Goal: Task Accomplishment & Management: Use online tool/utility

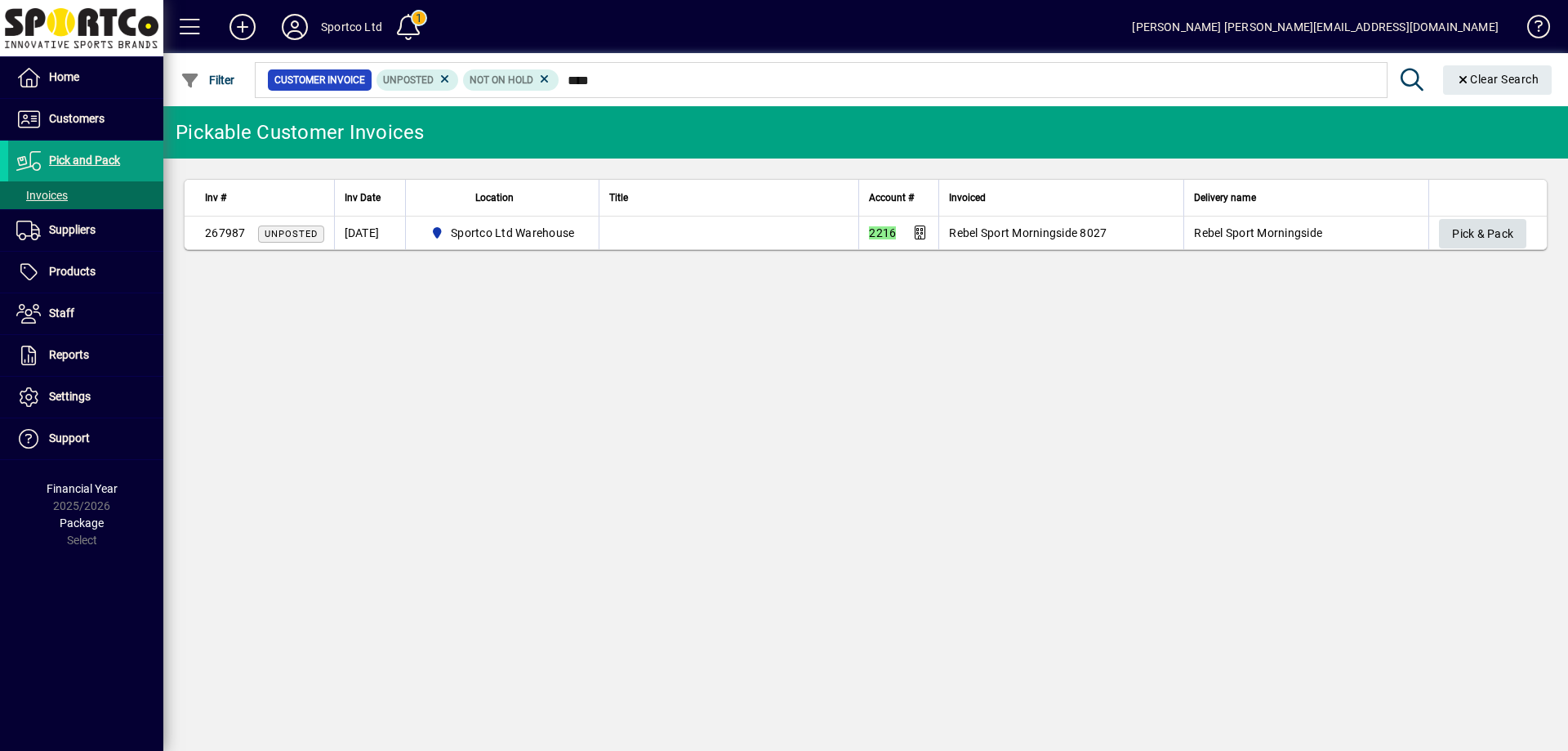
type input "****"
click at [1479, 223] on span "Pick & Pack" at bounding box center [1482, 233] width 61 height 27
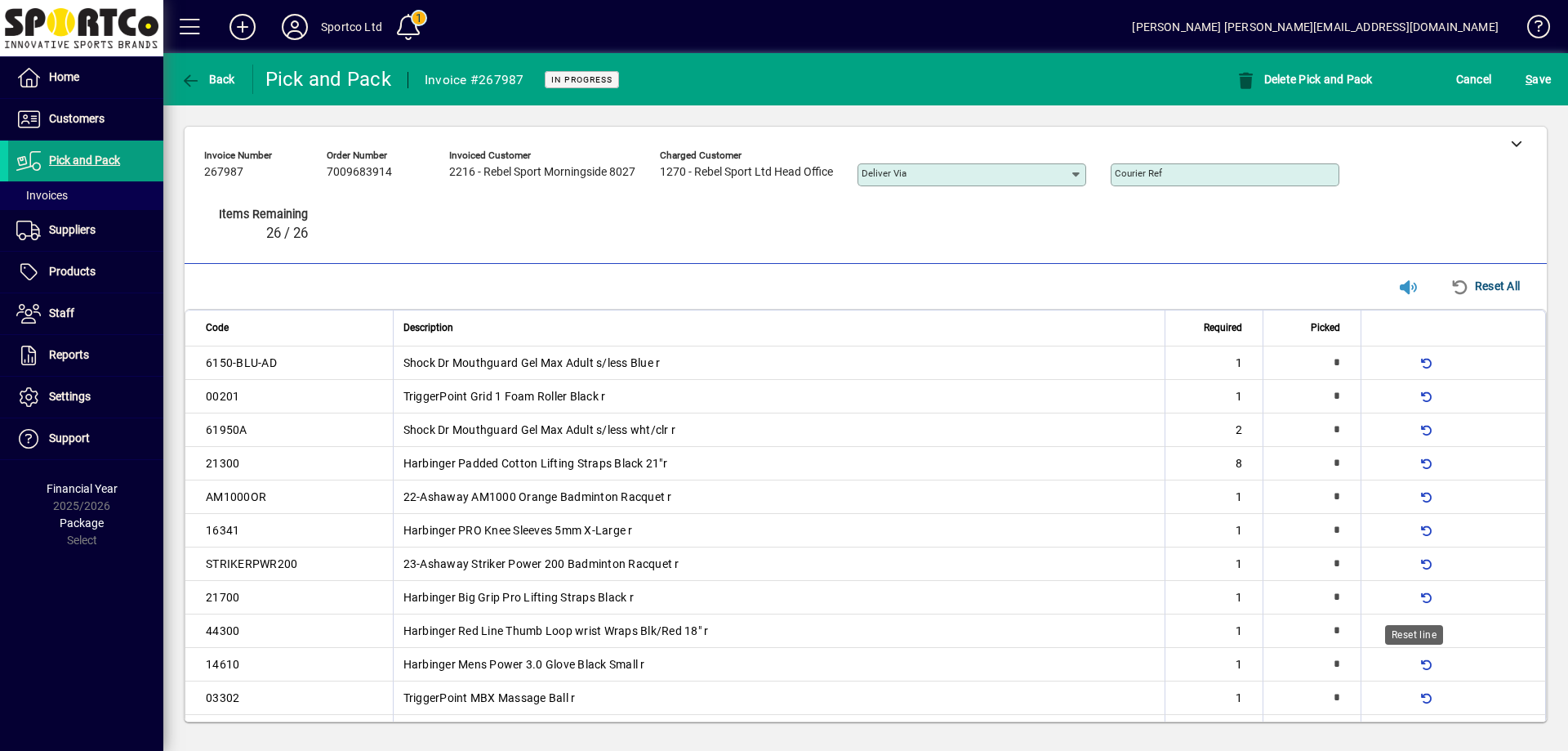
type input "*"
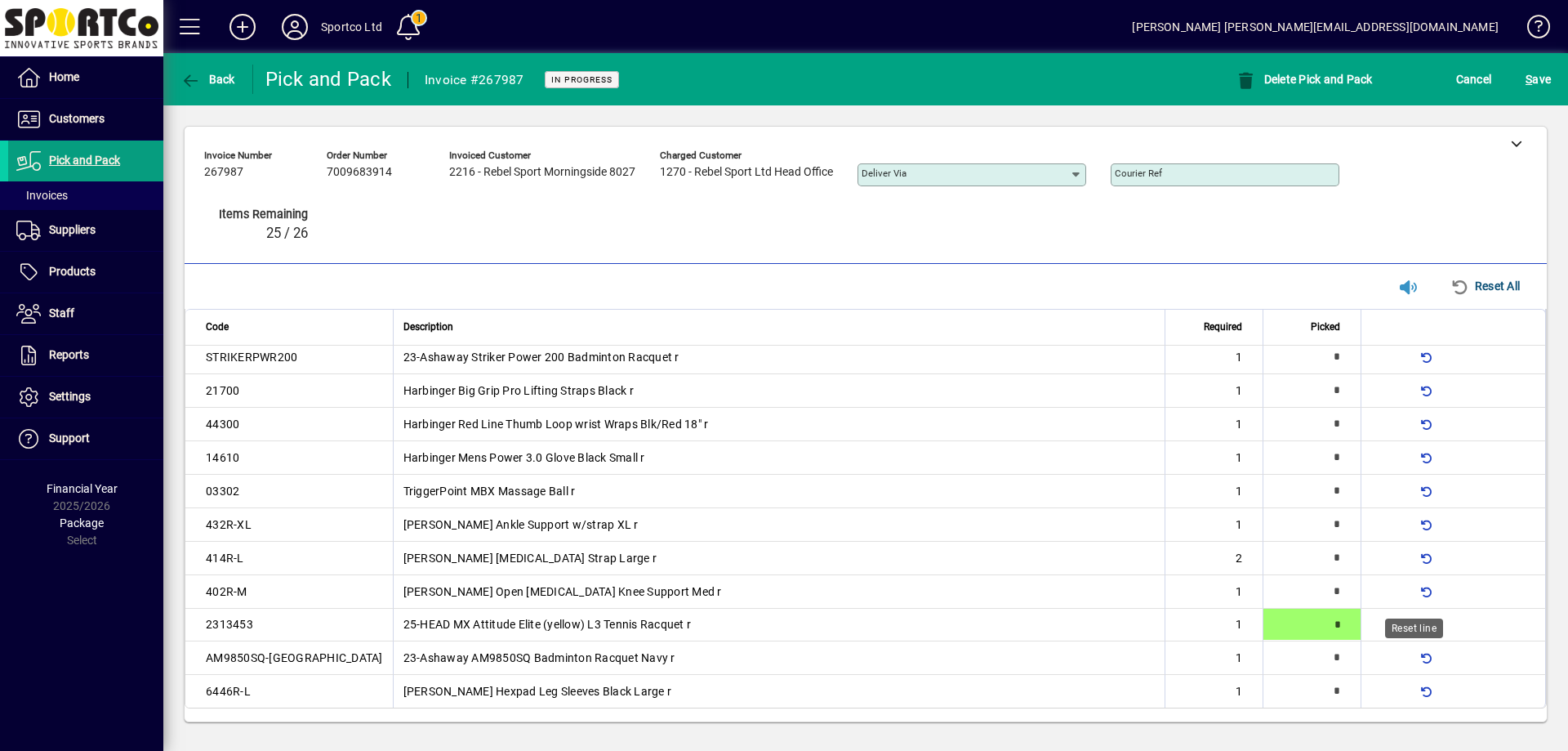
type input "*"
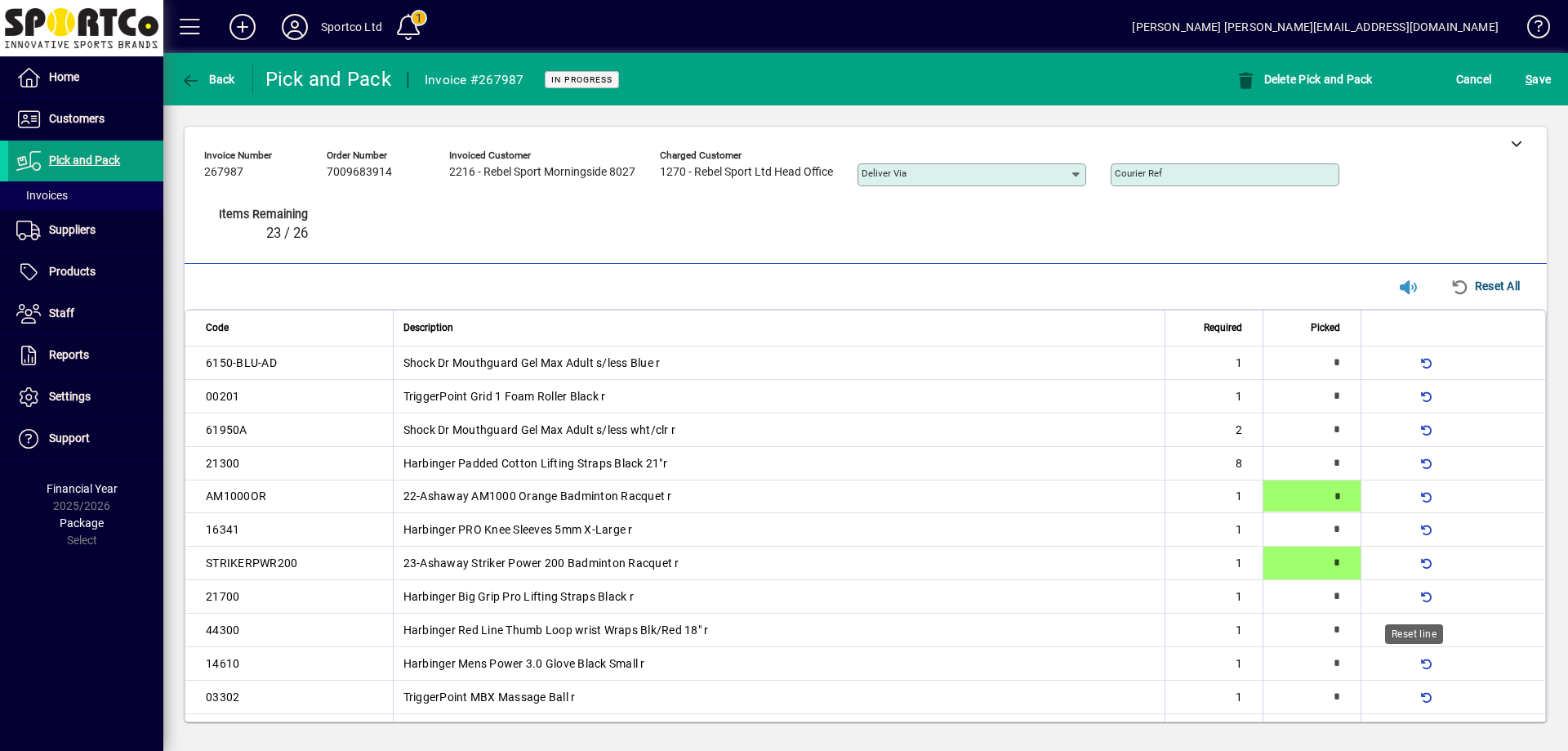
type input "*"
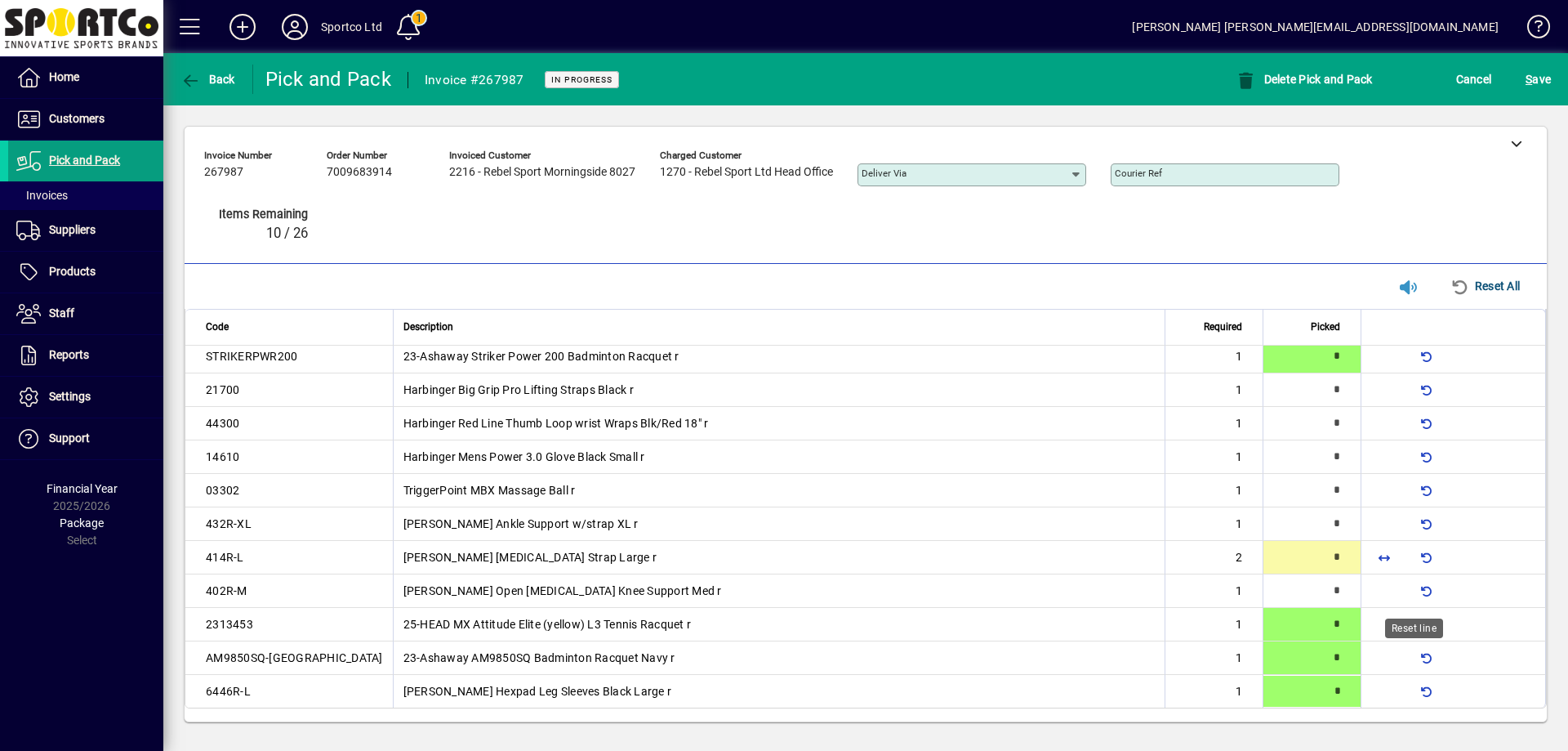
scroll to position [207, 0]
type input "*"
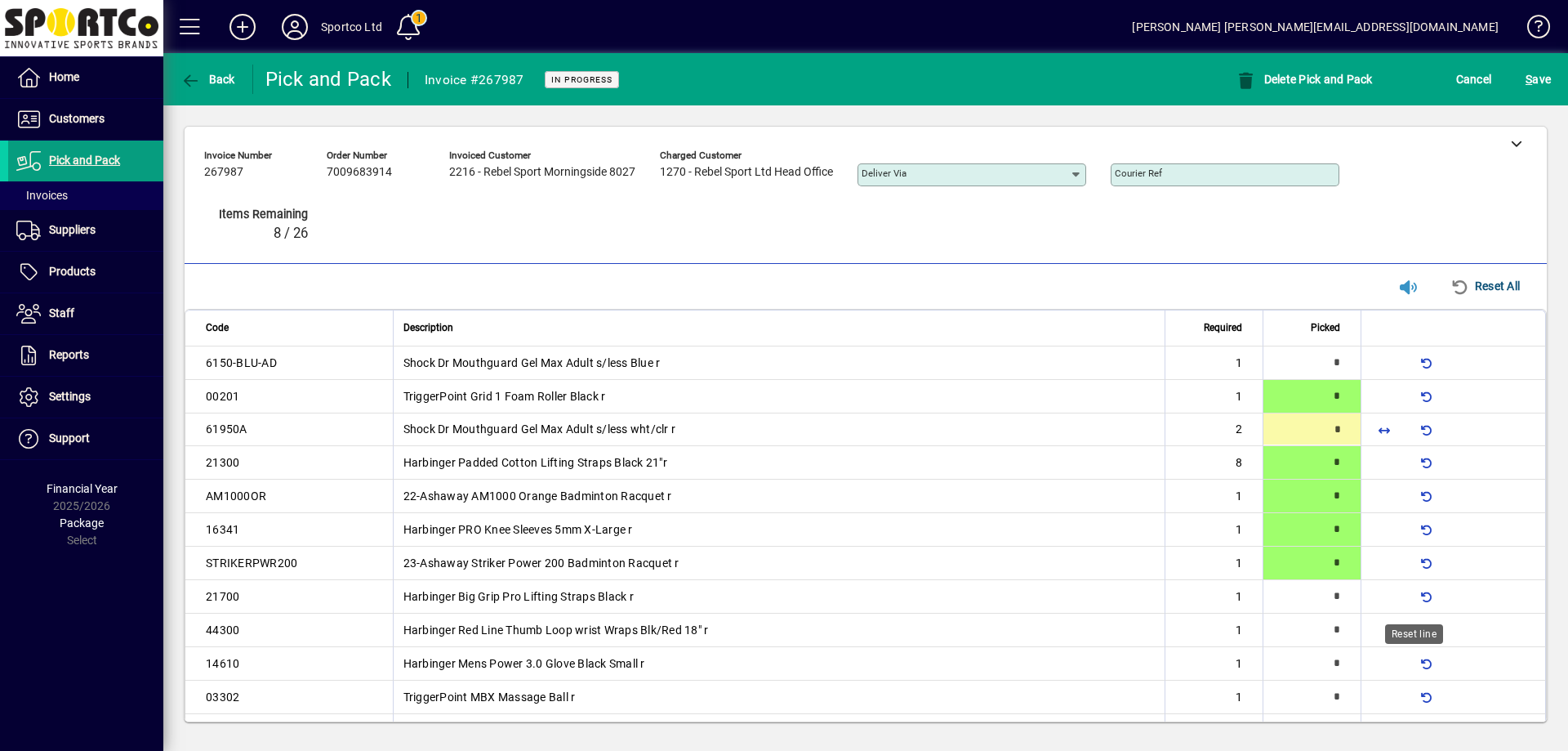
type input "*"
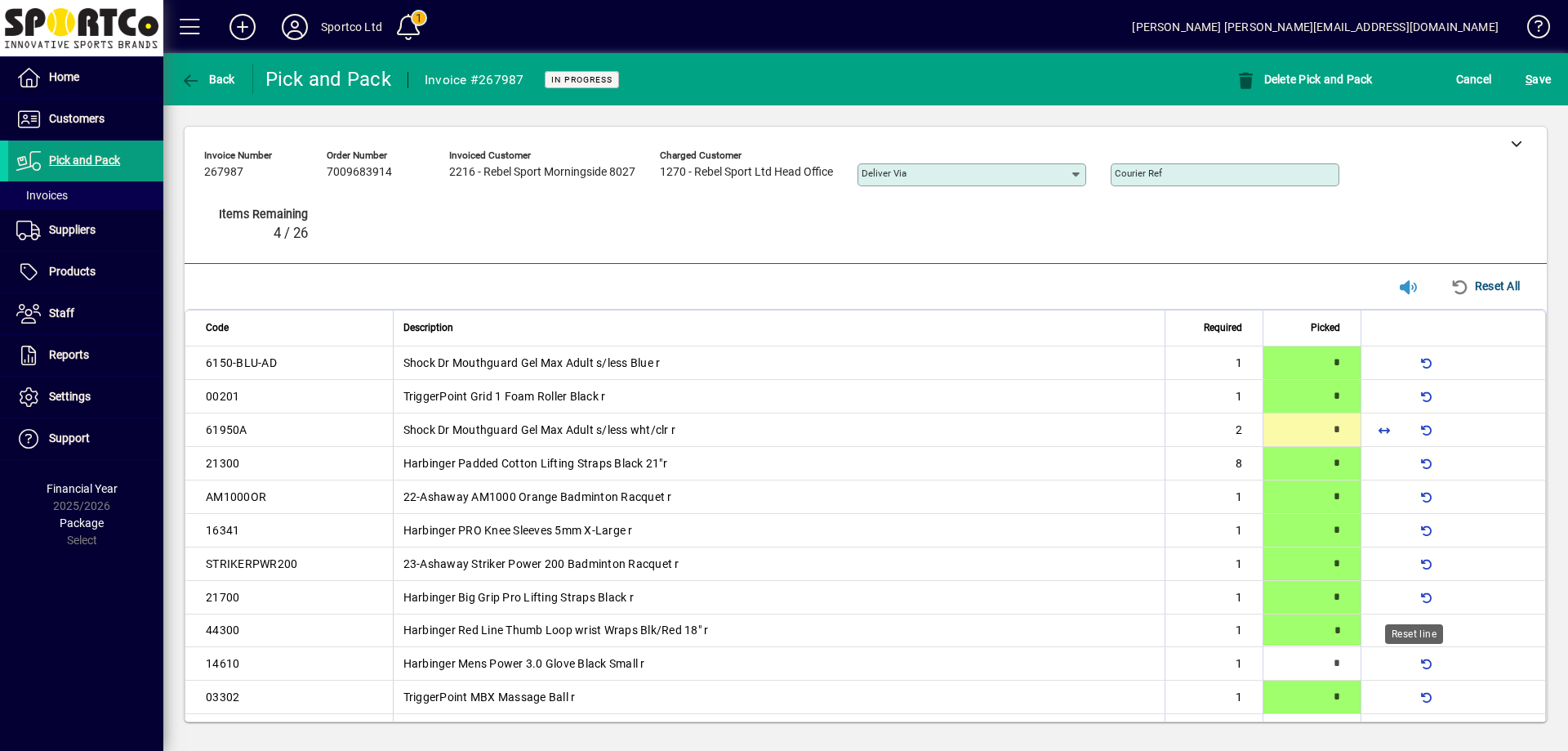
type input "*"
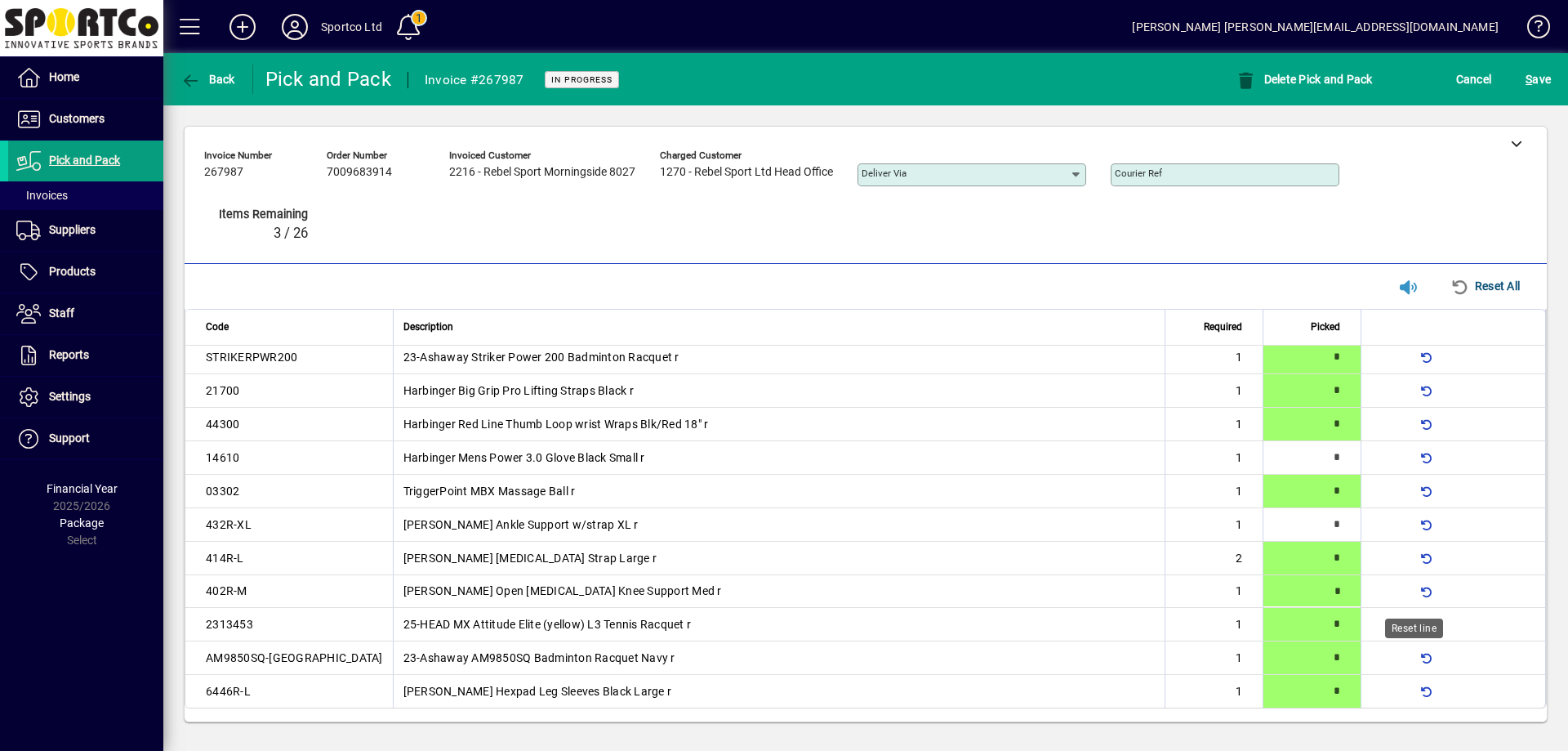
type input "*"
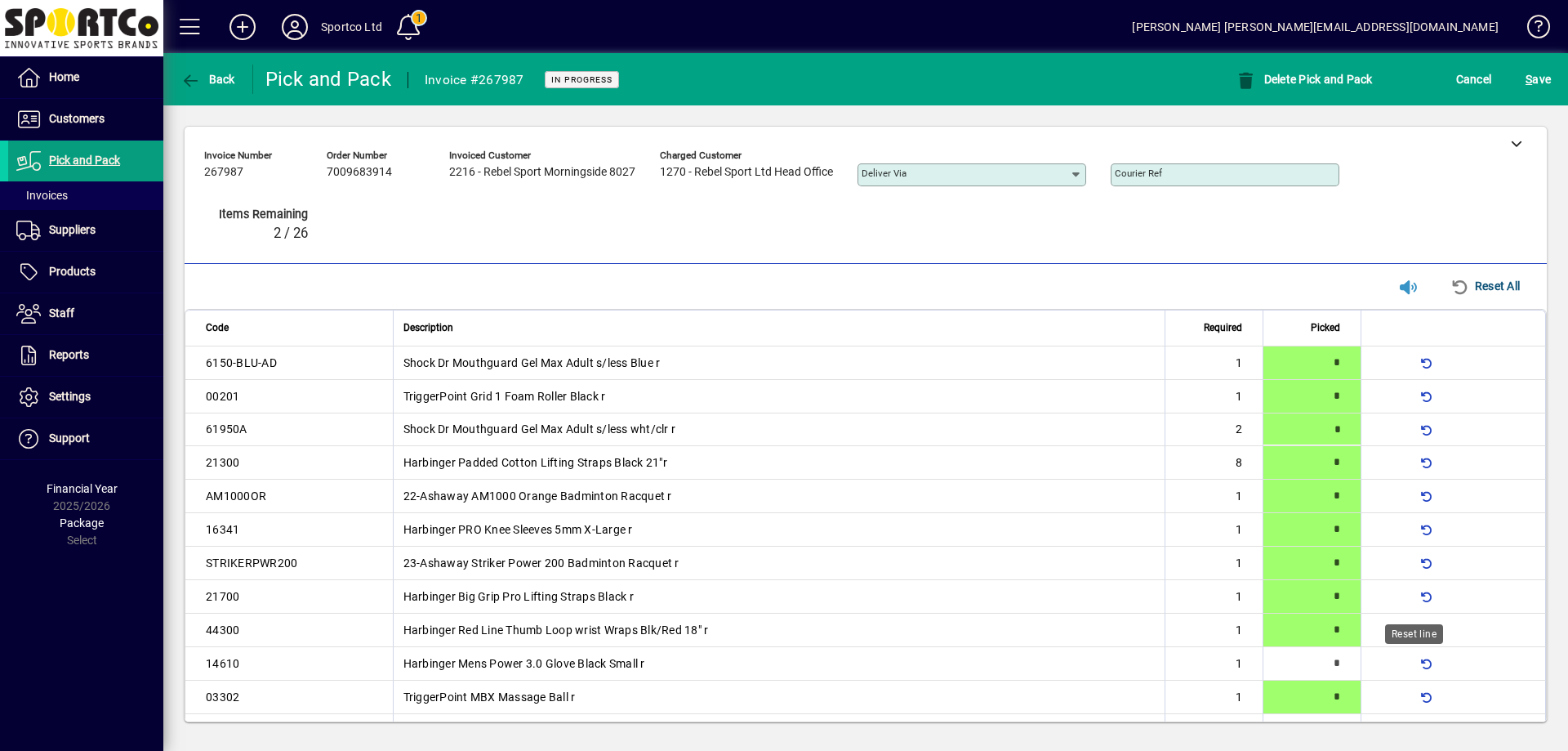
type input "*"
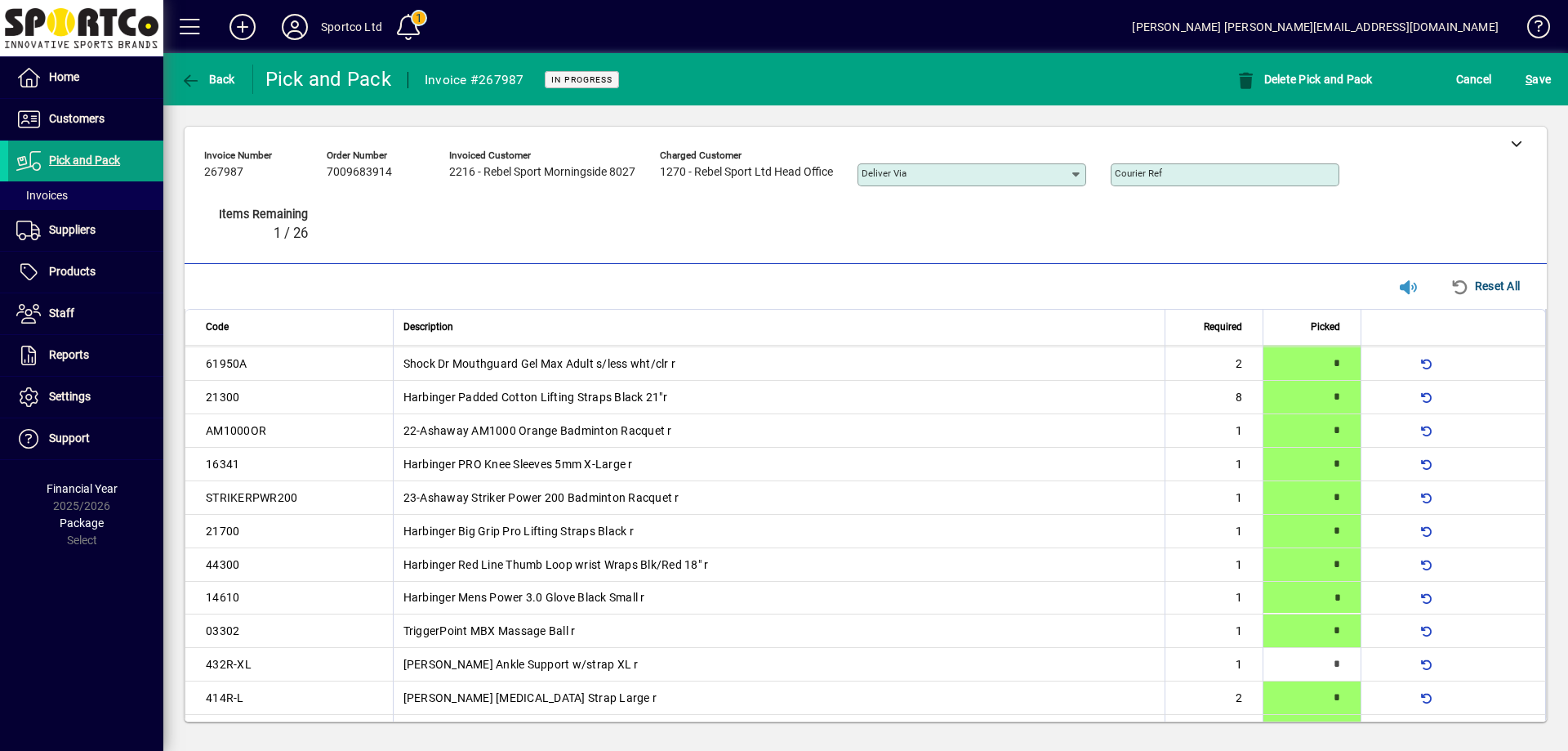
scroll to position [207, 0]
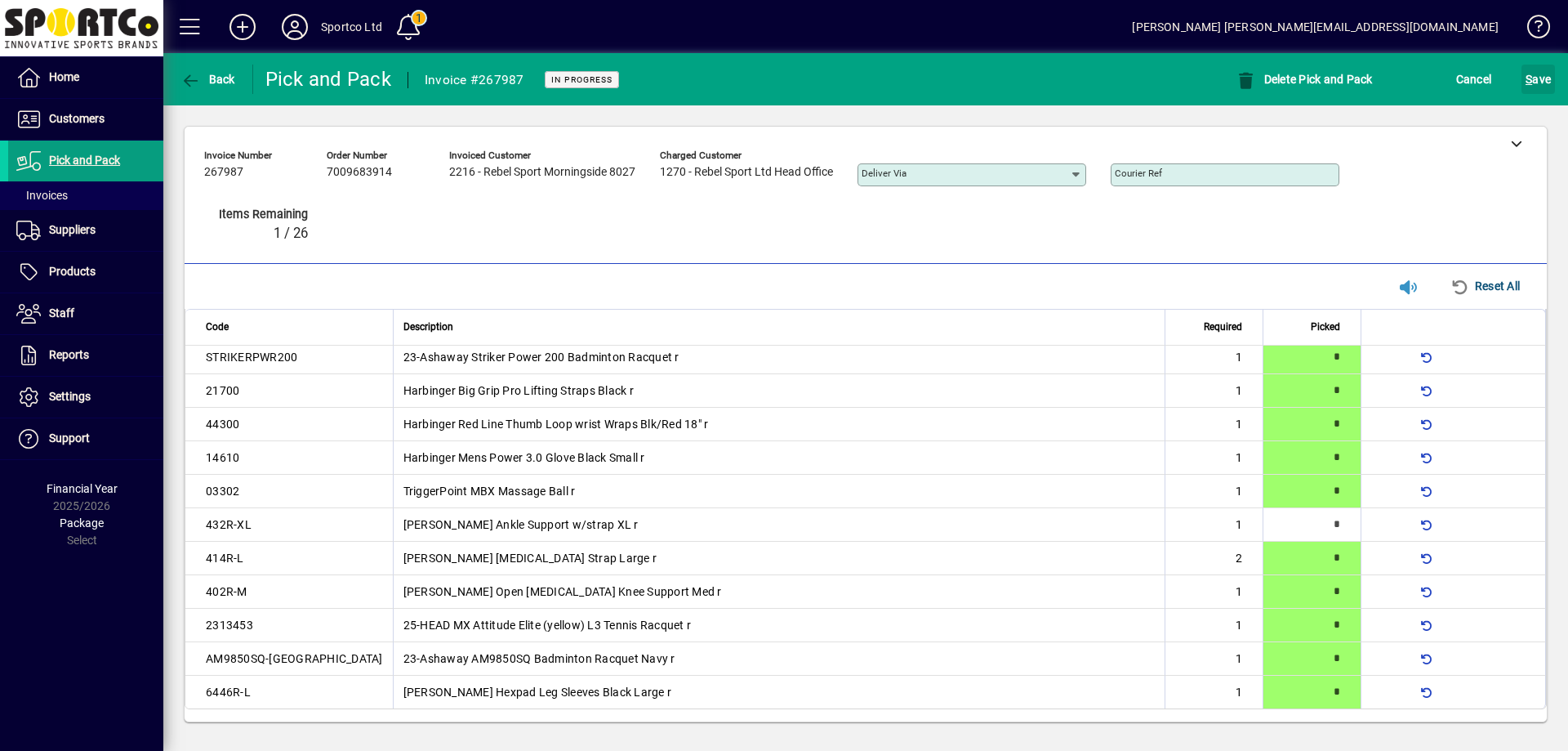
drag, startPoint x: 1527, startPoint y: 78, endPoint x: 1508, endPoint y: 73, distance: 19.6
click at [1527, 79] on span "S" at bounding box center [1529, 79] width 7 height 13
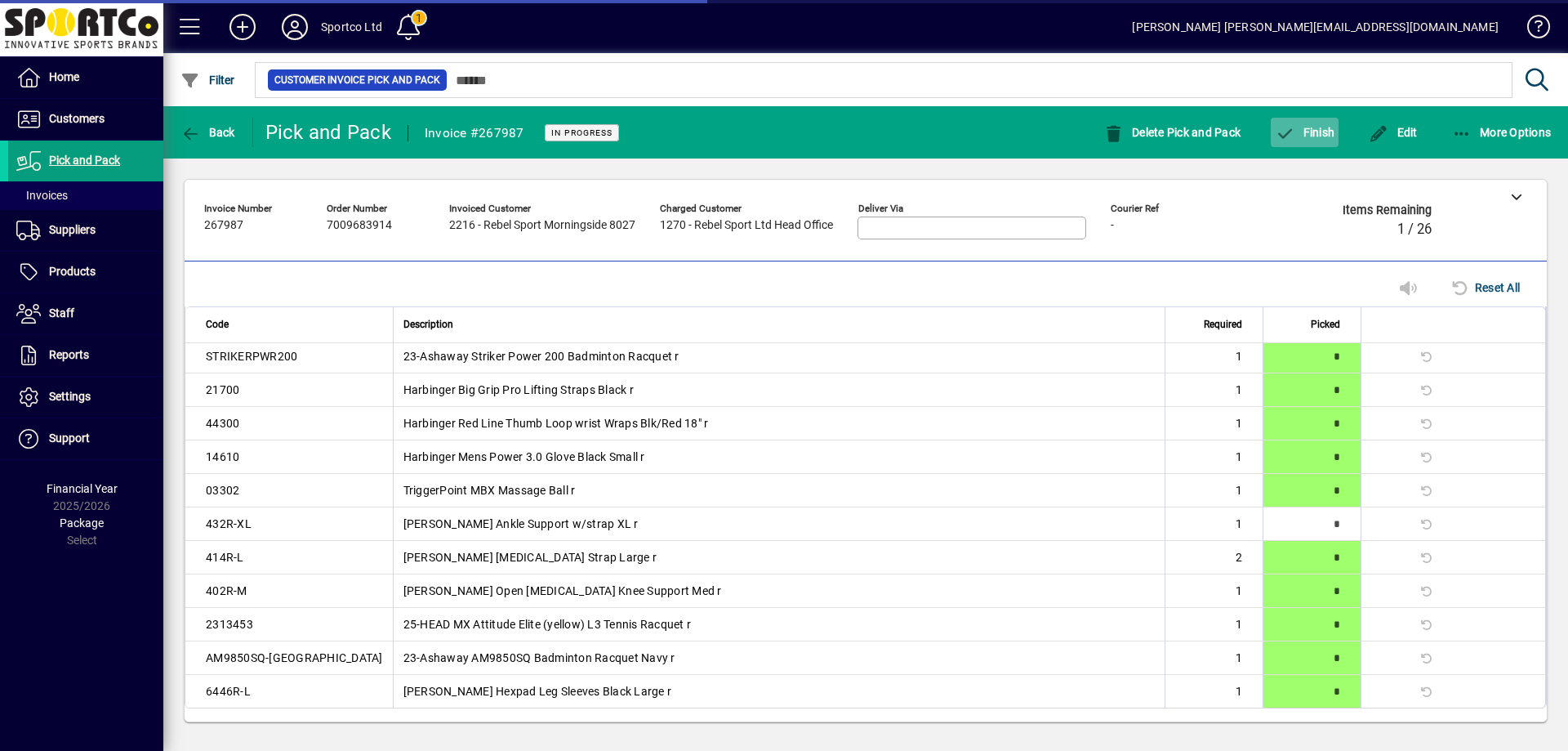
scroll to position [169, 0]
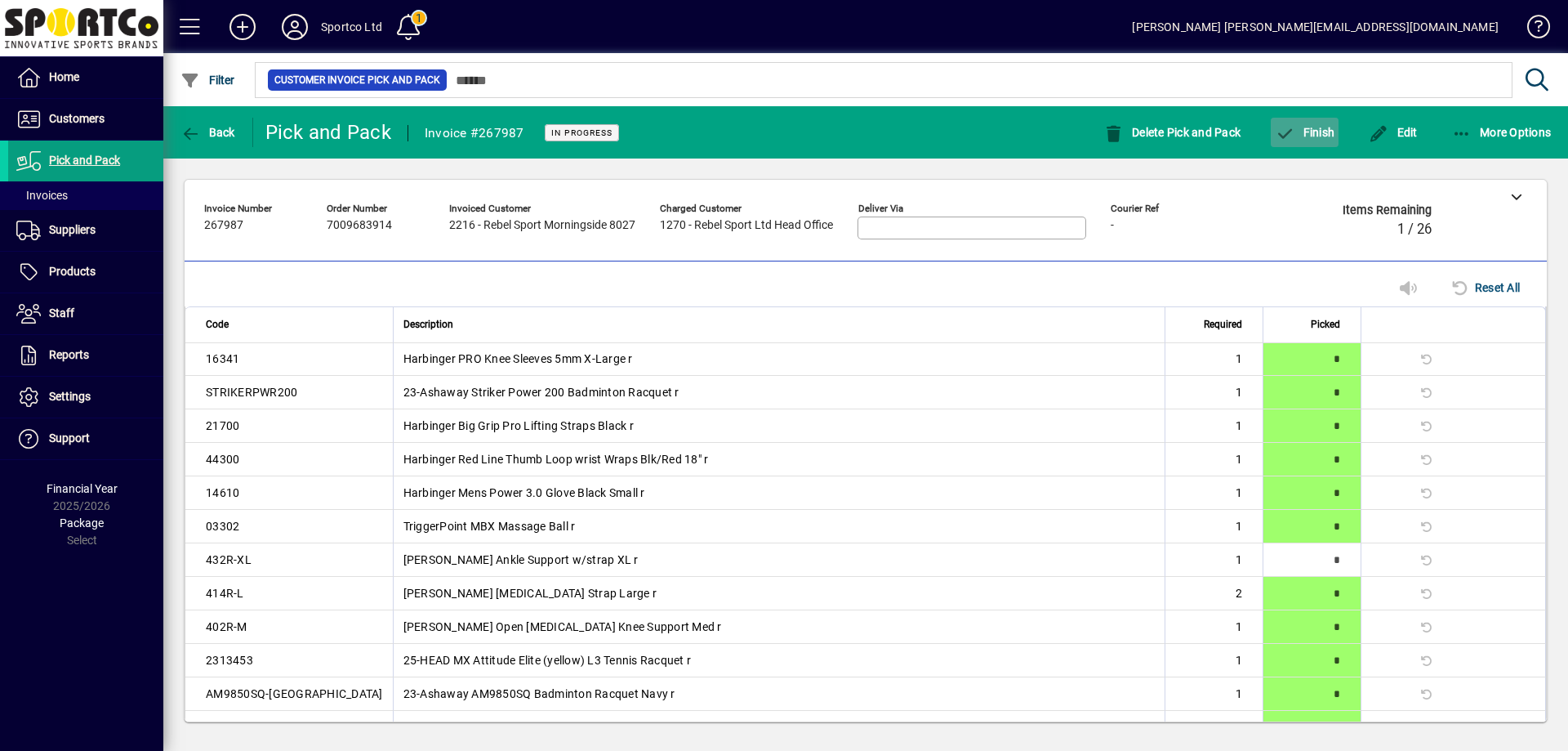
click at [1320, 137] on span "Finish" at bounding box center [1305, 132] width 60 height 13
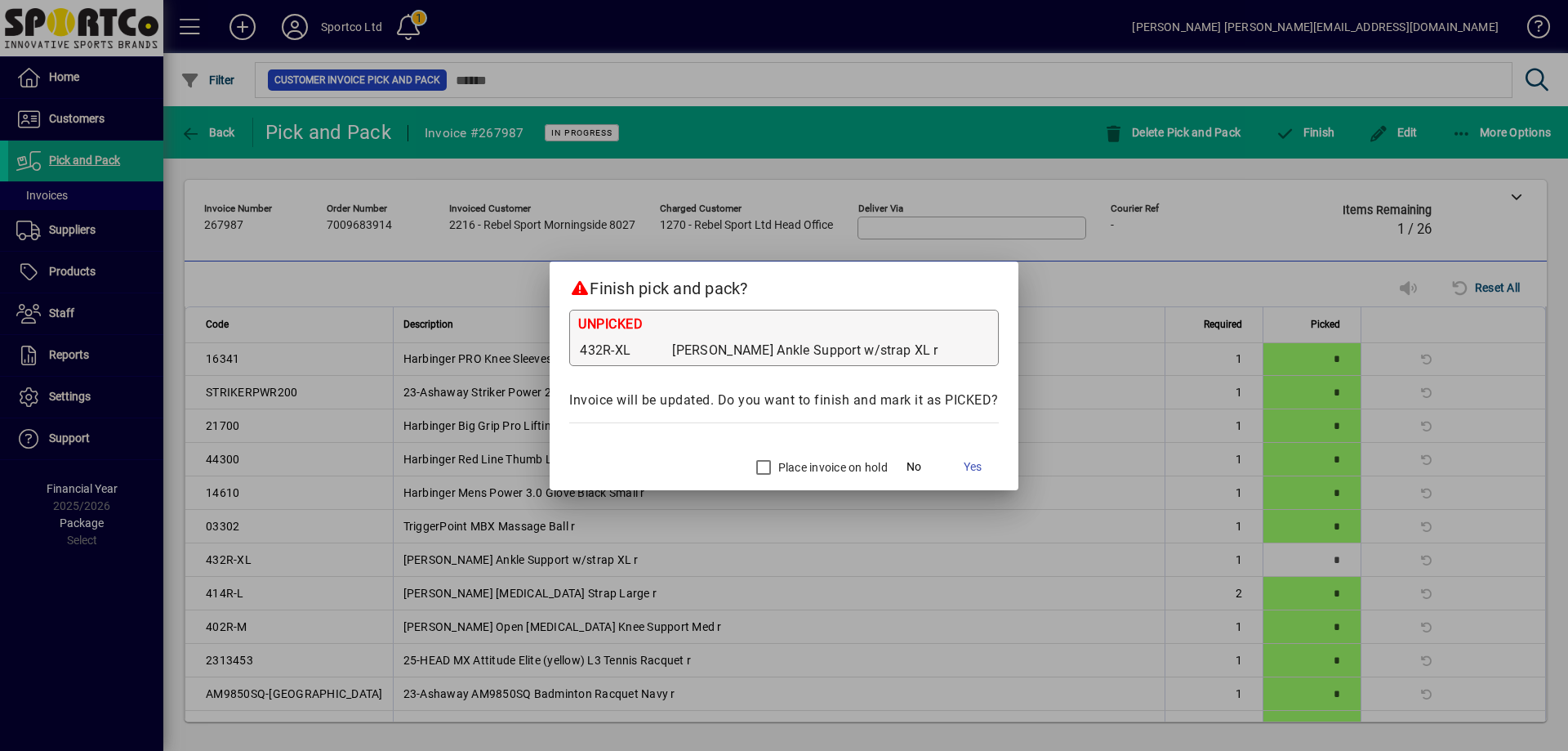
click at [822, 466] on label "Place invoice on hold" at bounding box center [831, 467] width 112 height 16
click at [972, 467] on span "Yes" at bounding box center [973, 467] width 18 height 17
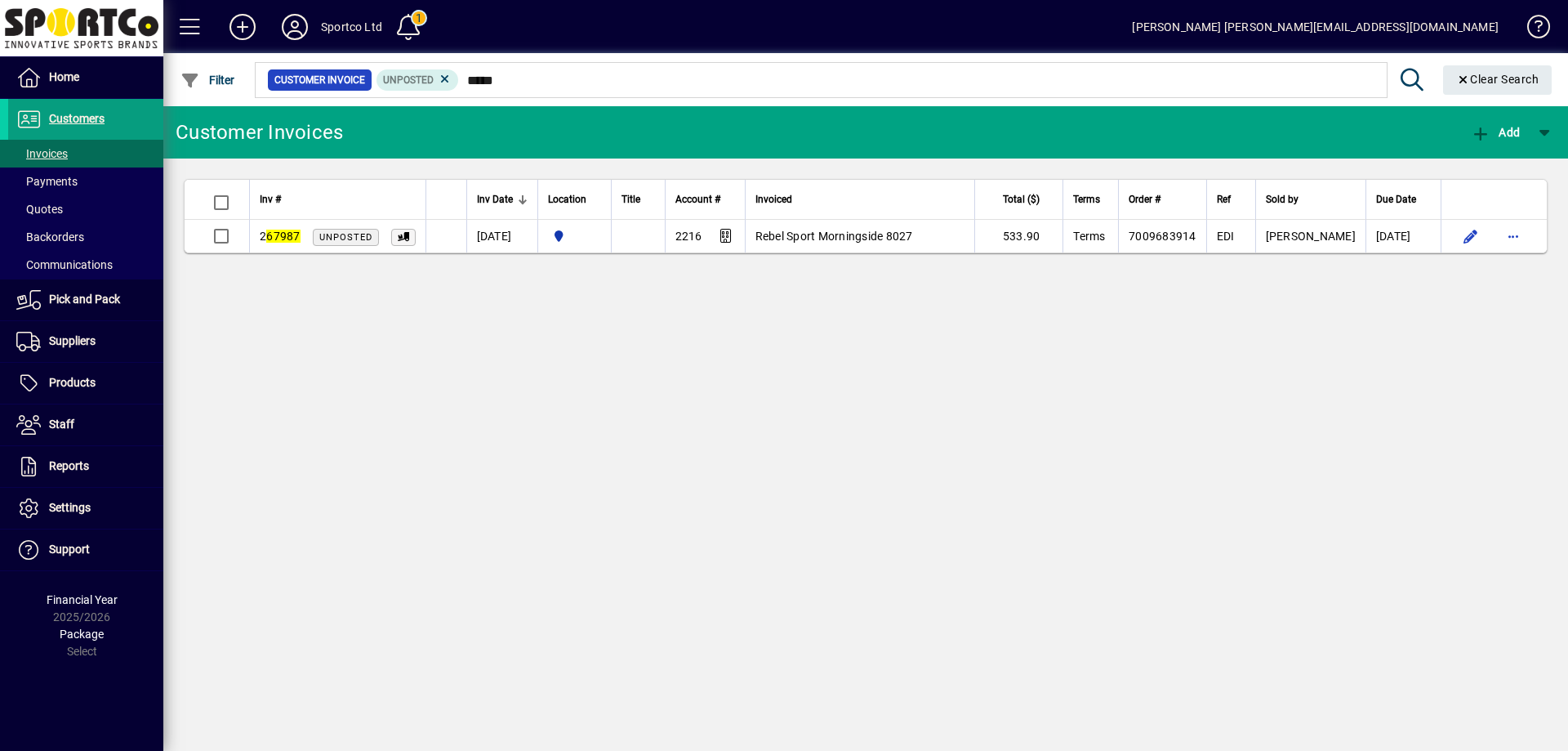
click at [467, 79] on input "*****" at bounding box center [916, 80] width 915 height 22
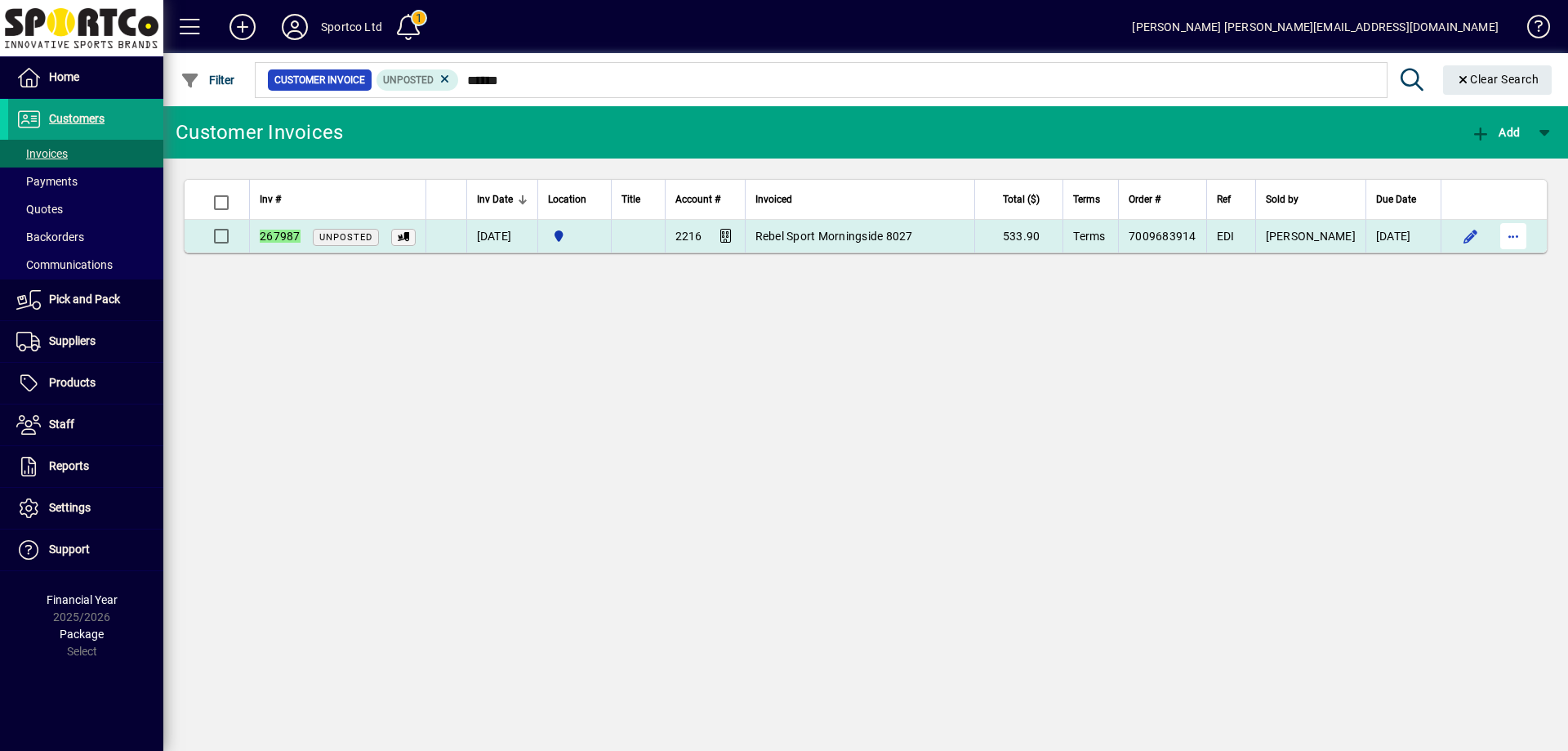
type input "******"
click at [1511, 233] on span "button" at bounding box center [1513, 236] width 39 height 39
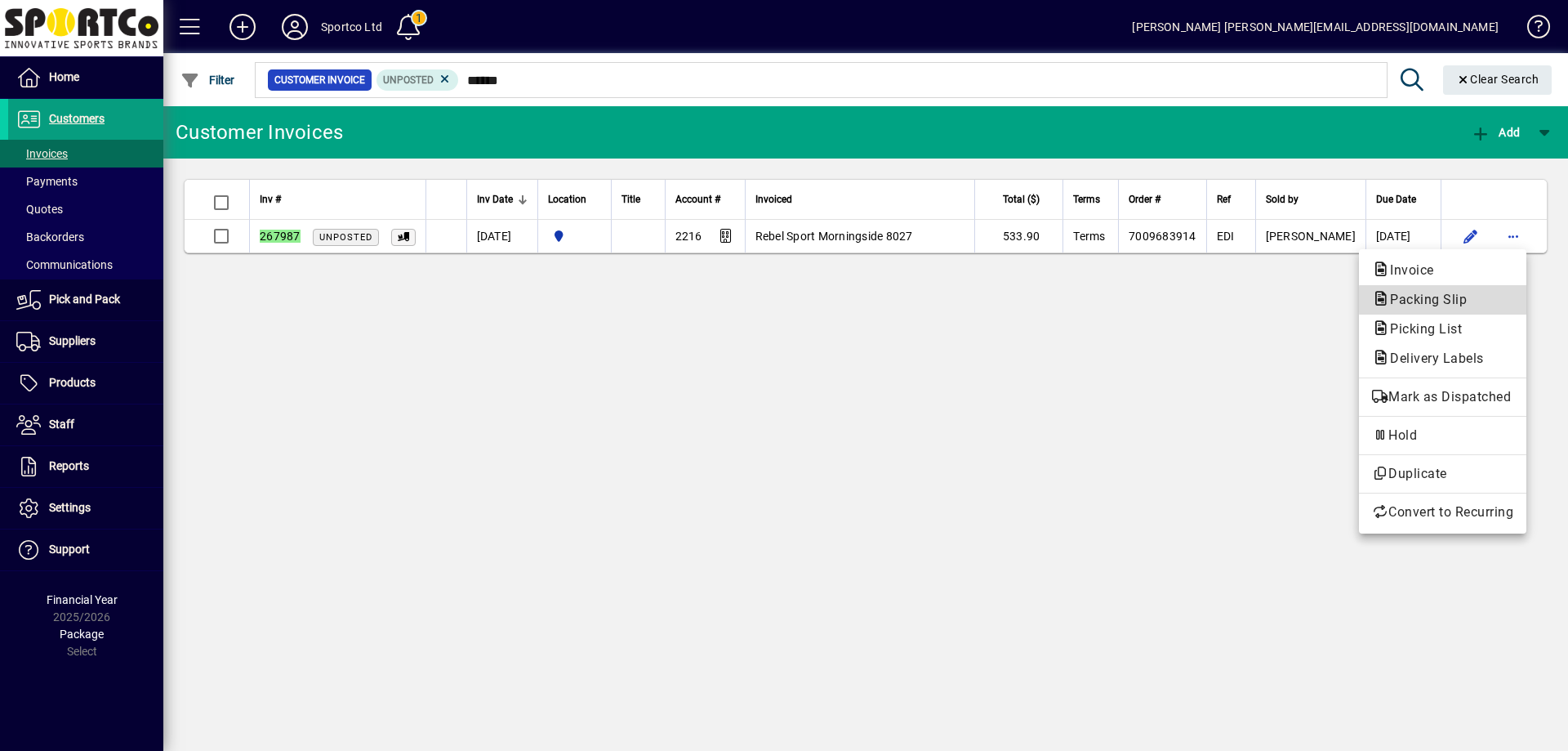
click at [1464, 300] on span "Packing Slip" at bounding box center [1424, 300] width 103 height 16
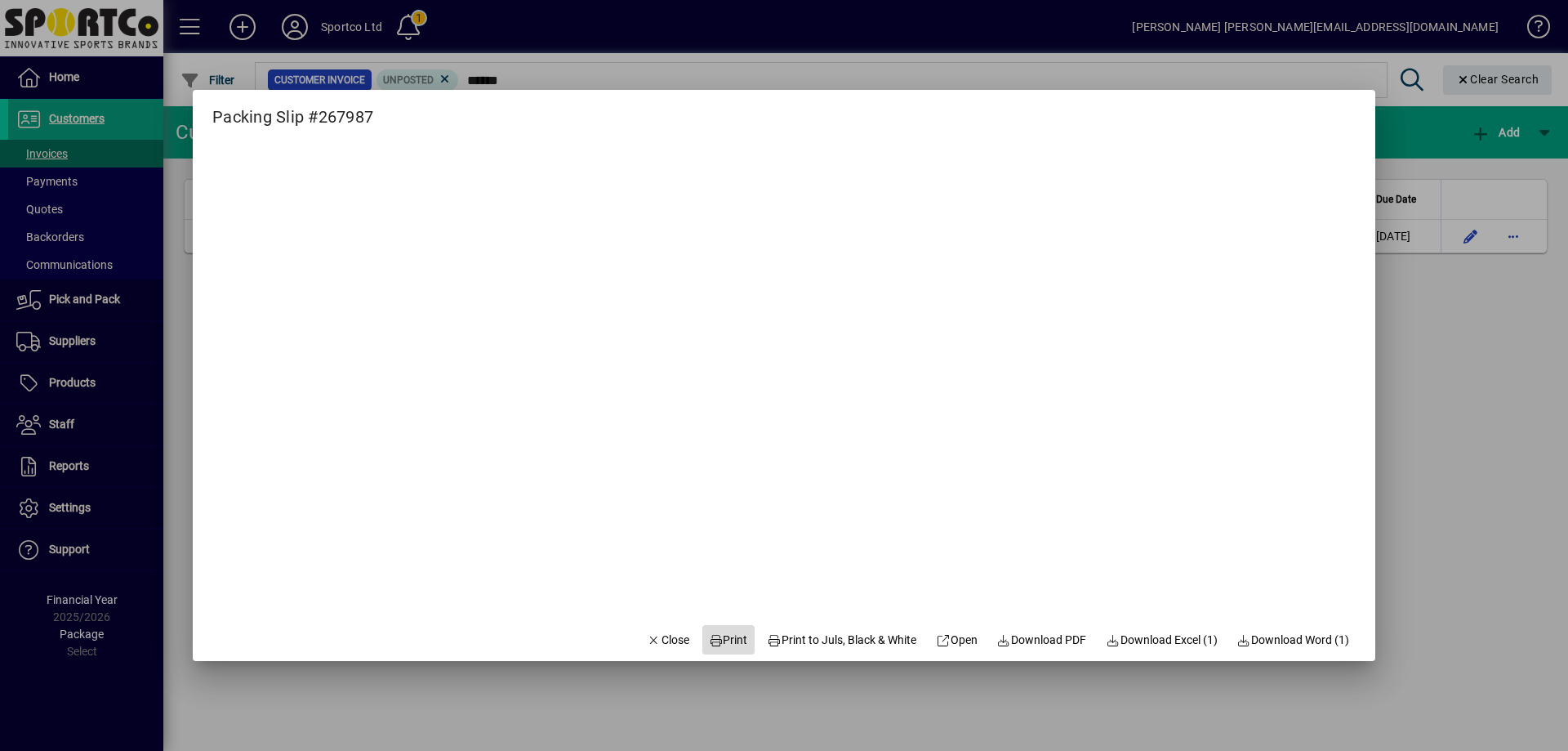
click at [709, 638] on span "Print" at bounding box center [728, 640] width 39 height 17
click at [649, 638] on span "Close" at bounding box center [668, 640] width 42 height 17
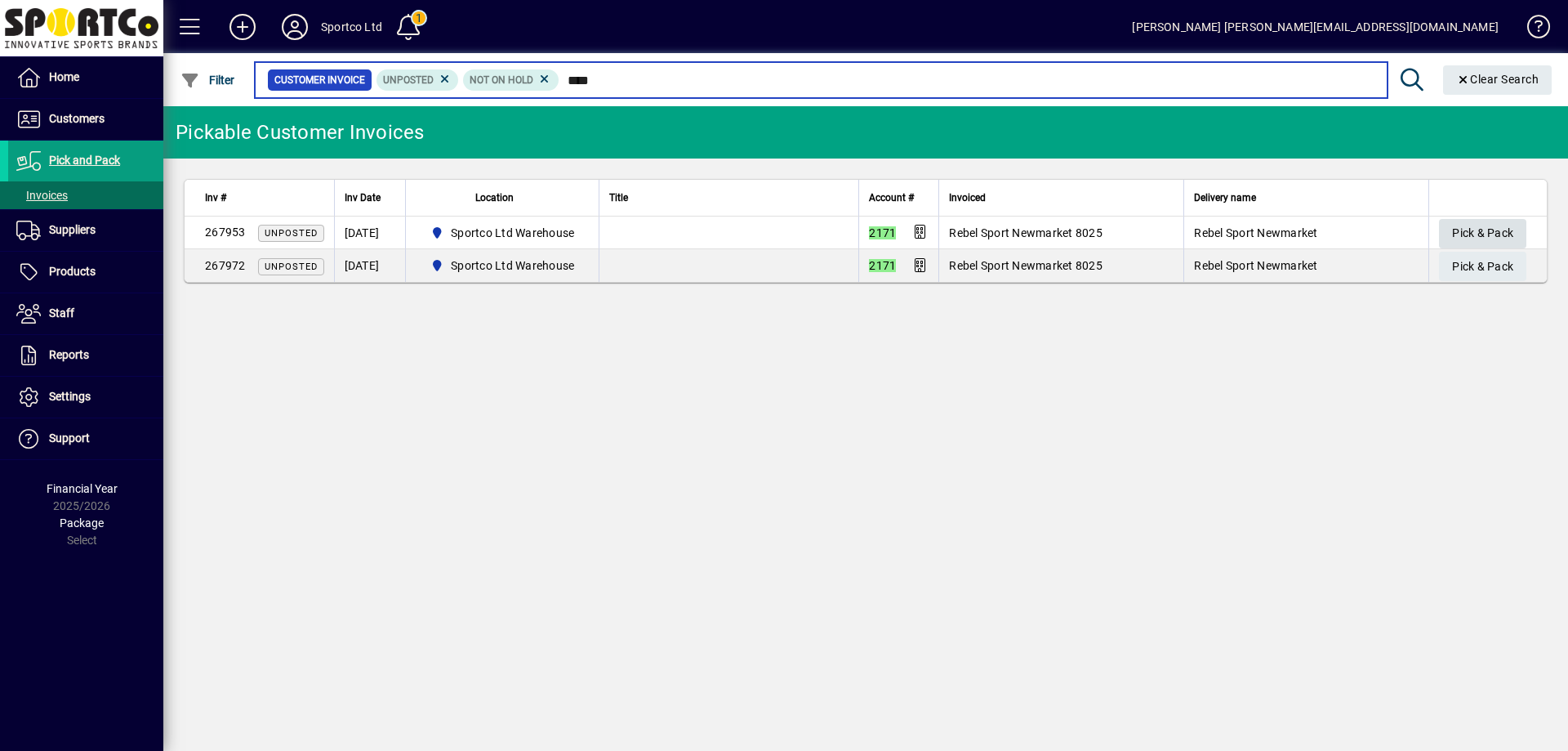
type input "****"
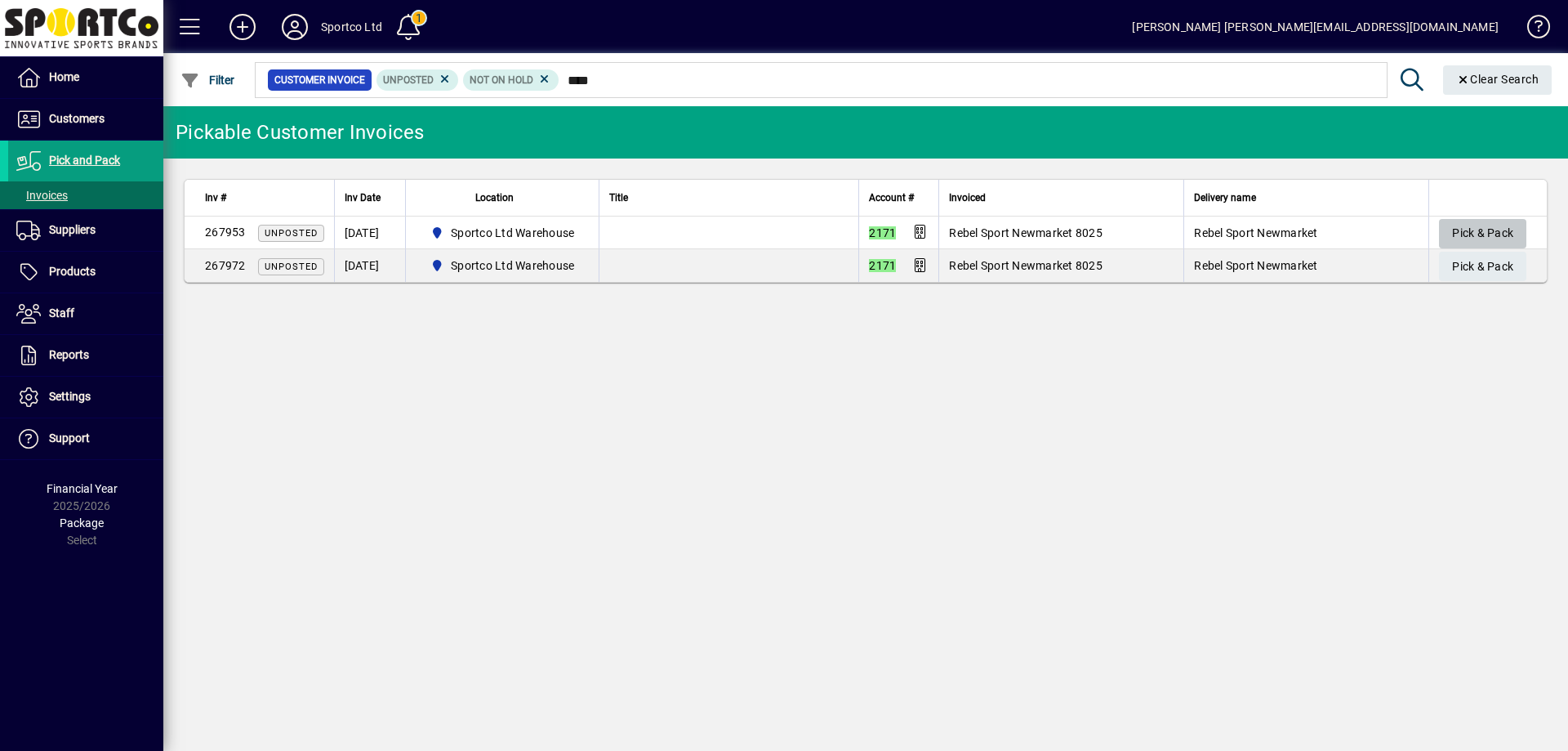
click at [1467, 232] on span "Pick & Pack" at bounding box center [1482, 232] width 61 height 27
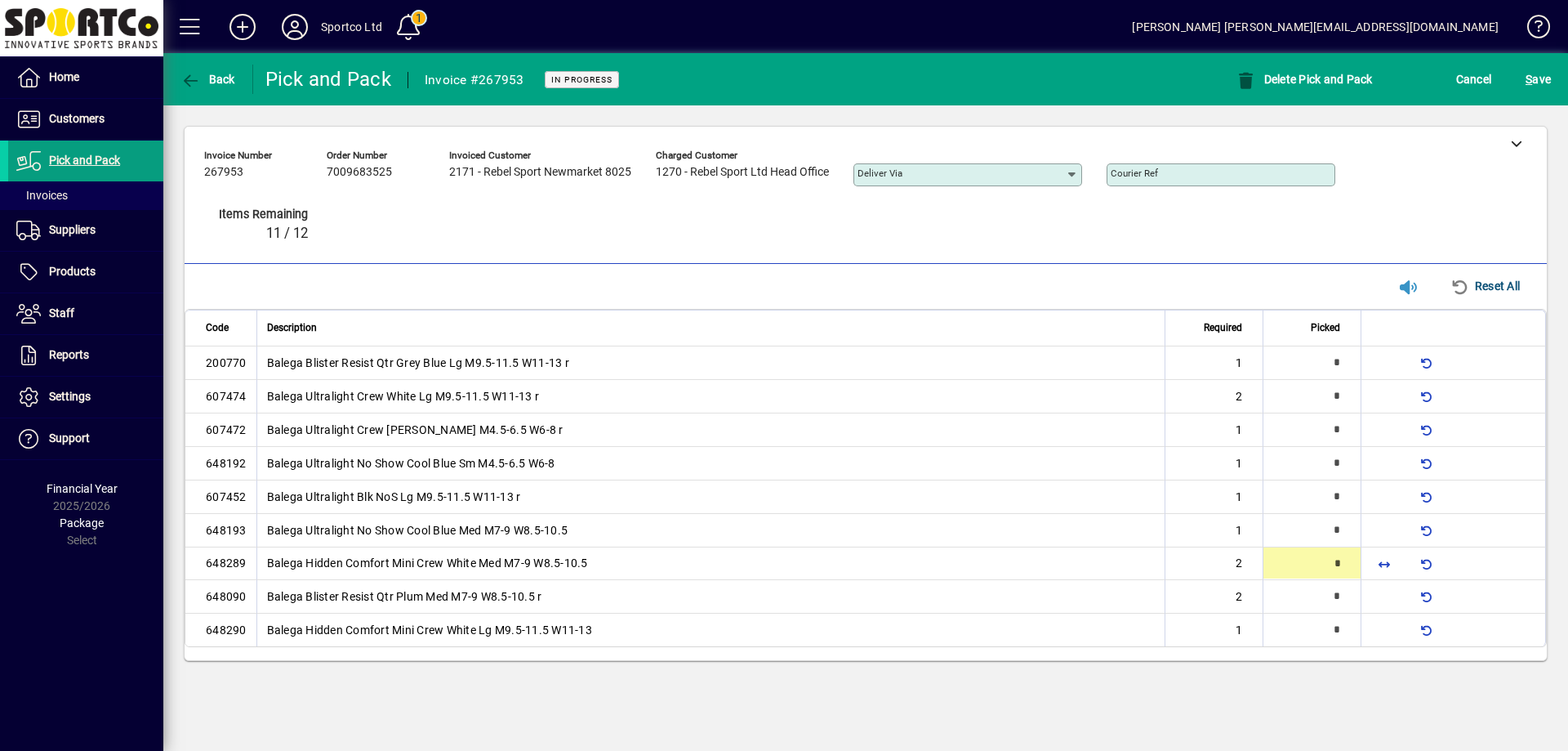
type input "*"
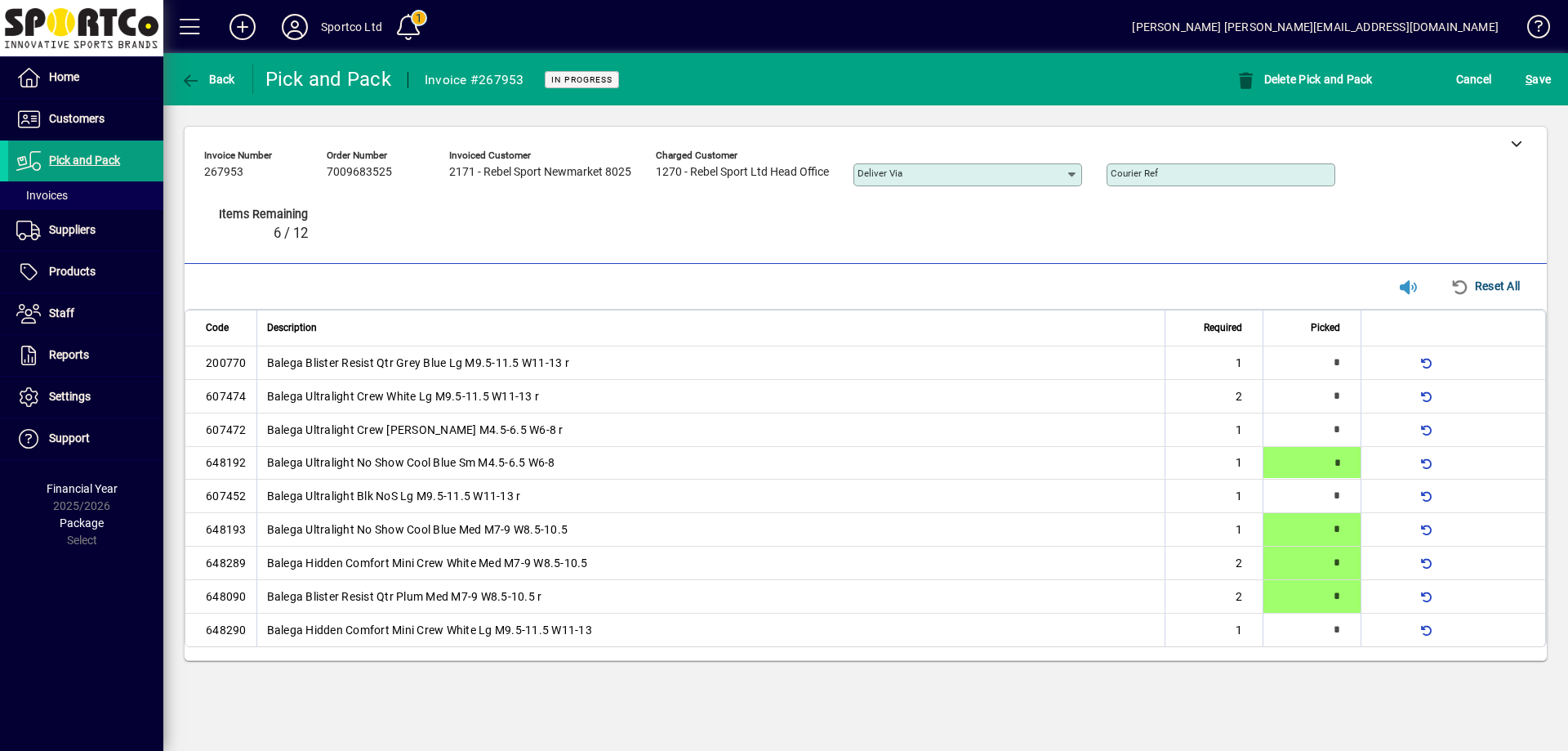
type input "*"
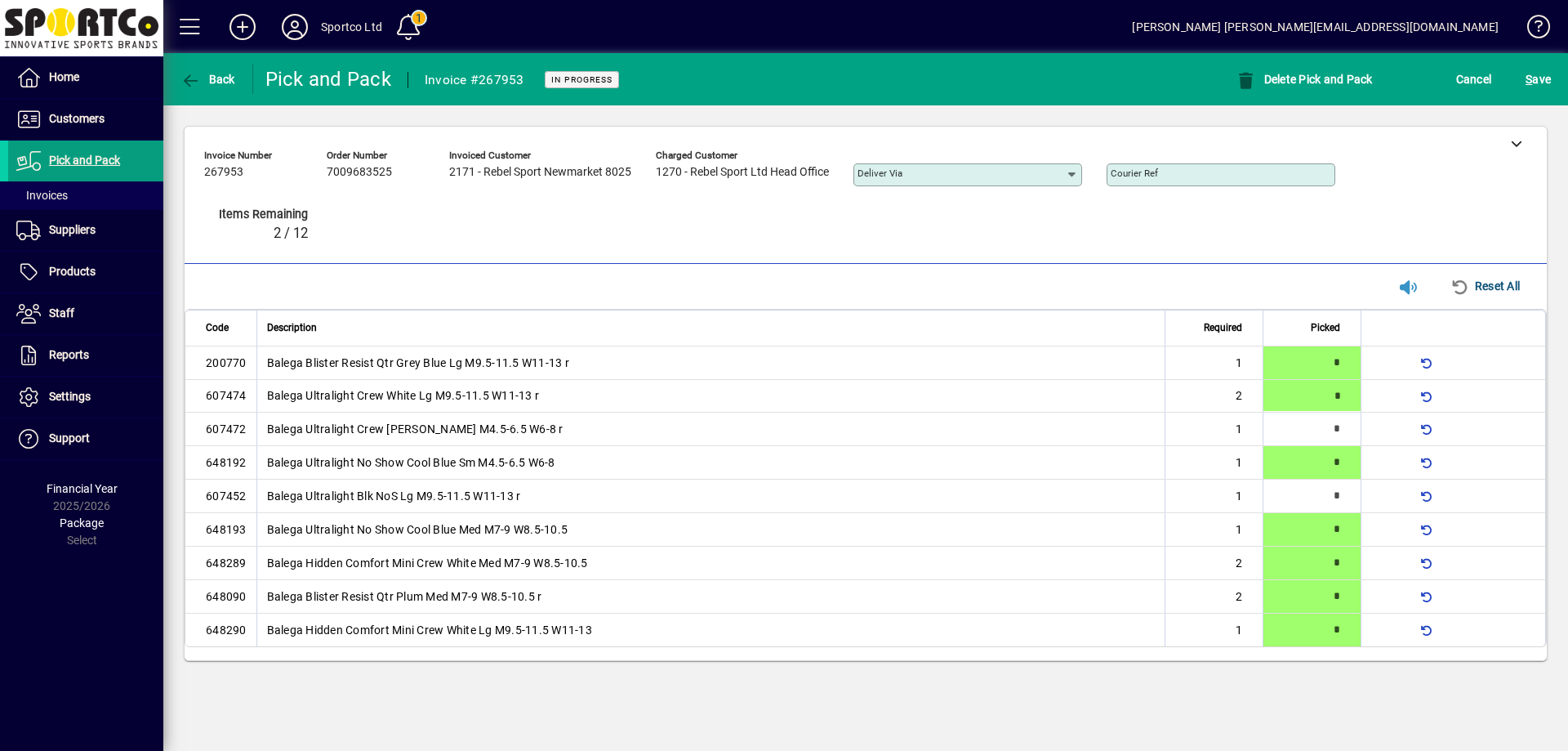
type input "*"
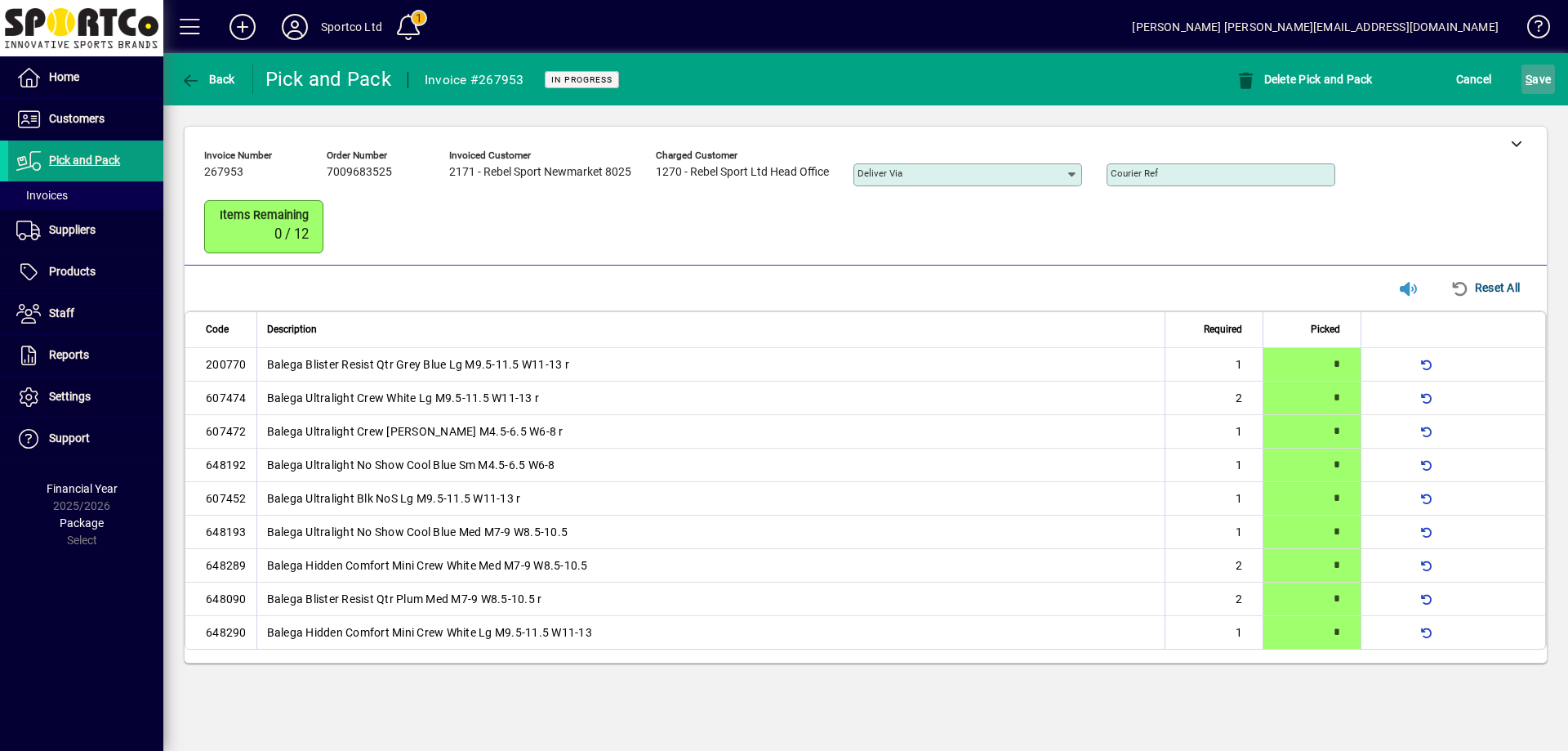
click at [1546, 80] on span "S ave" at bounding box center [1538, 80] width 25 height 26
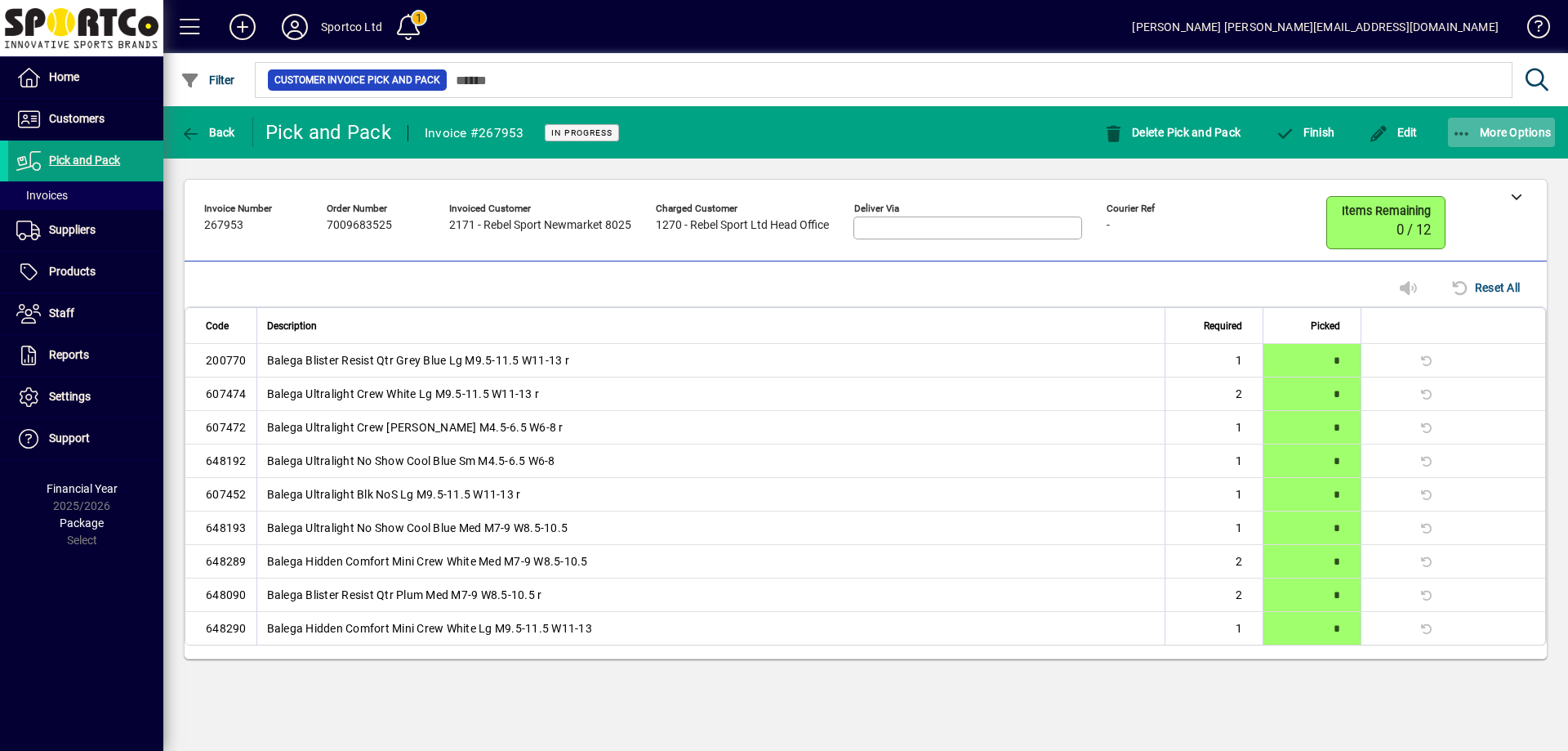
click at [1471, 128] on icon "button" at bounding box center [1463, 134] width 21 height 16
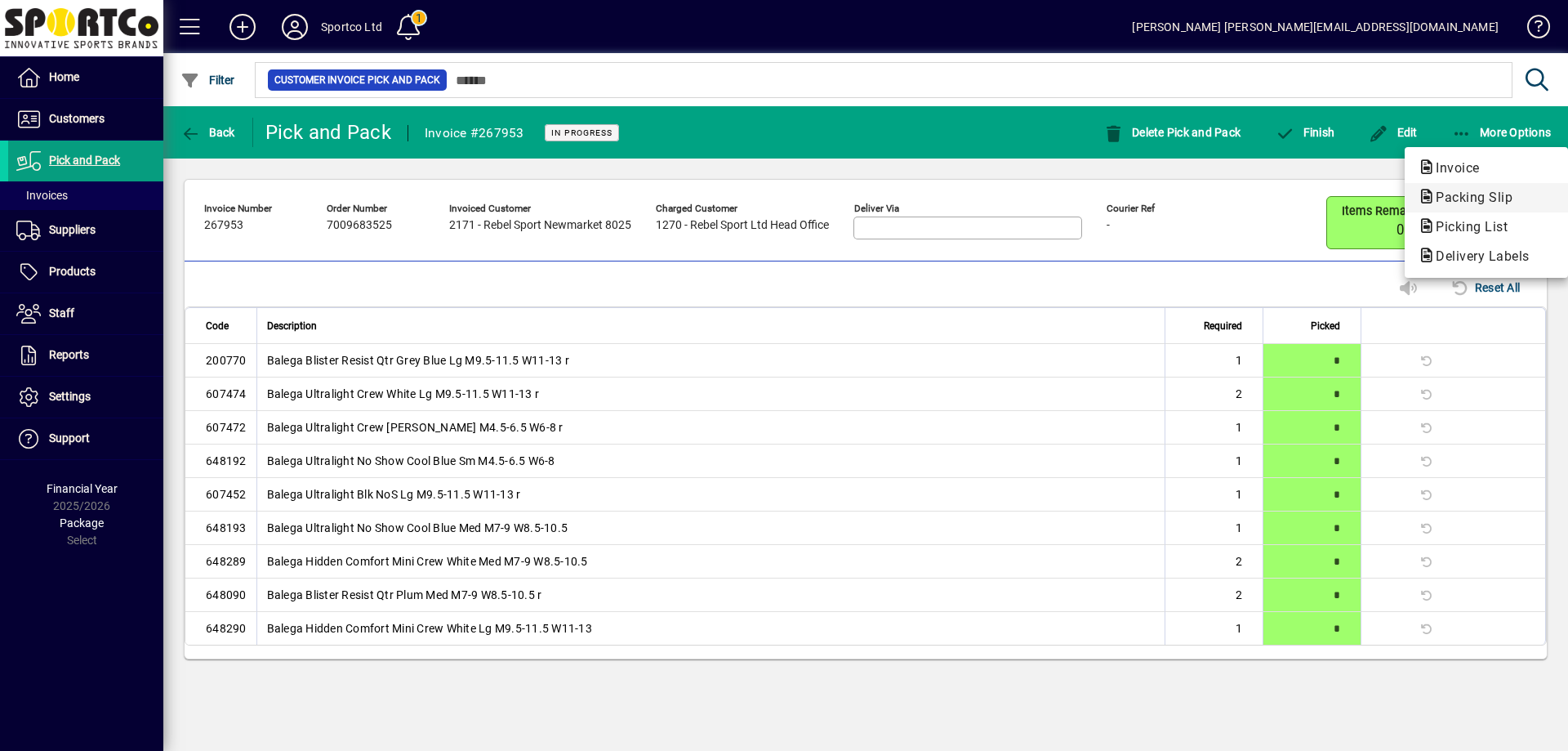
click at [1476, 197] on span "Packing Slip" at bounding box center [1469, 197] width 103 height 16
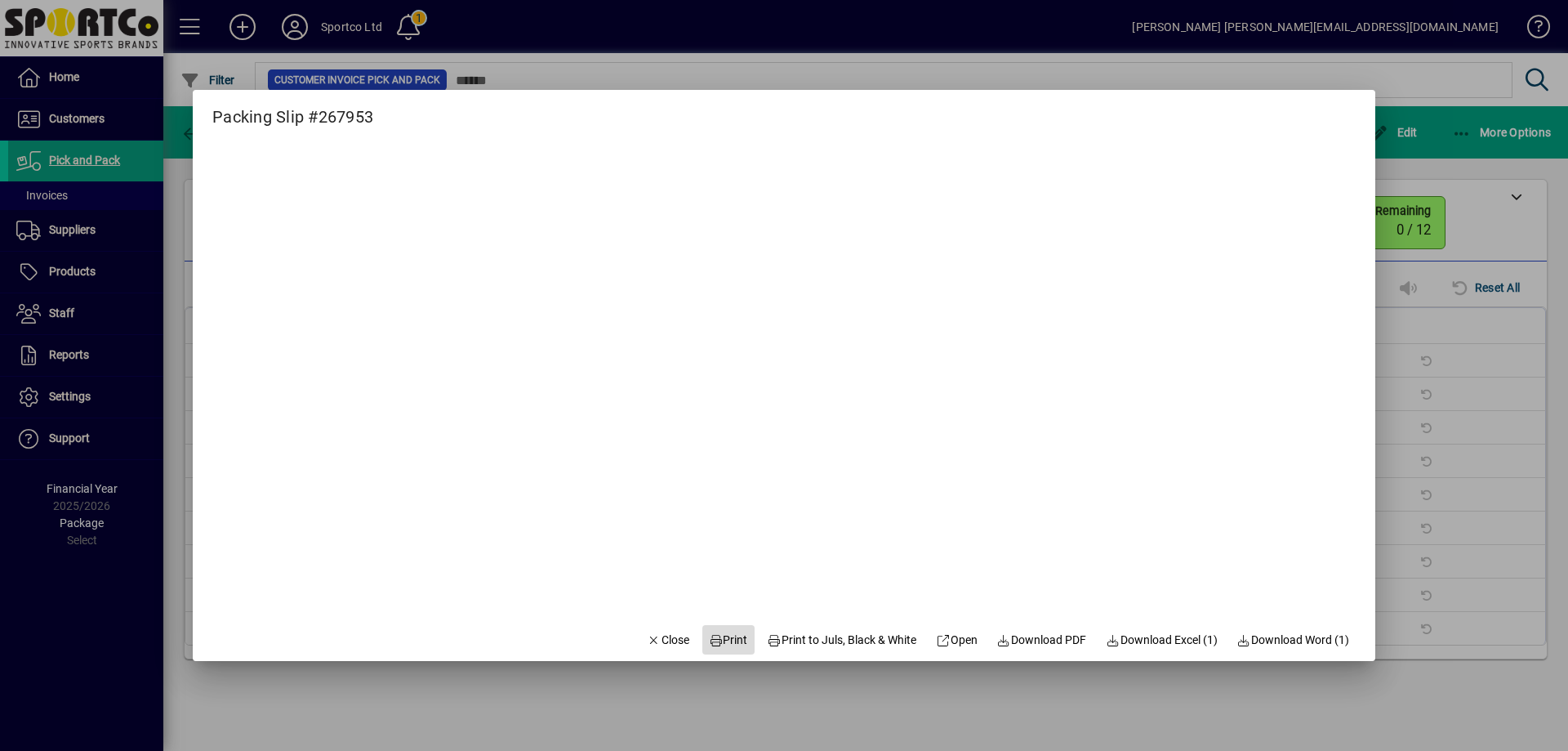
click at [727, 636] on span "Print" at bounding box center [728, 640] width 39 height 17
click at [671, 637] on span "Close" at bounding box center [668, 640] width 42 height 17
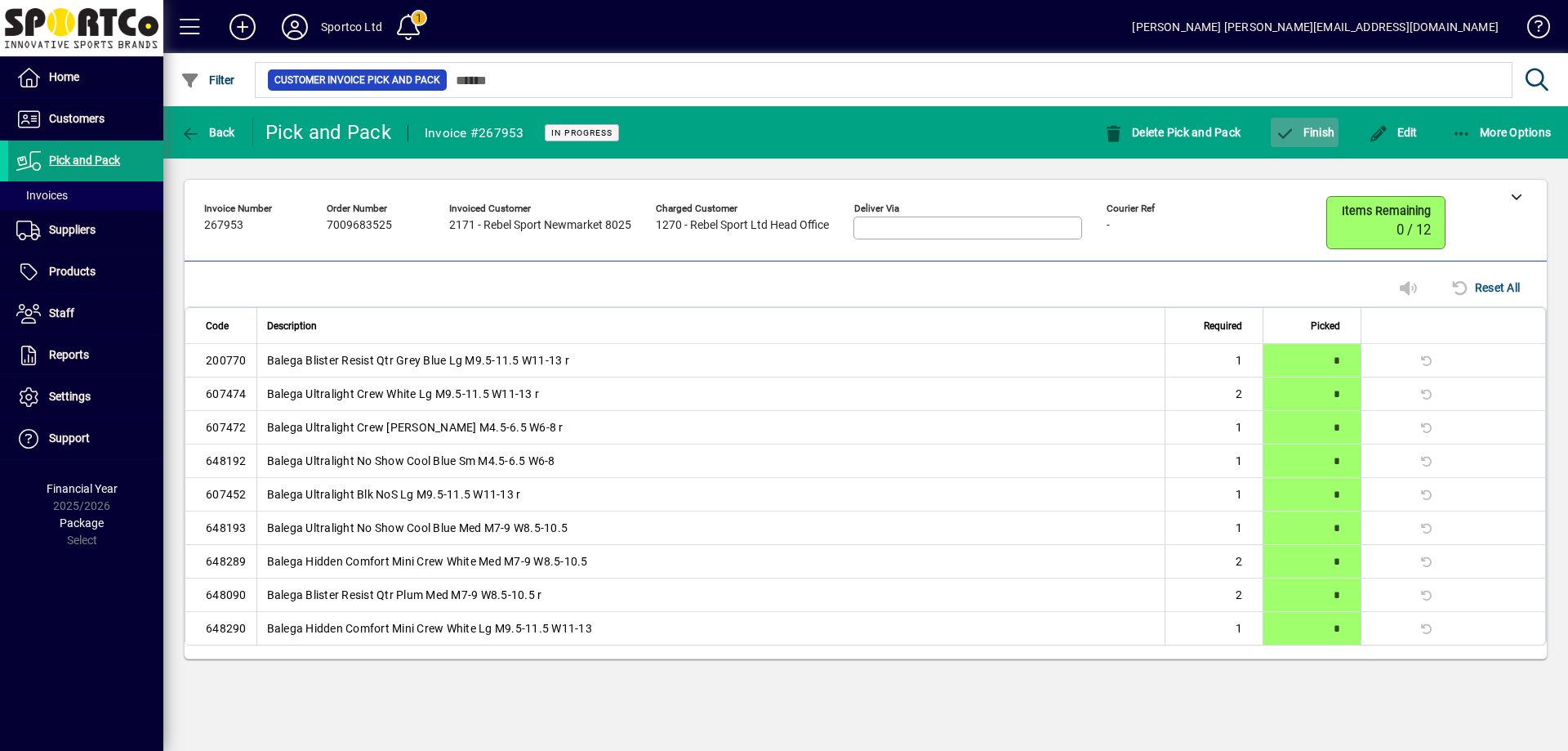
click at [1305, 135] on span "Finish" at bounding box center [1305, 132] width 60 height 13
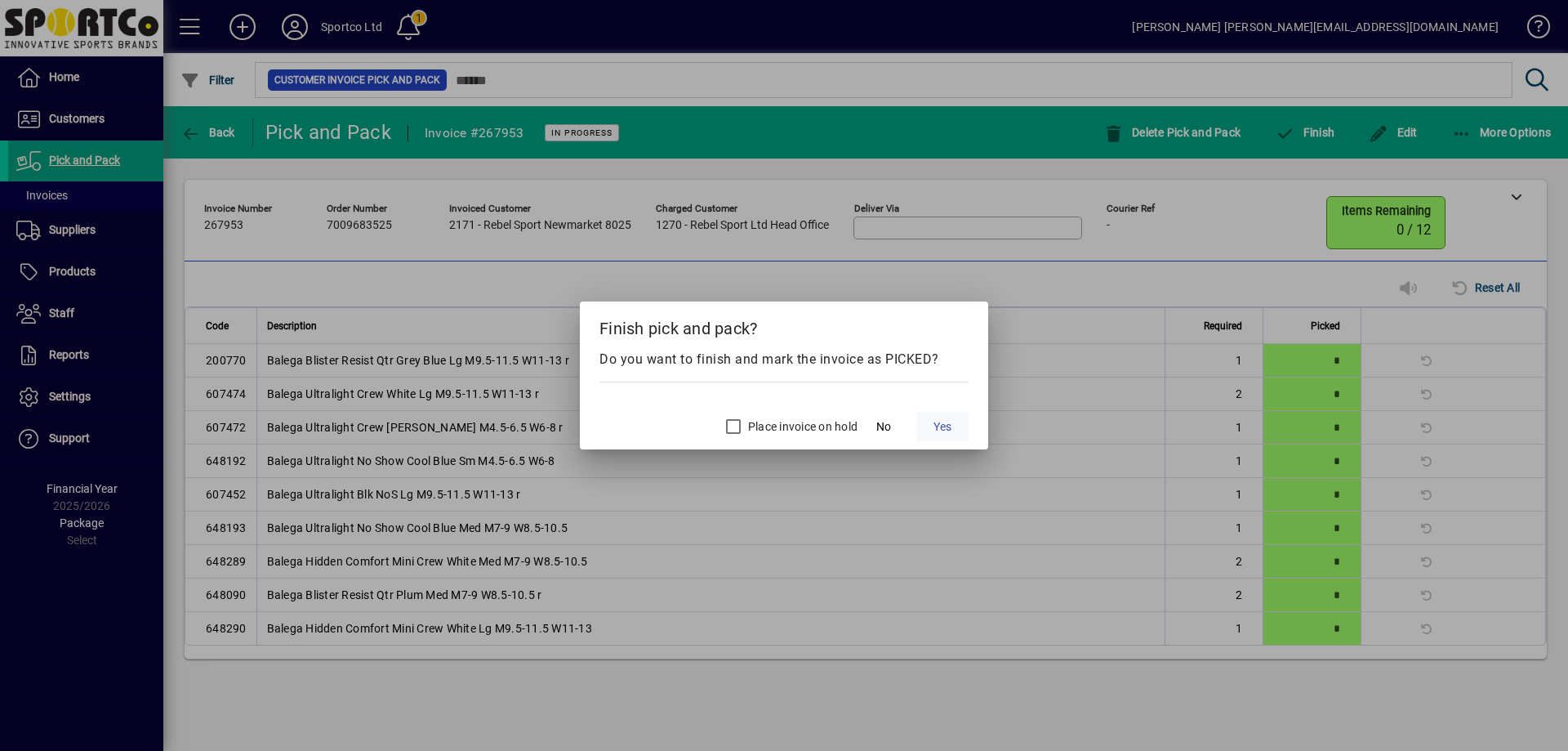
click at [942, 428] on span "Yes" at bounding box center [943, 427] width 18 height 17
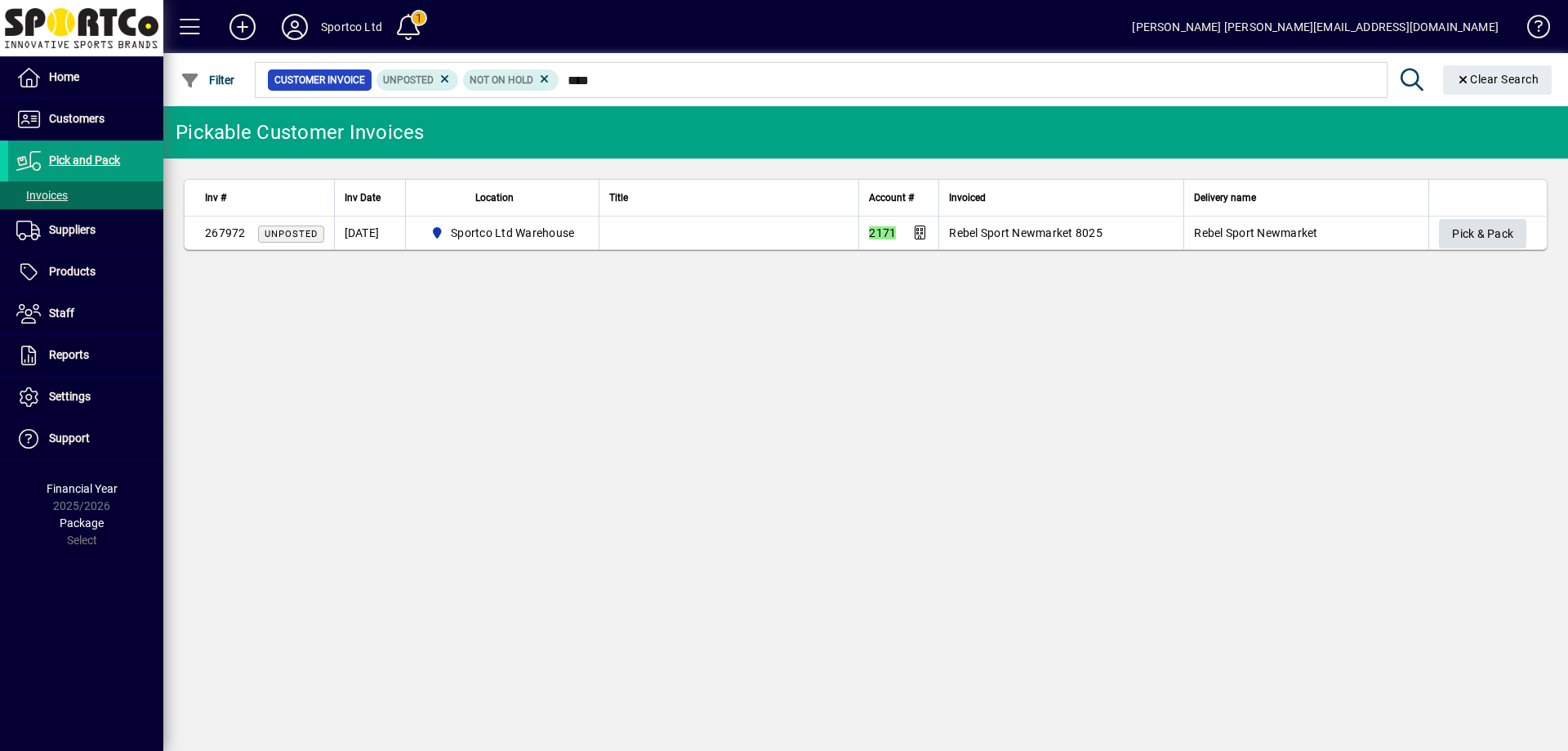
type input "****"
click at [1466, 239] on span "Pick & Pack" at bounding box center [1482, 233] width 61 height 27
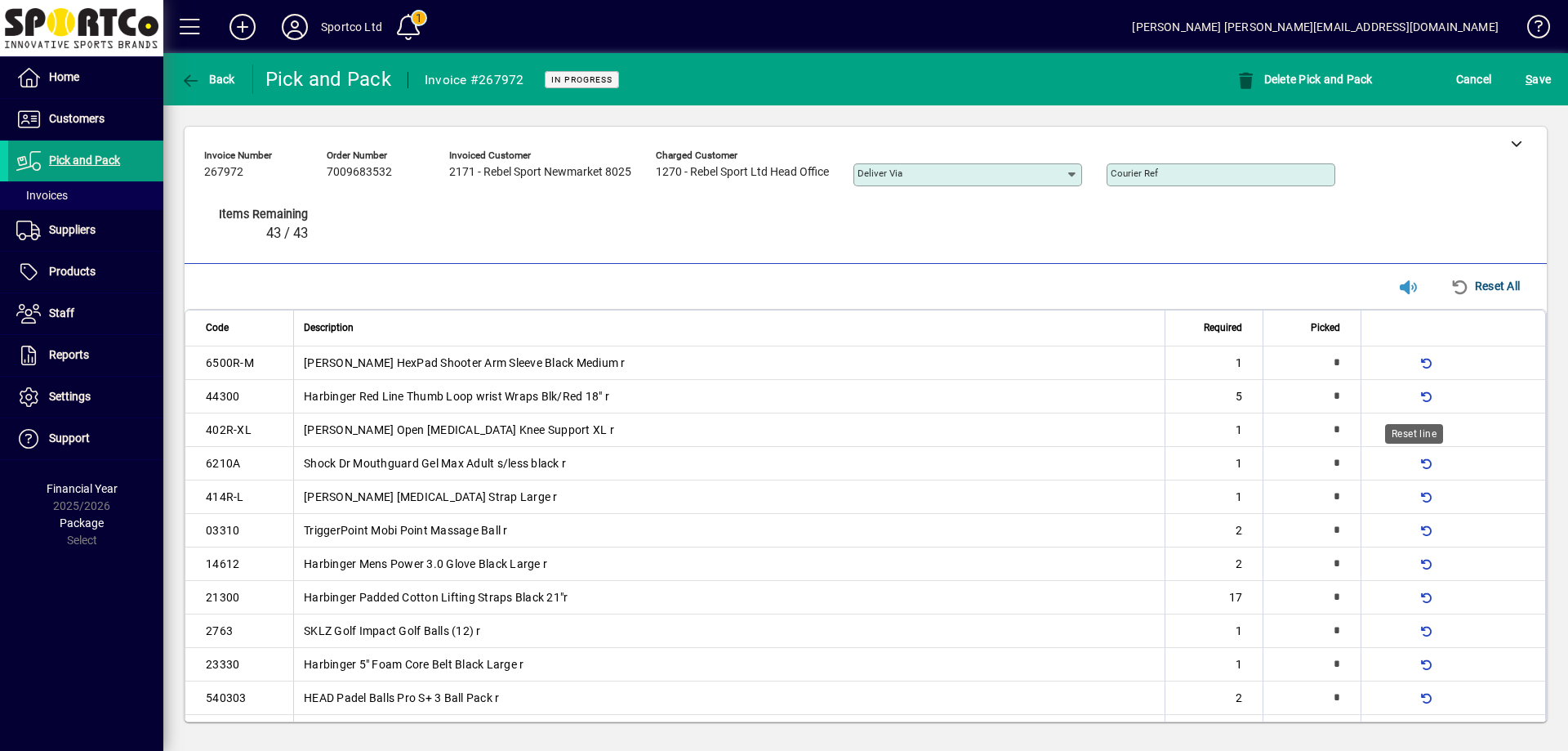
type input "*"
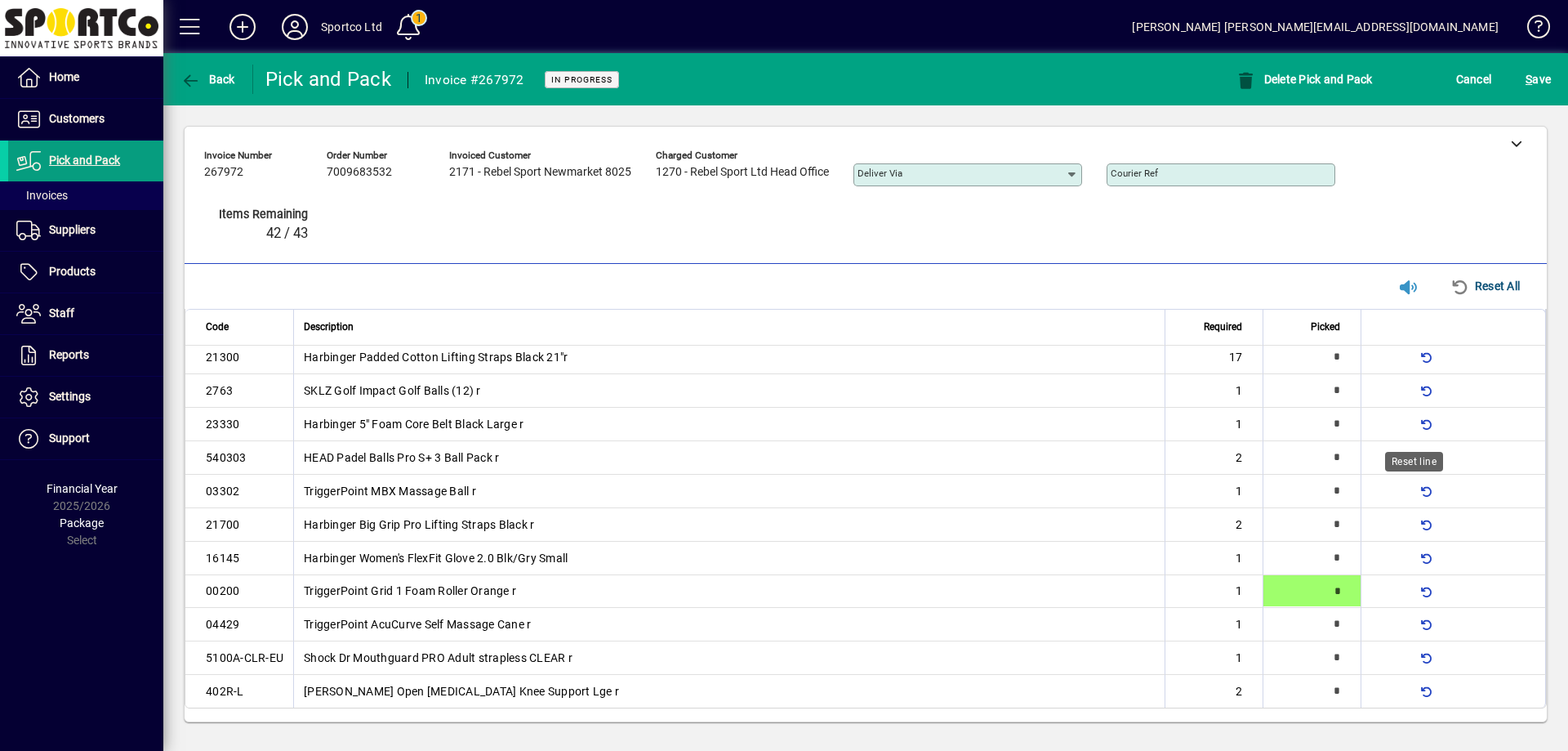
type input "*"
click at [1322, 362] on input "*" at bounding box center [1303, 356] width 77 height 31
click at [1373, 361] on span "button" at bounding box center [1384, 357] width 39 height 39
type input "**"
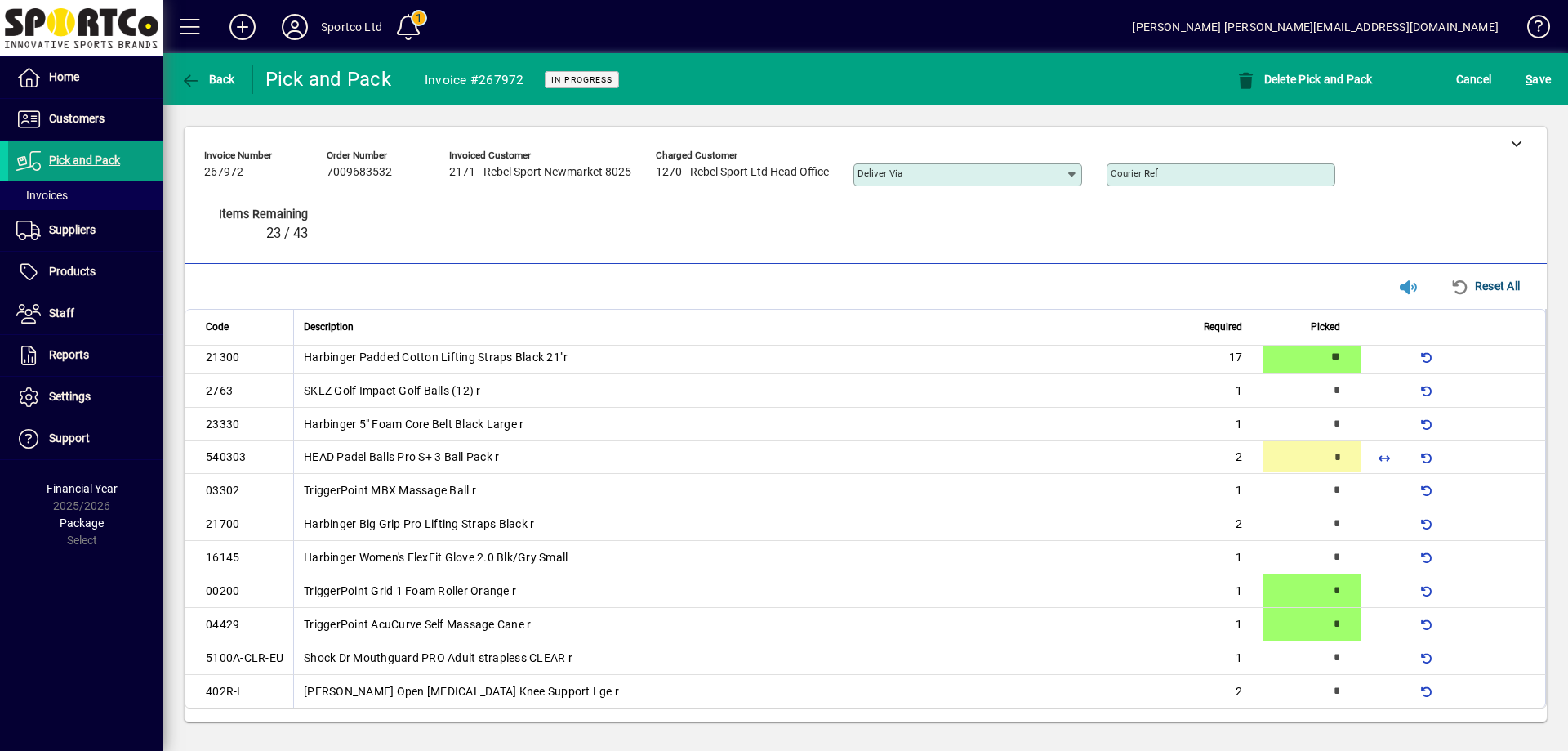
type input "*"
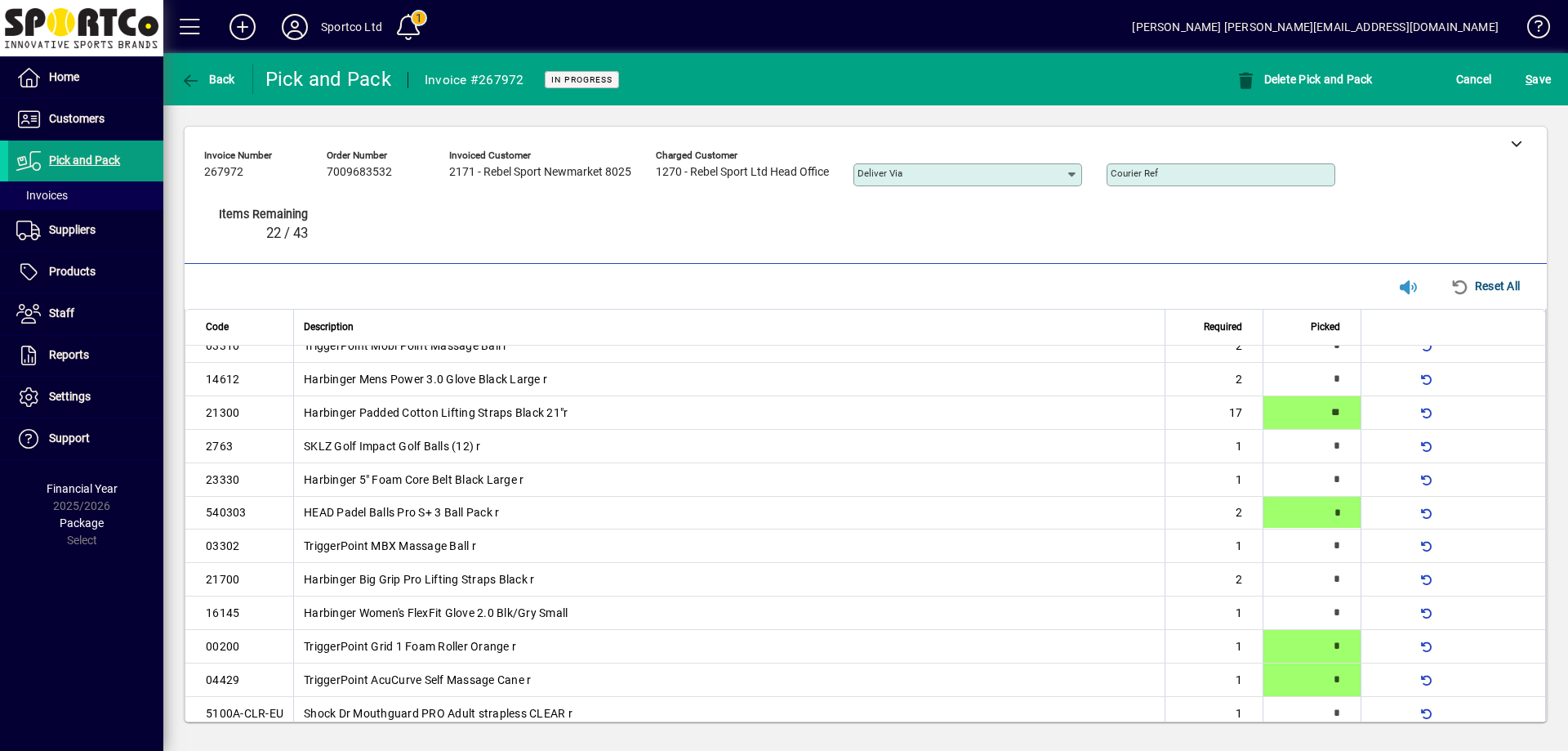
scroll to position [184, 0]
type input "*"
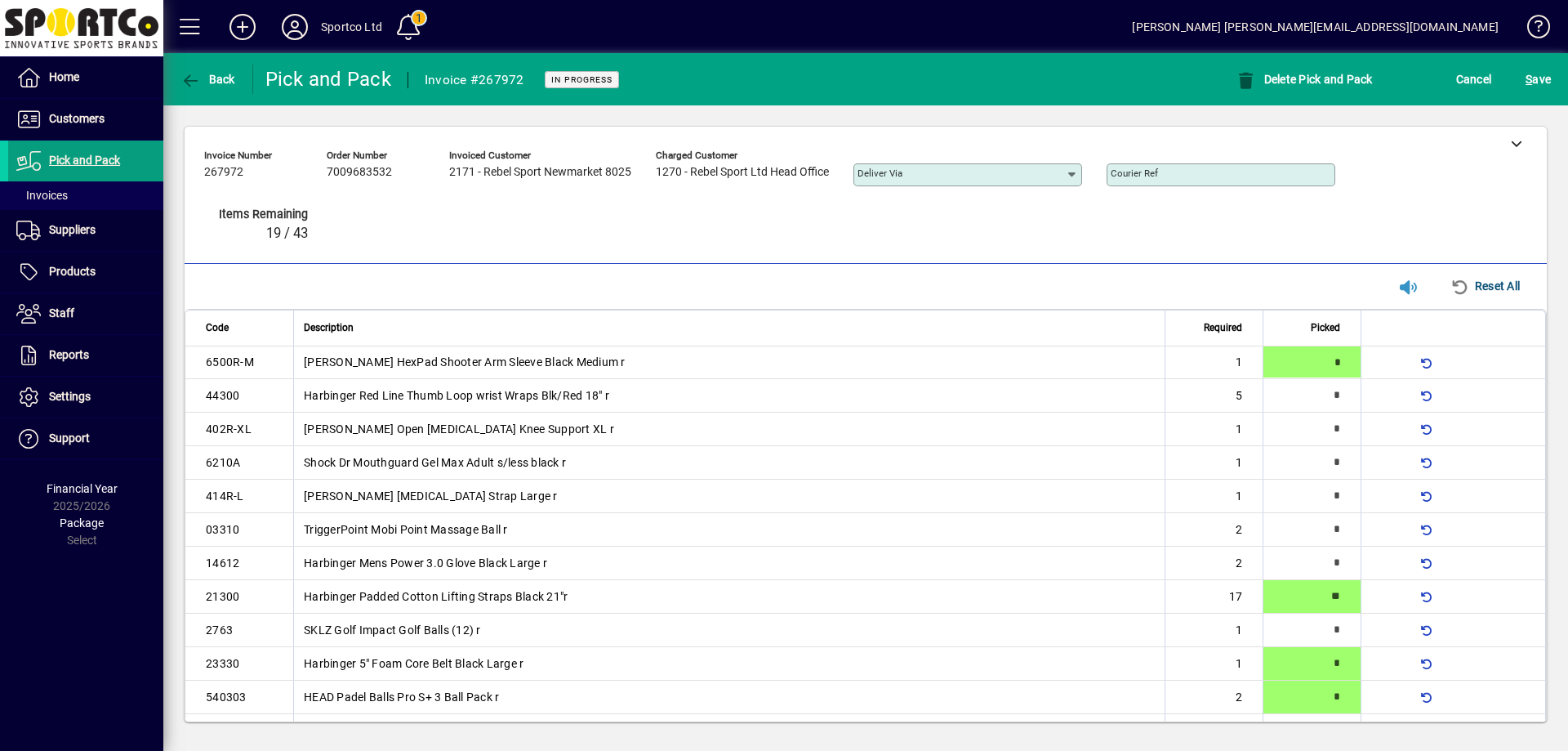
scroll to position [241, 0]
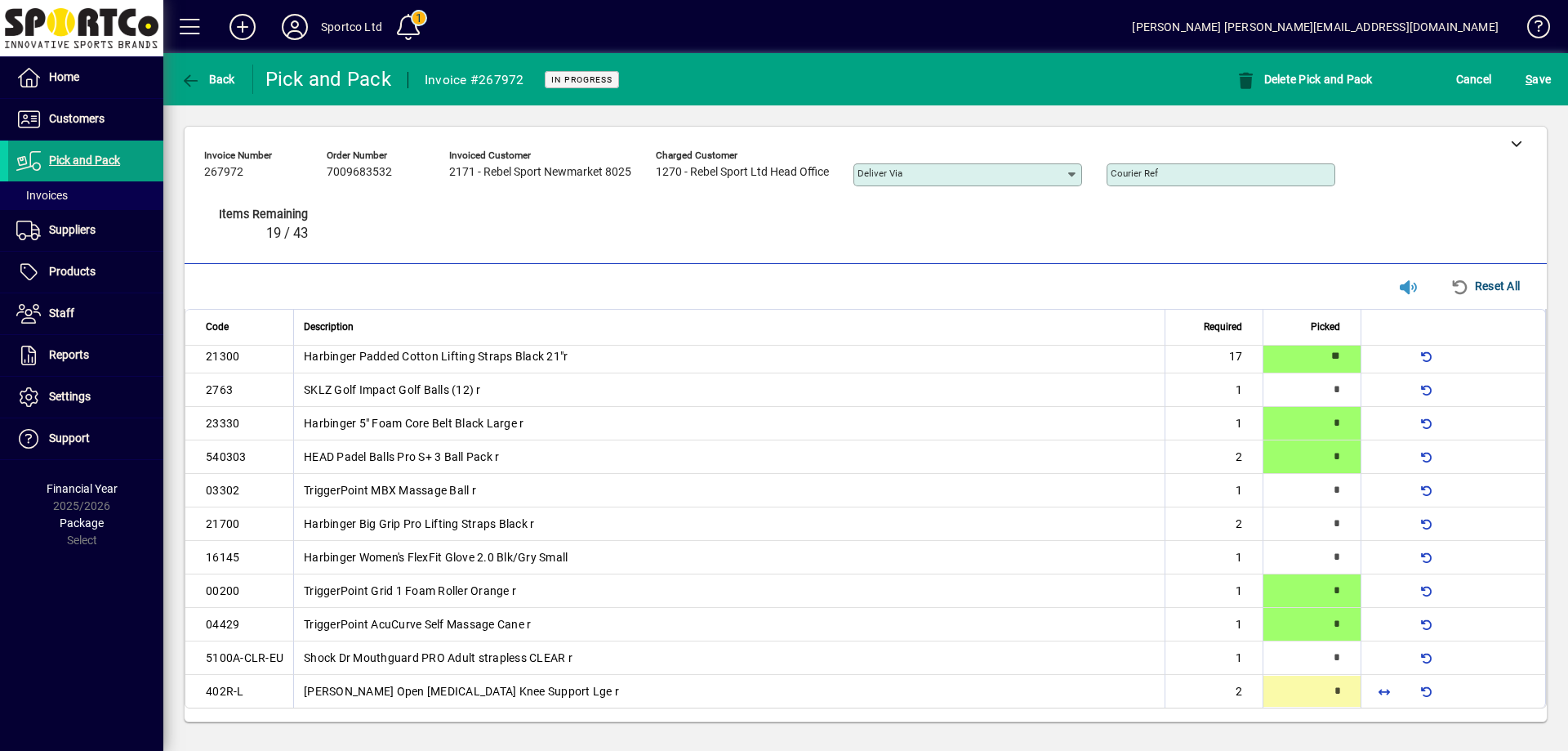
type input "*"
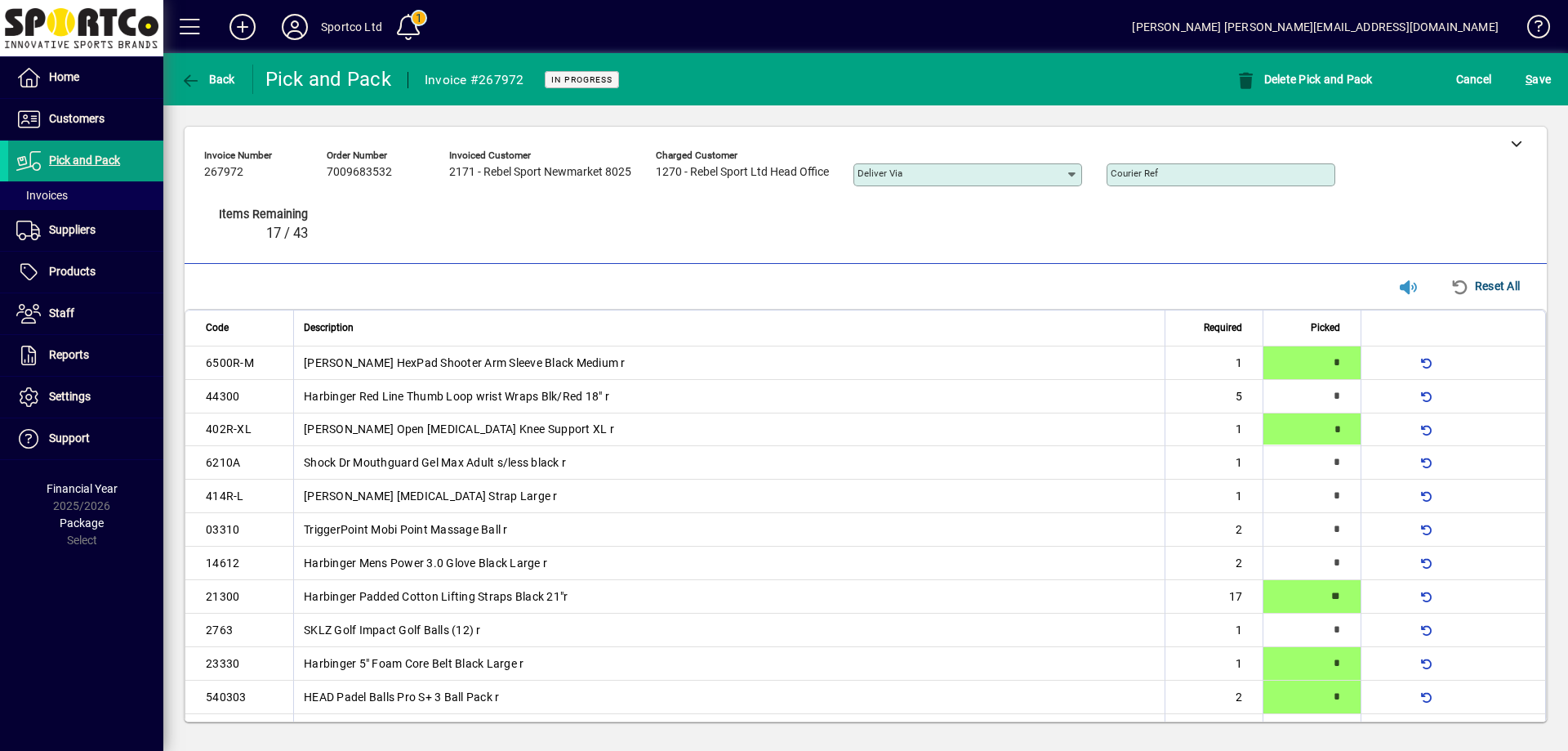
type input "*"
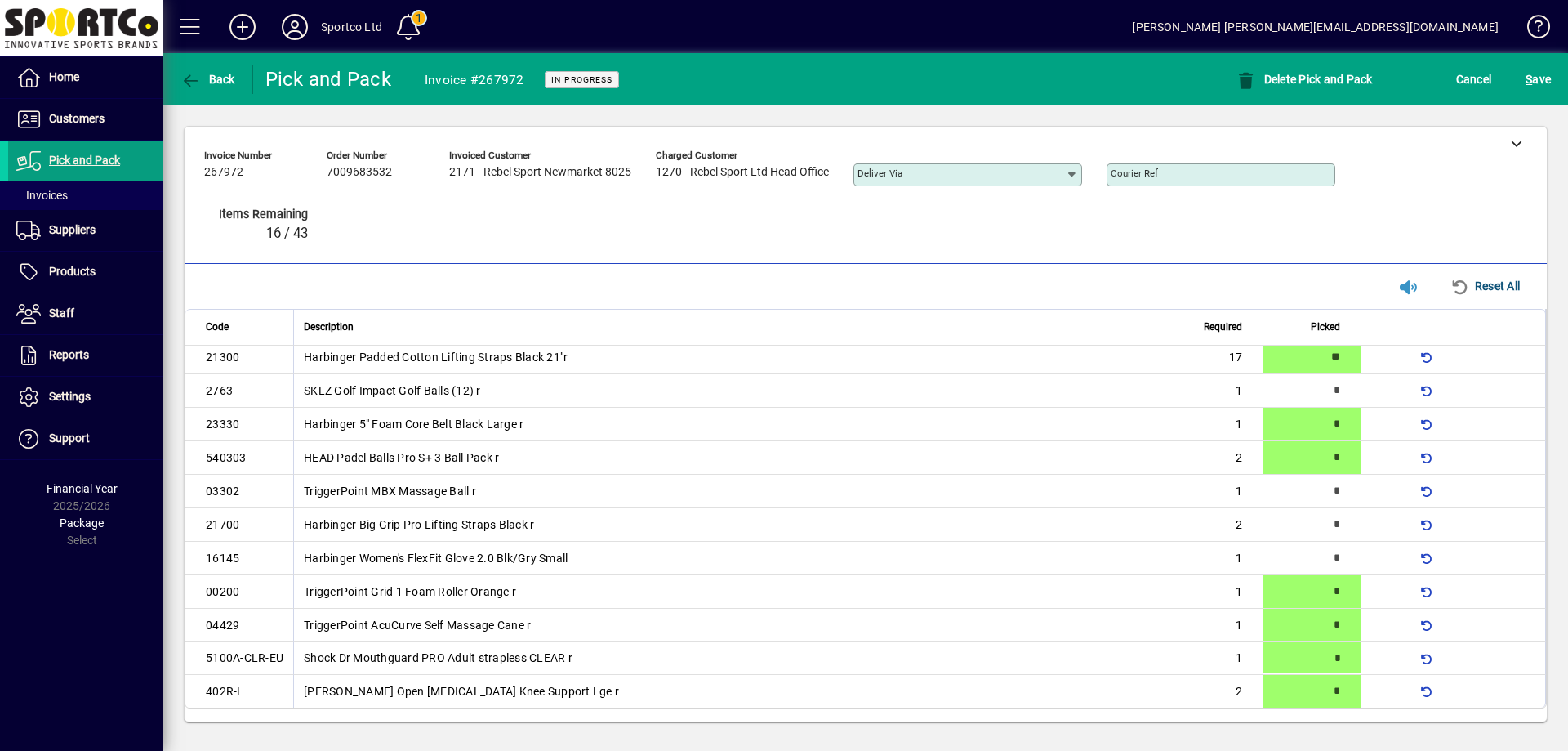
type input "*"
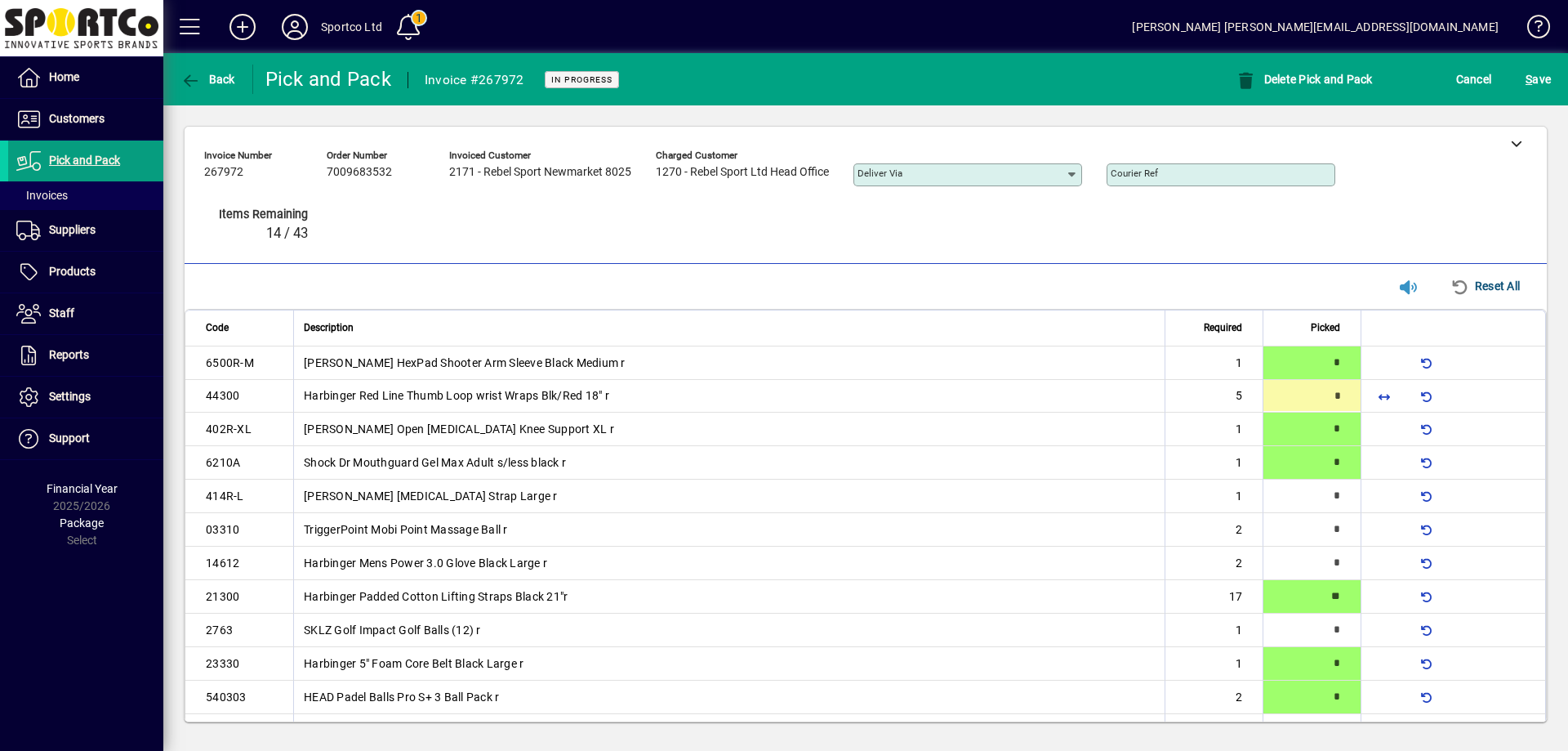
type input "*"
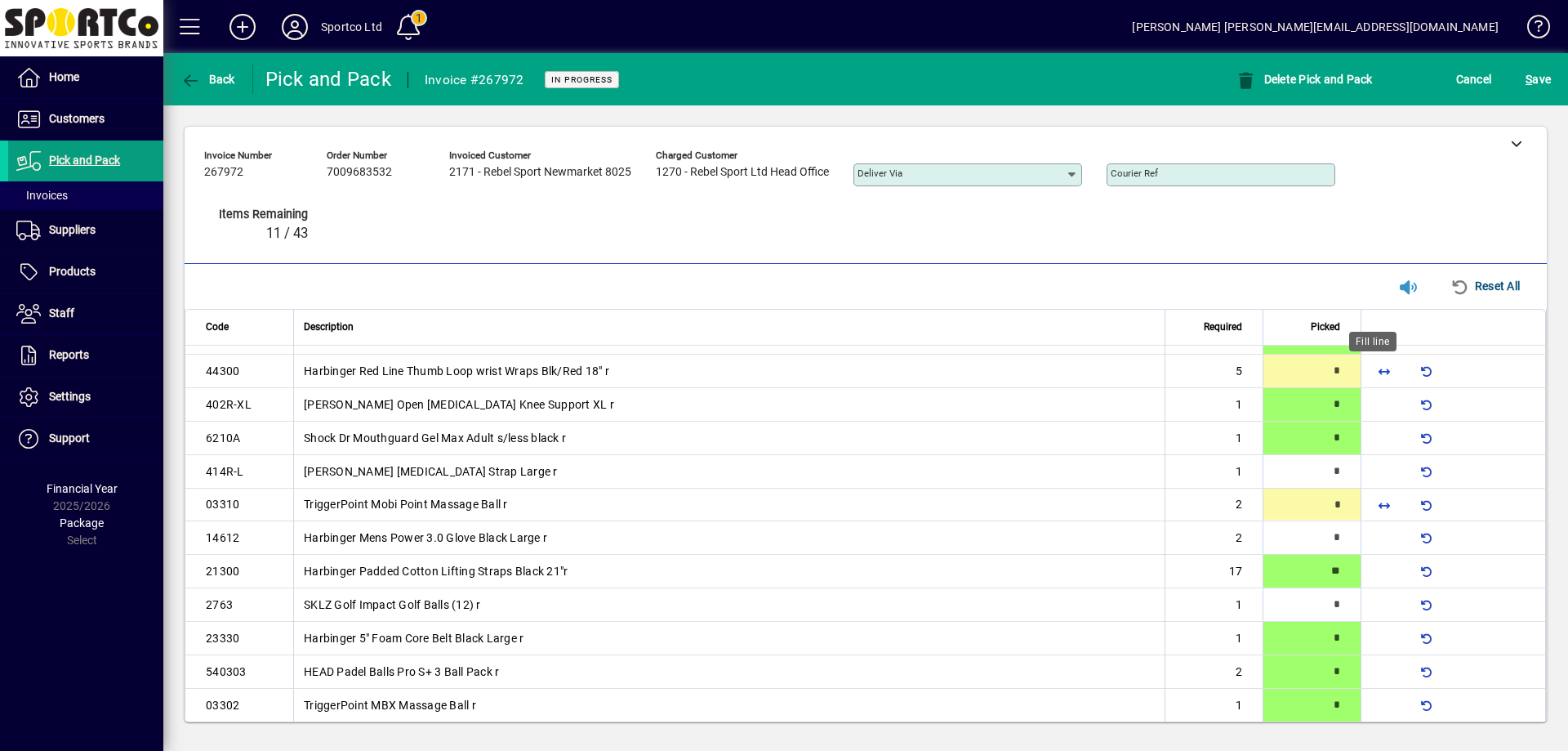
type input "*"
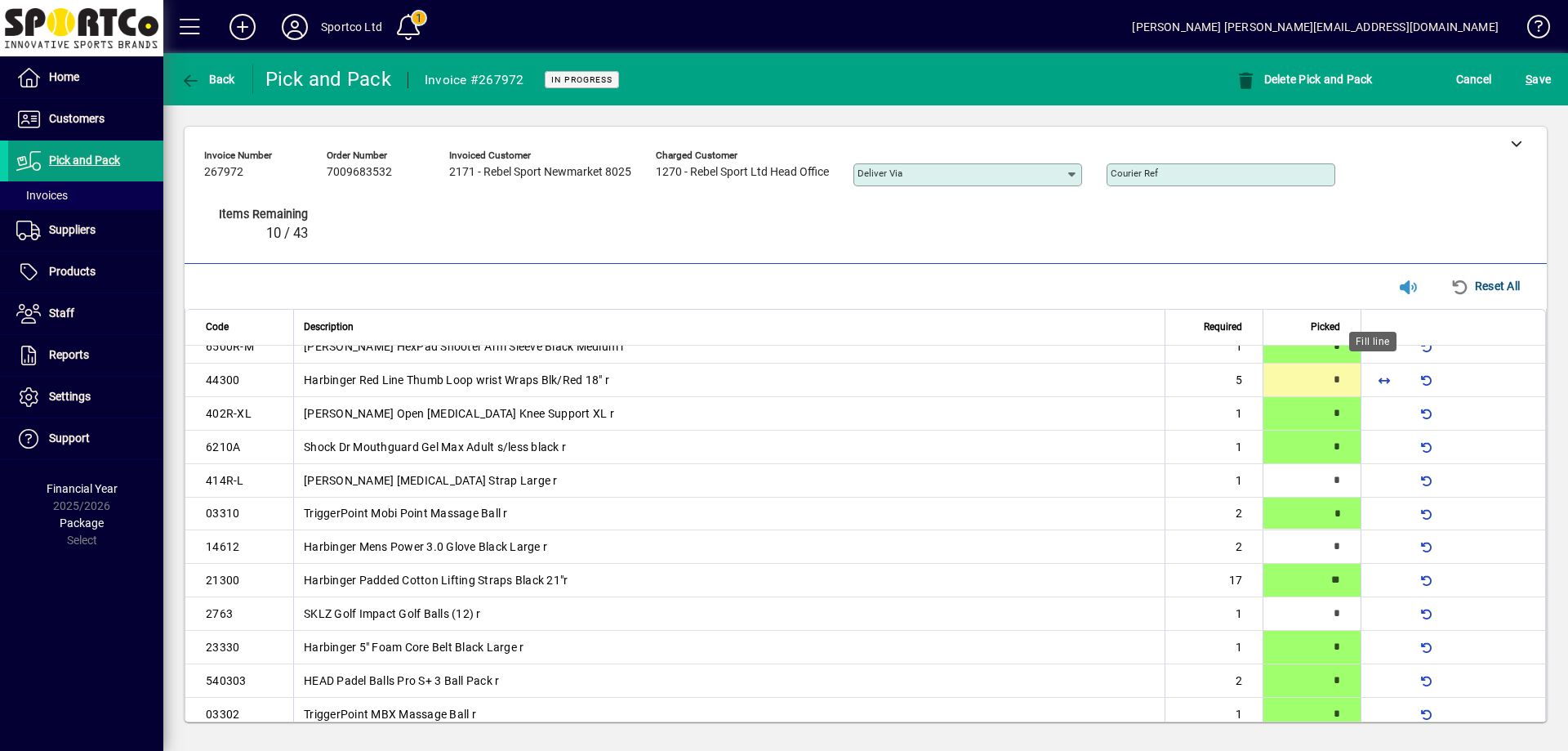
type input "*"
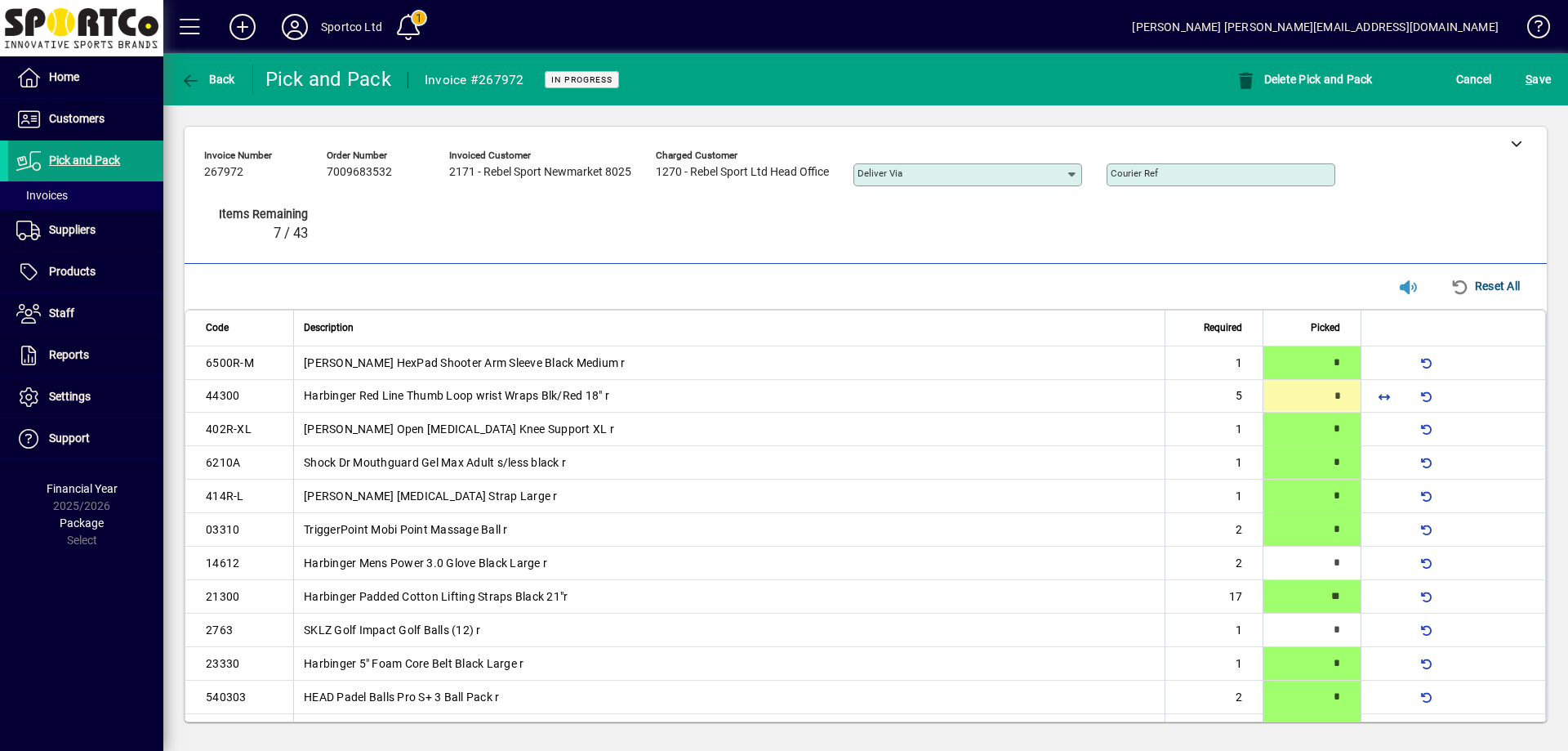
type input "*"
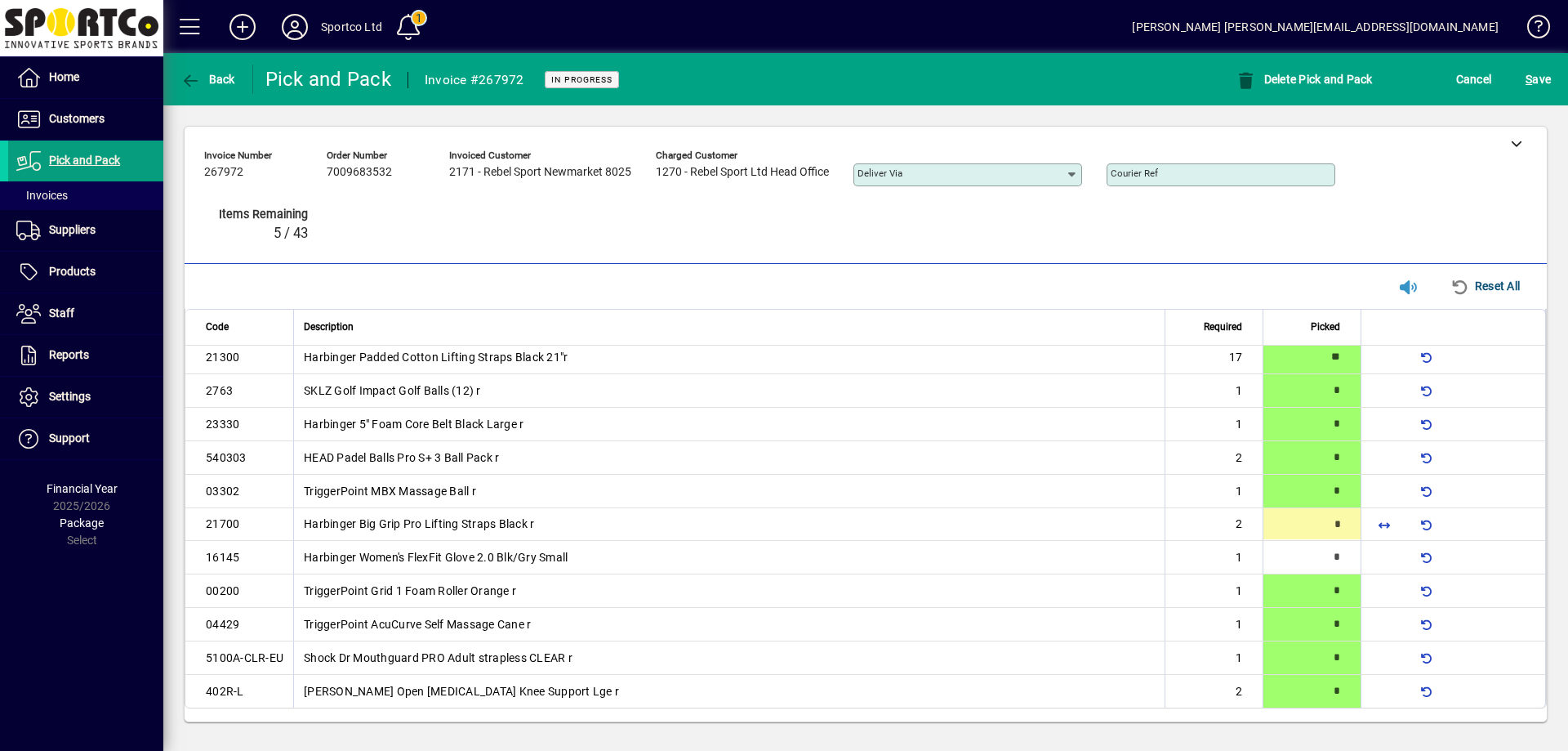
type input "*"
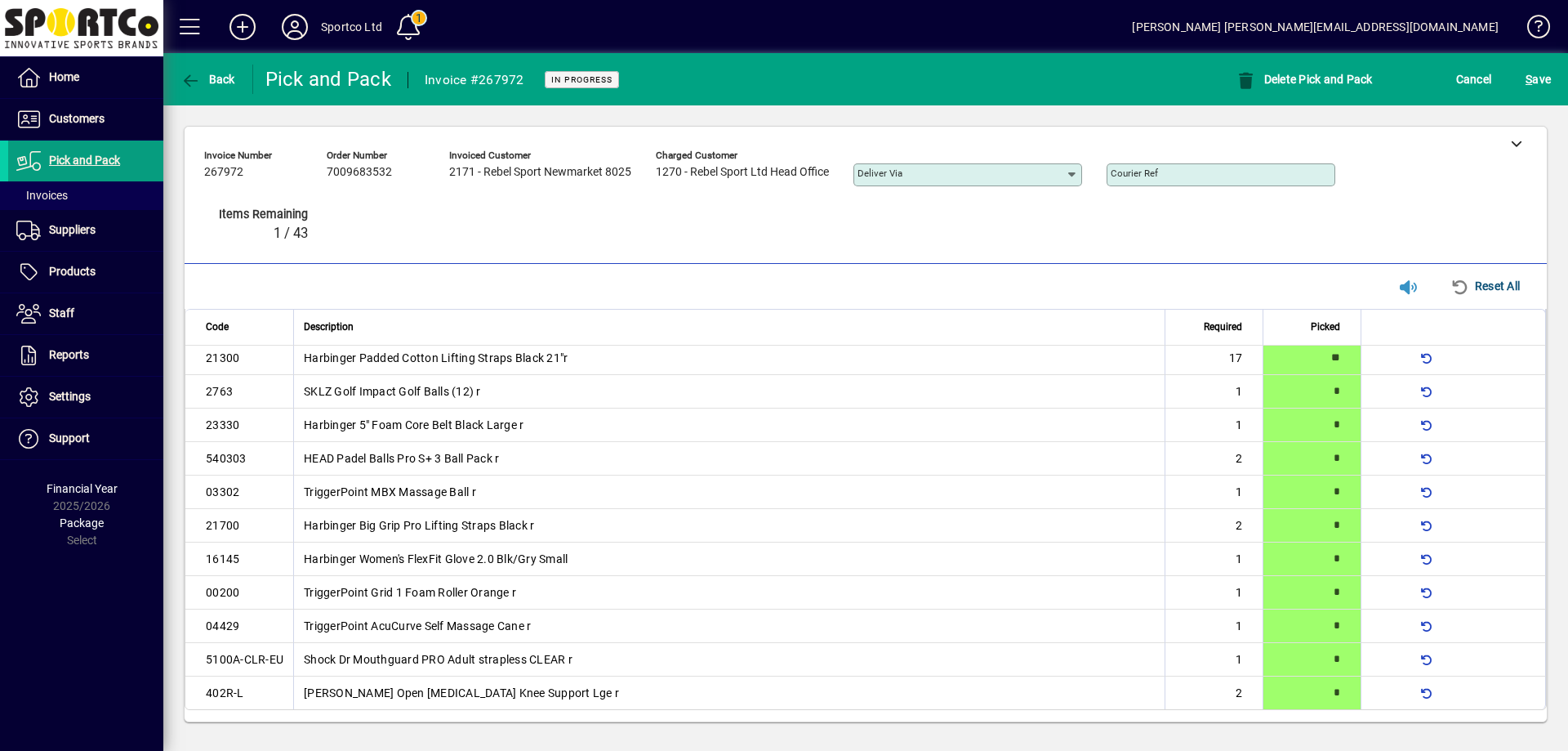
type input "*"
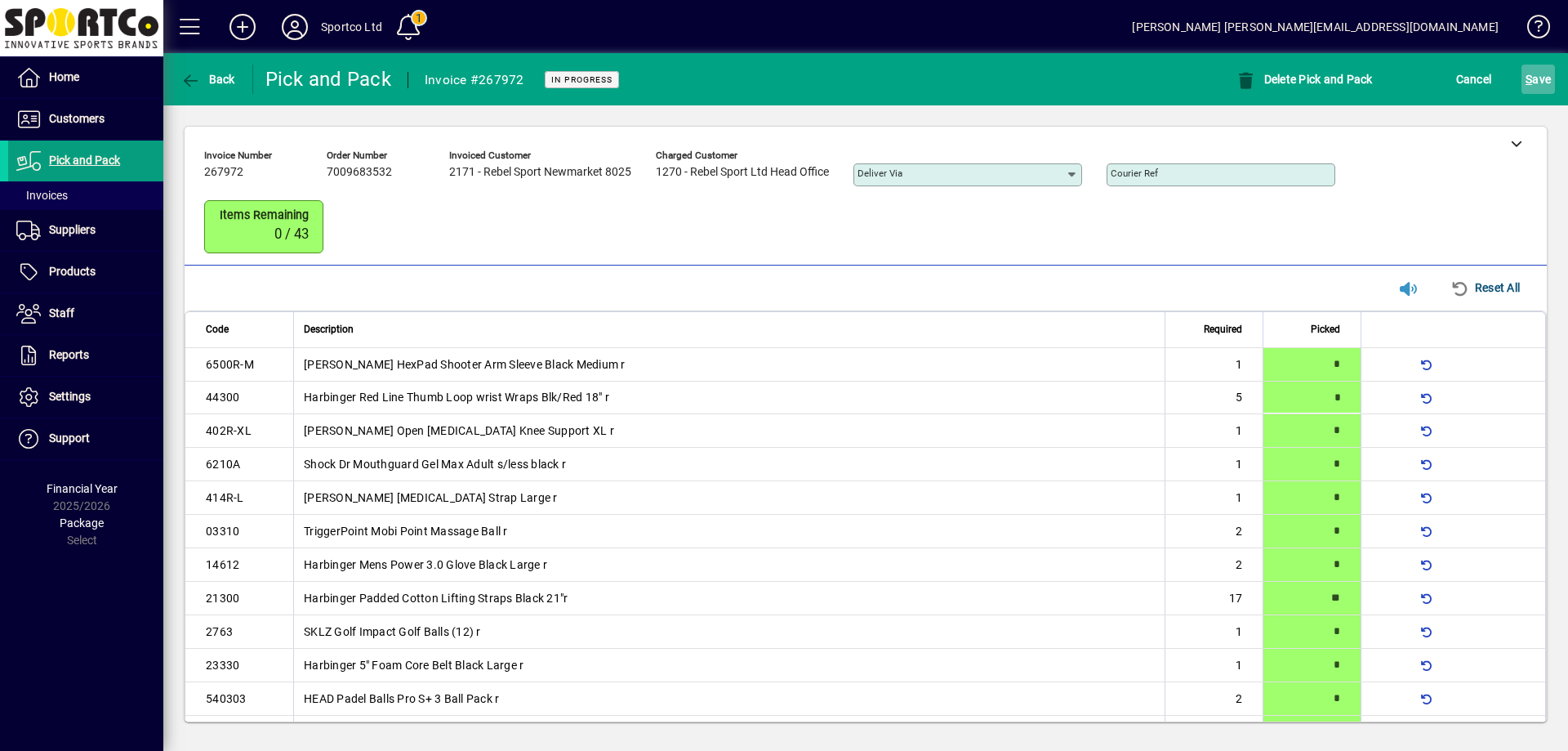
click at [1544, 83] on span "S ave" at bounding box center [1538, 80] width 25 height 26
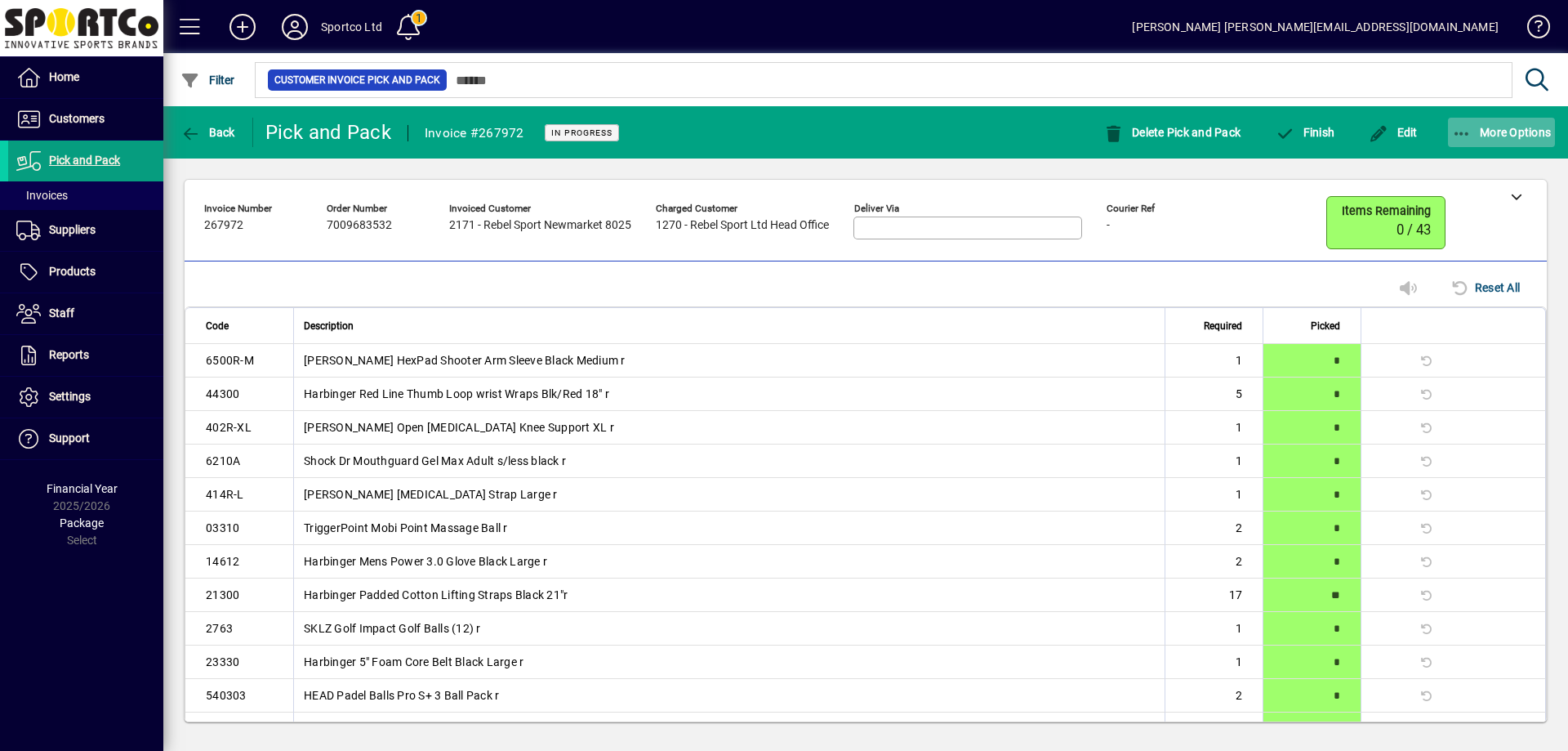
click at [1463, 130] on icon "button" at bounding box center [1463, 134] width 21 height 16
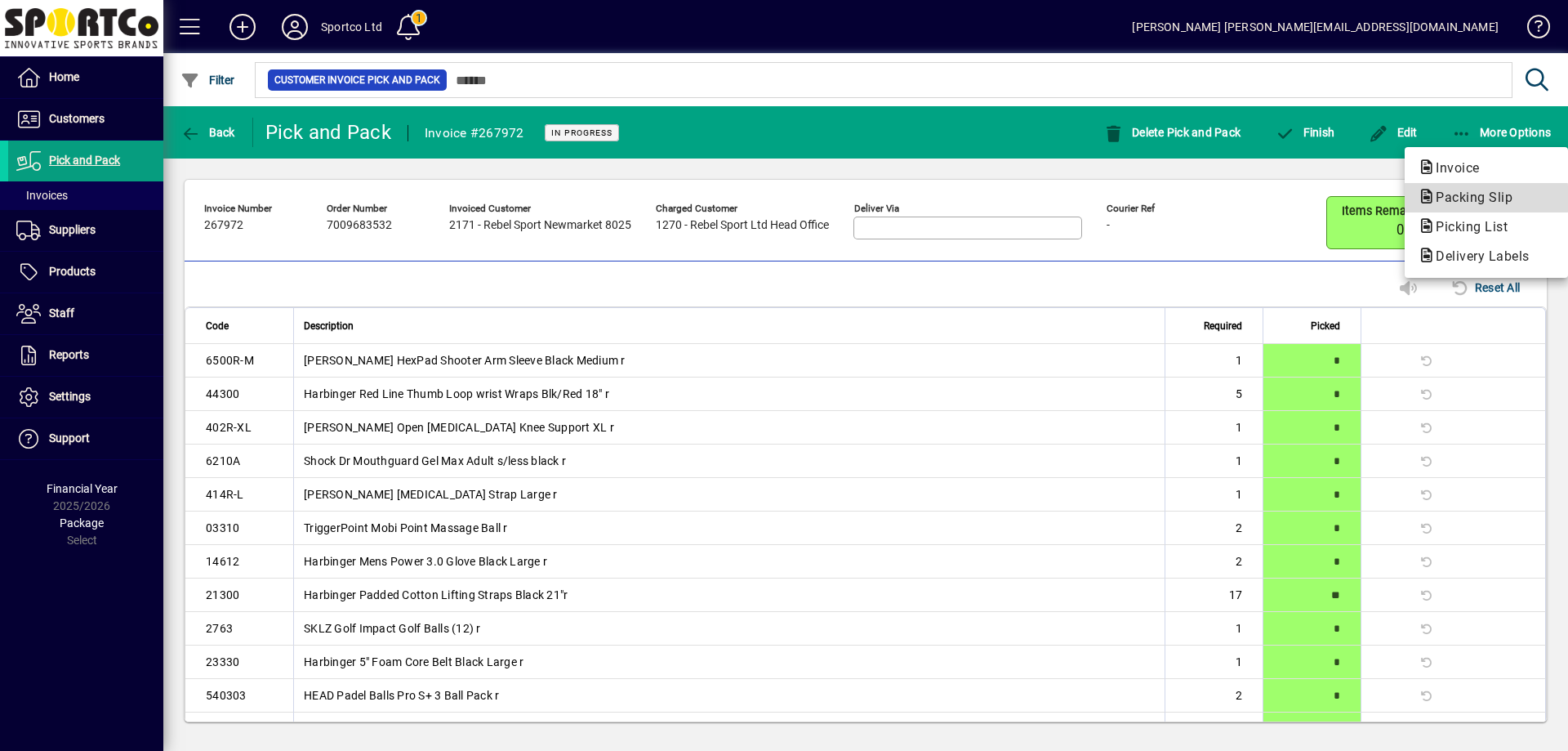
click at [1451, 198] on span "Packing Slip" at bounding box center [1469, 197] width 103 height 16
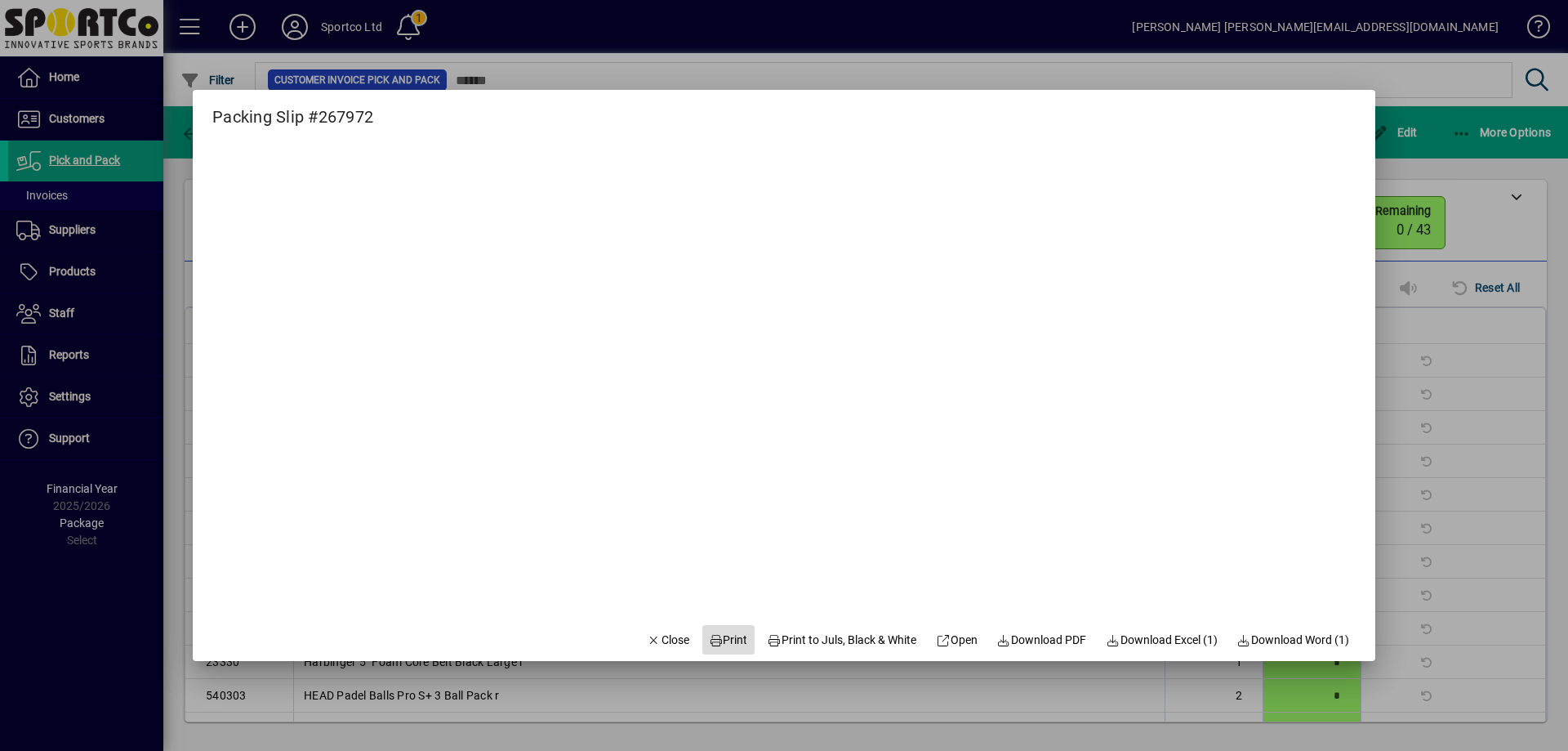
click at [715, 641] on span "Print" at bounding box center [728, 640] width 39 height 17
click at [647, 645] on span "Close" at bounding box center [668, 640] width 42 height 17
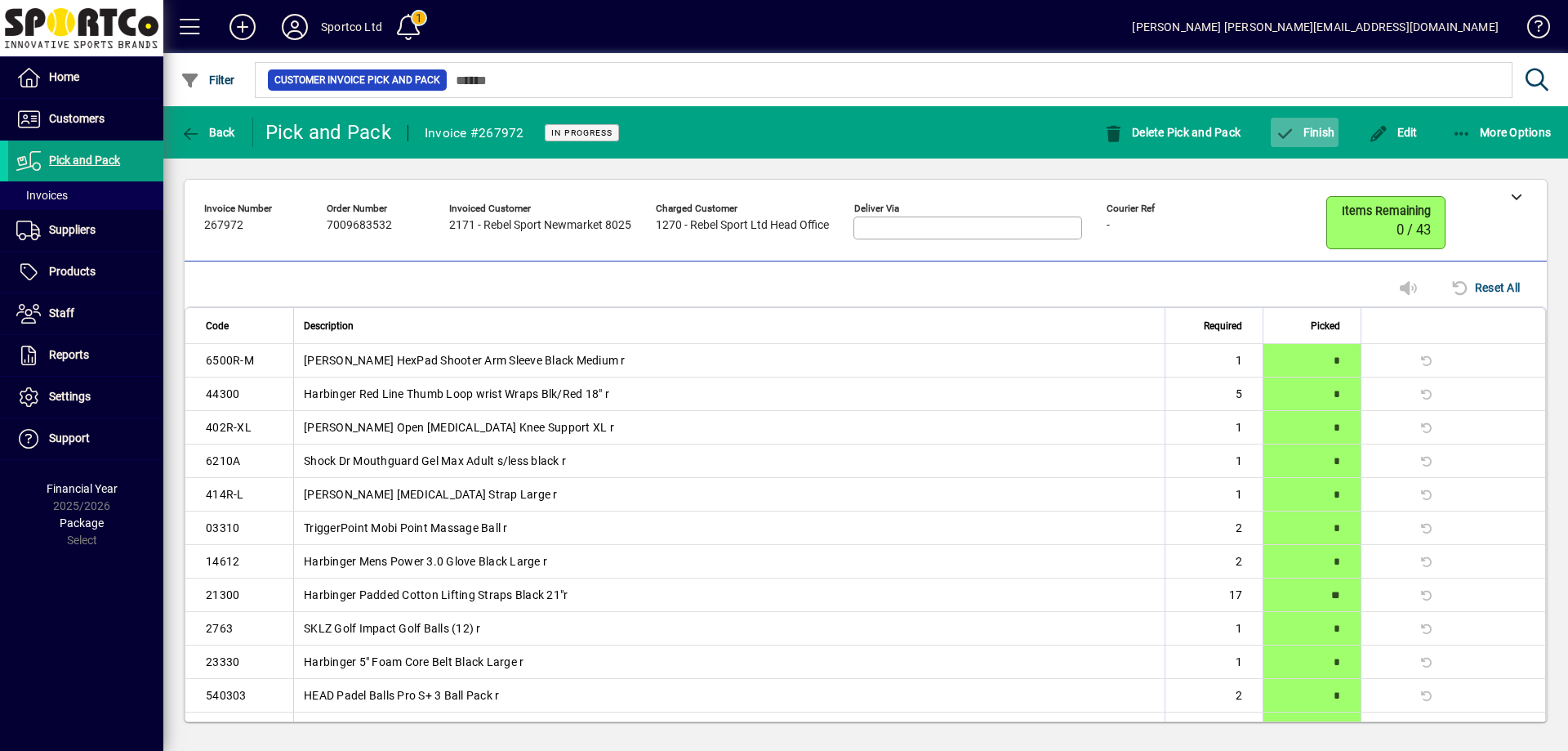
click at [1317, 127] on span "Finish" at bounding box center [1305, 132] width 60 height 13
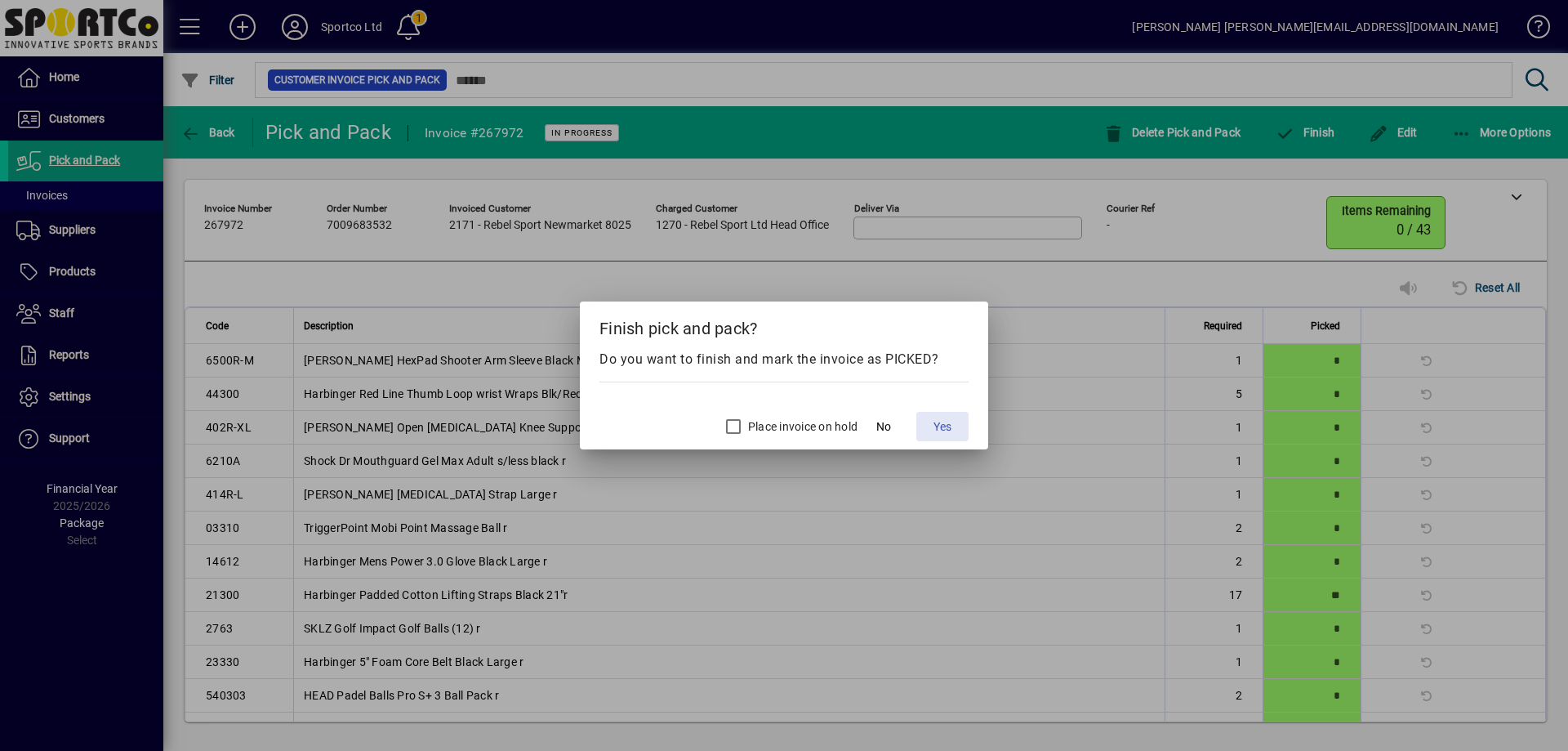
click at [943, 427] on span "Yes" at bounding box center [943, 427] width 18 height 17
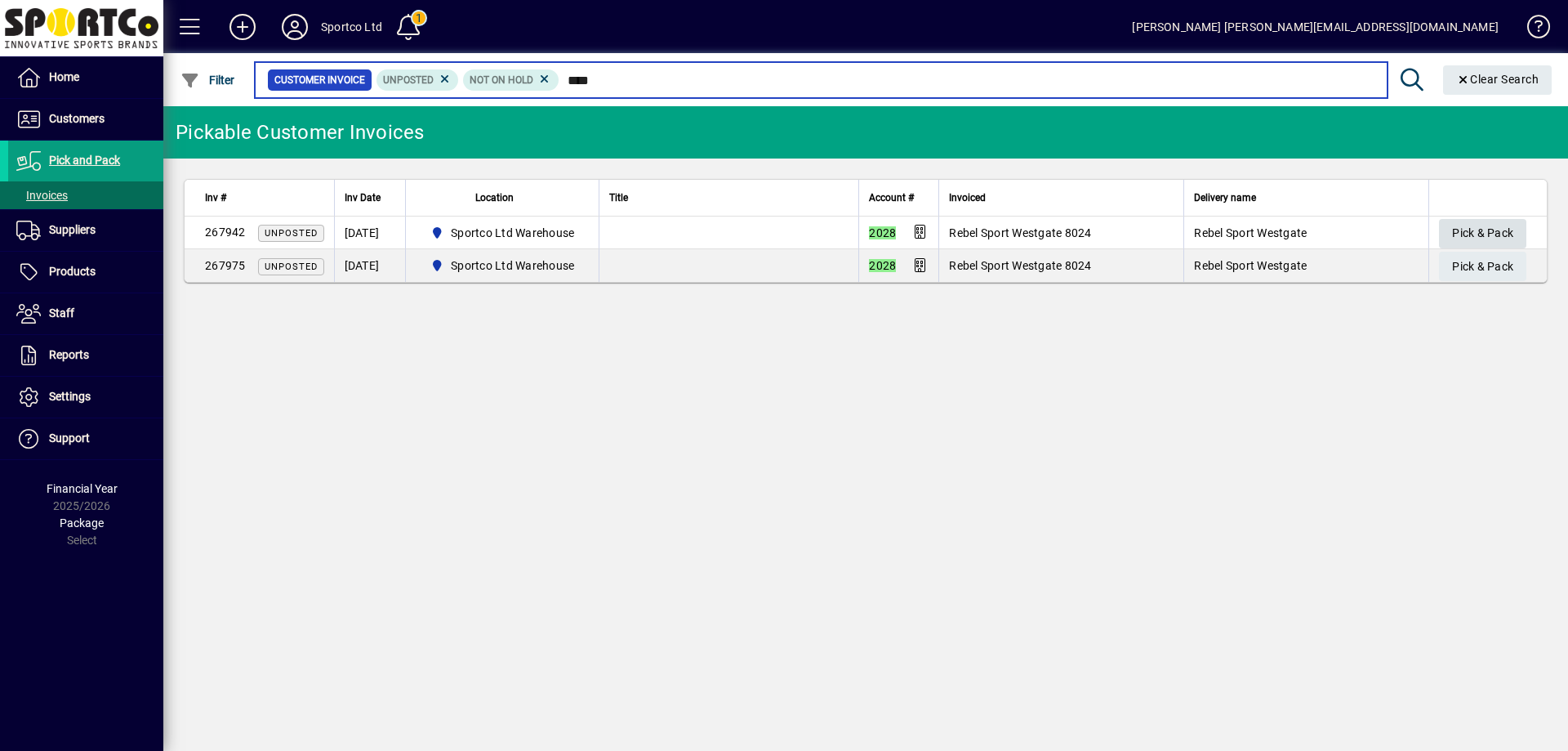
type input "****"
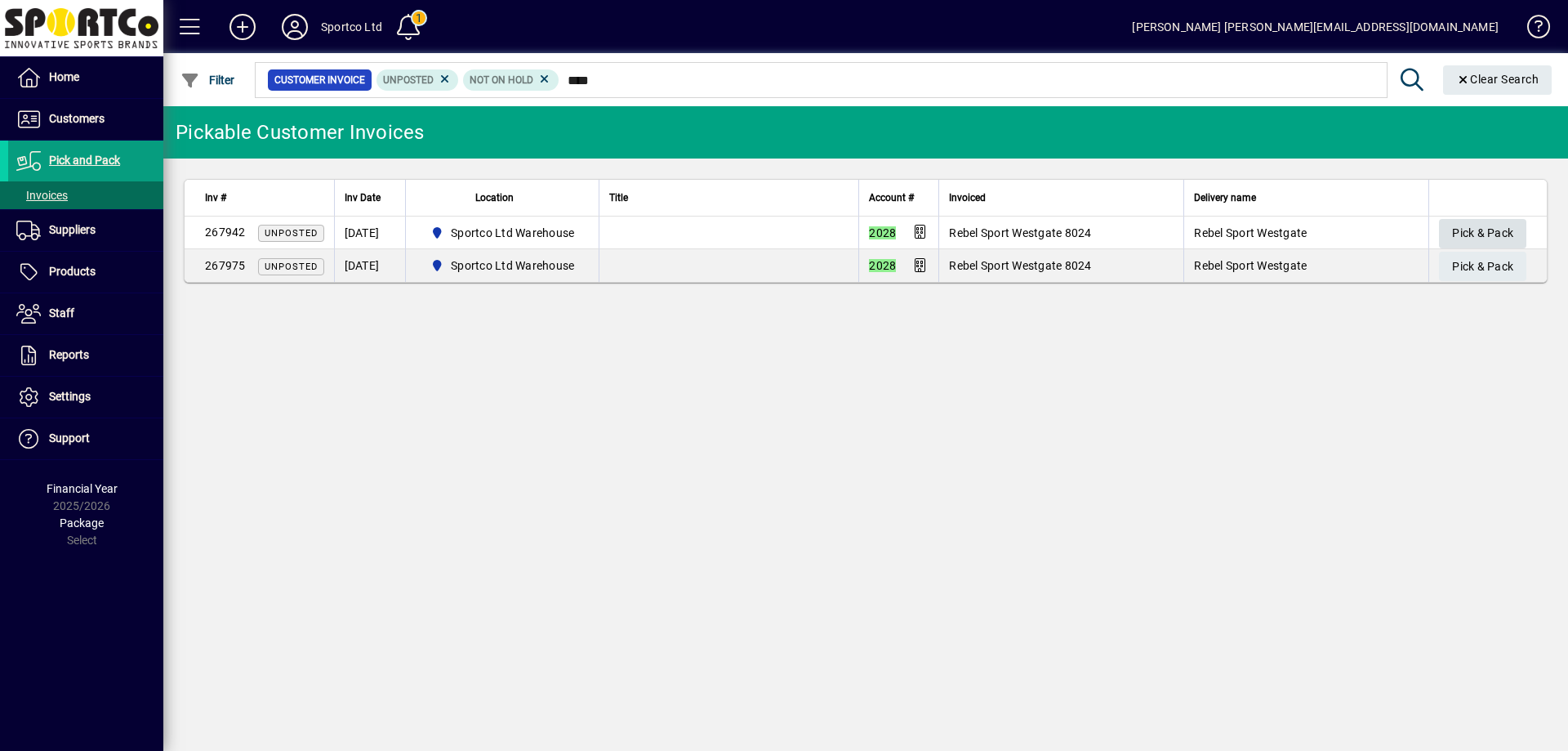
click at [1493, 226] on span "Pick & Pack" at bounding box center [1482, 232] width 61 height 27
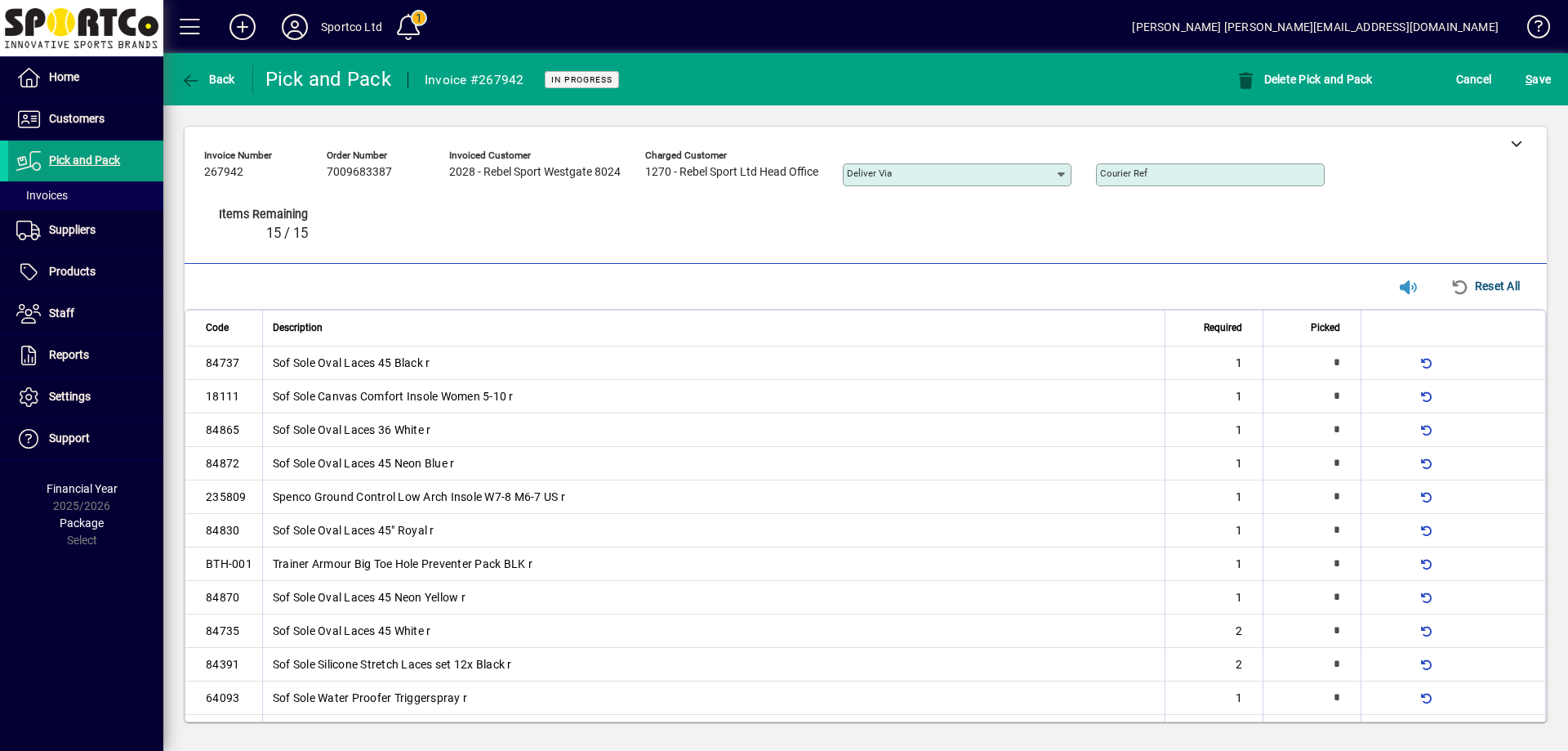
type input "*"
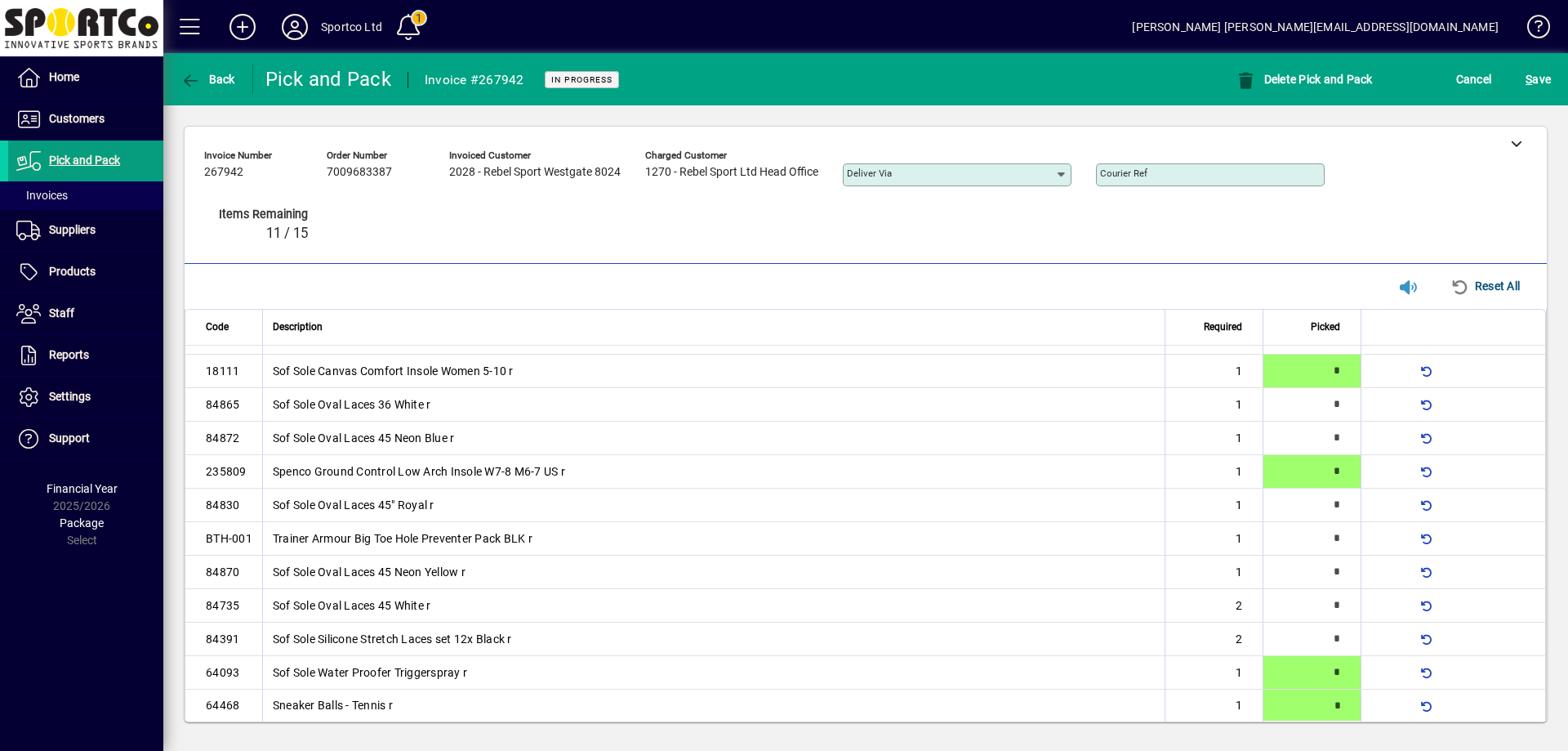
type input "*"
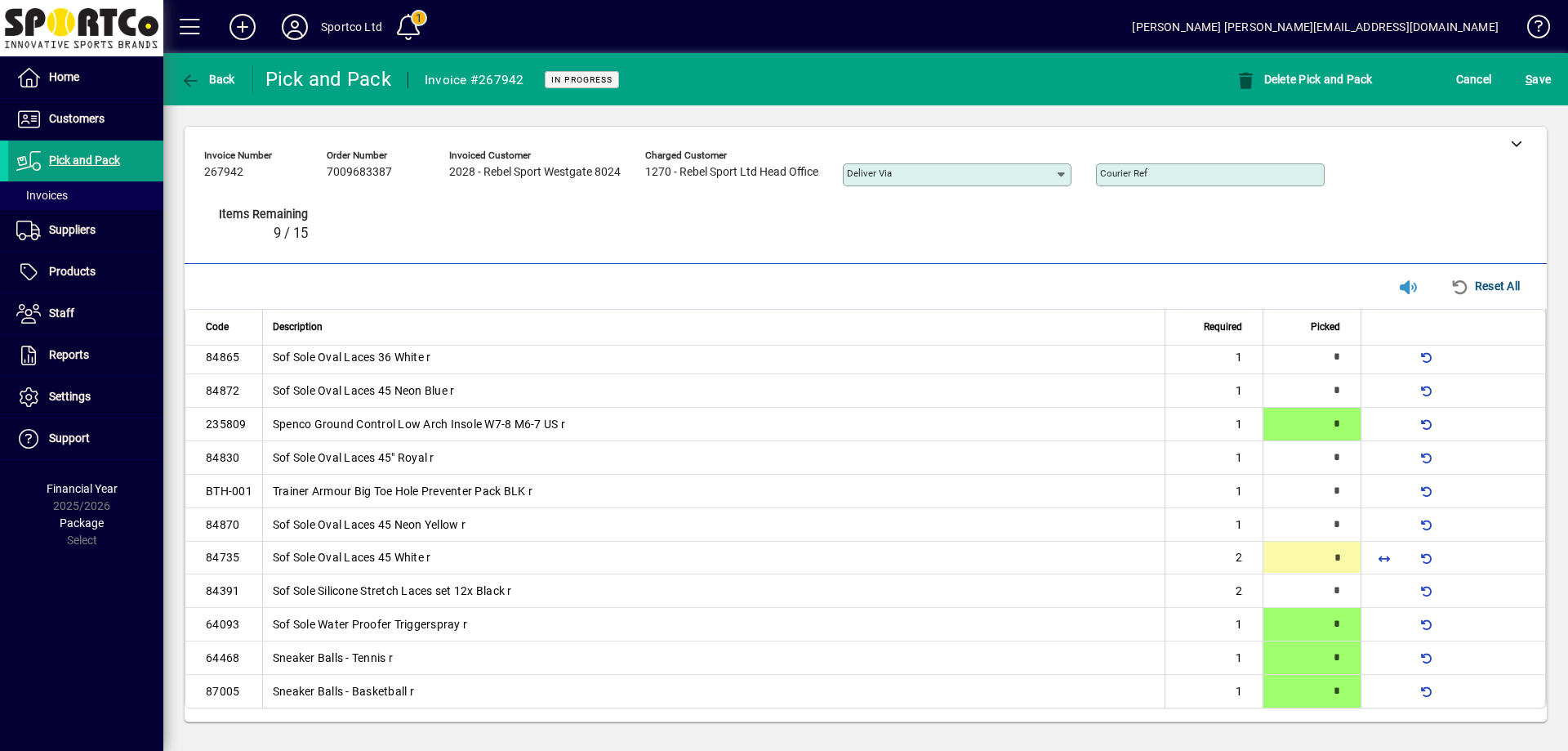
type input "*"
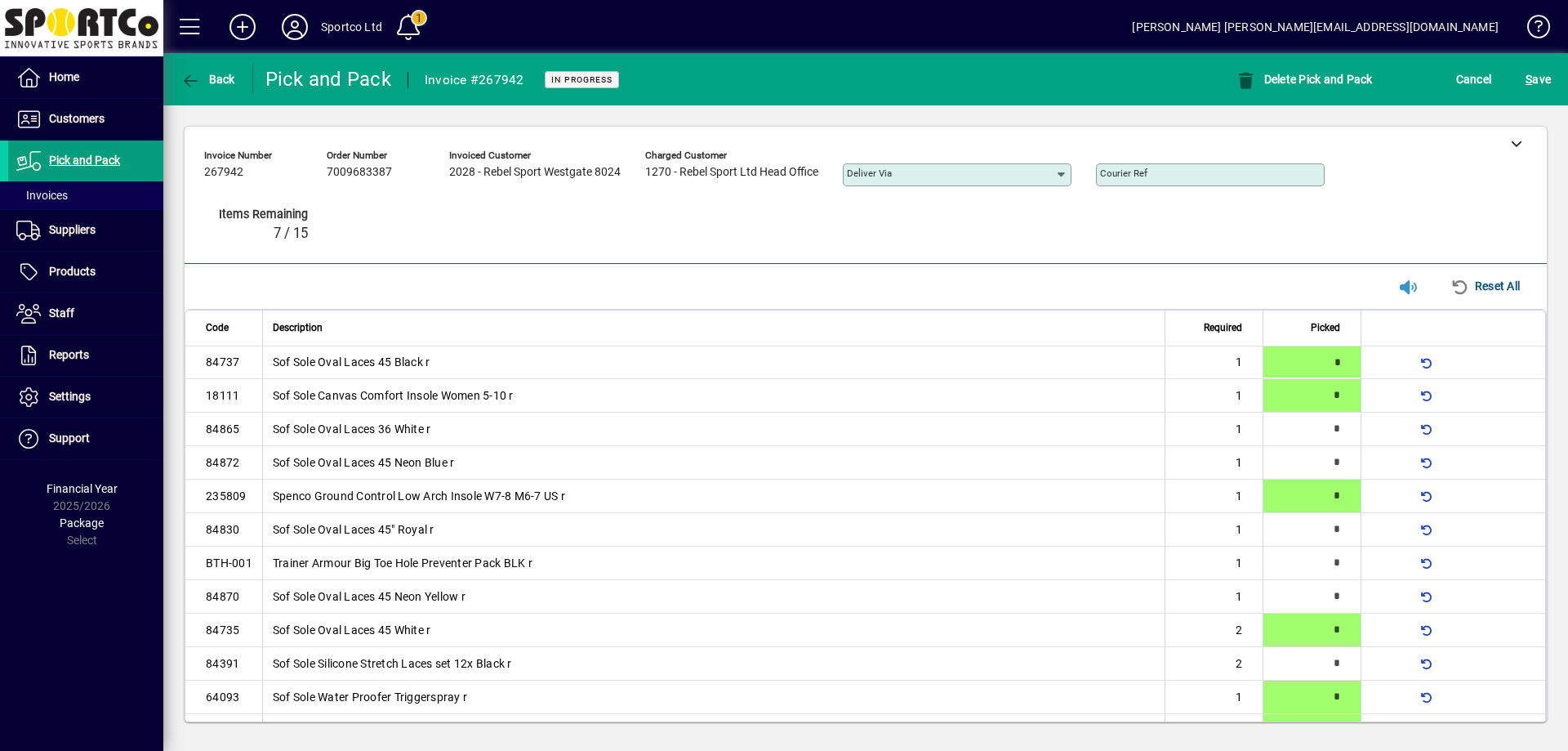
type input "*"
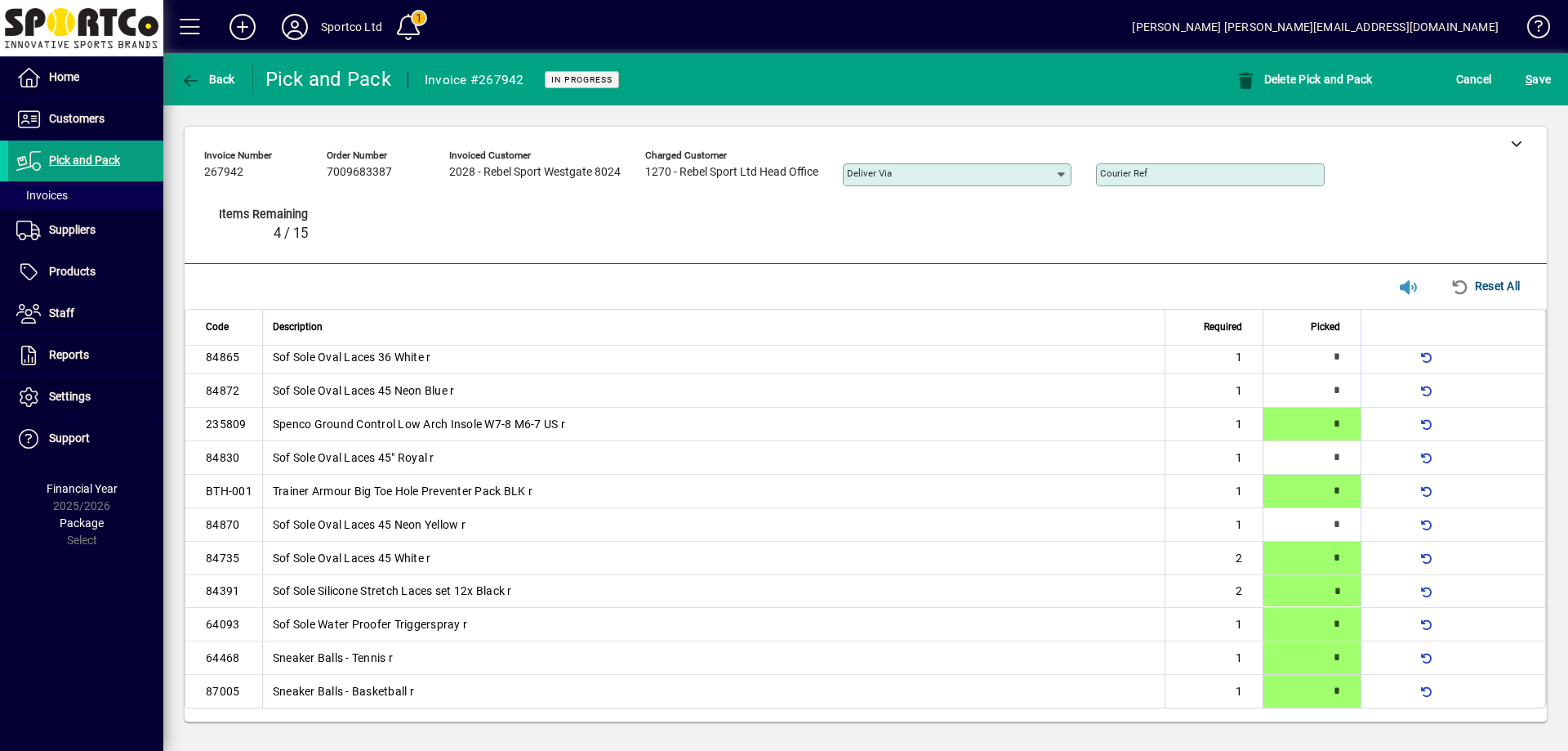
type input "*"
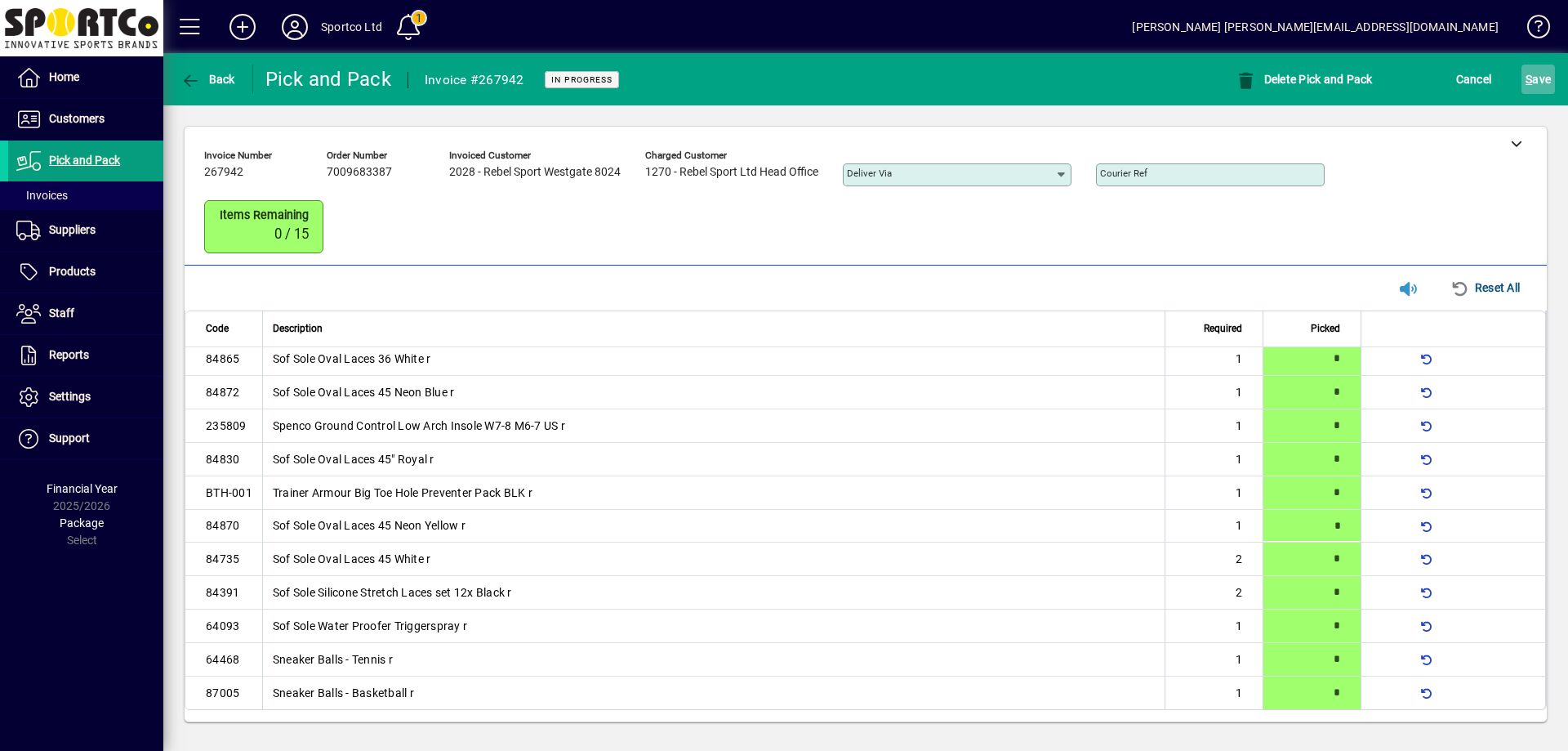
click at [1541, 69] on span "S ave" at bounding box center [1538, 80] width 25 height 26
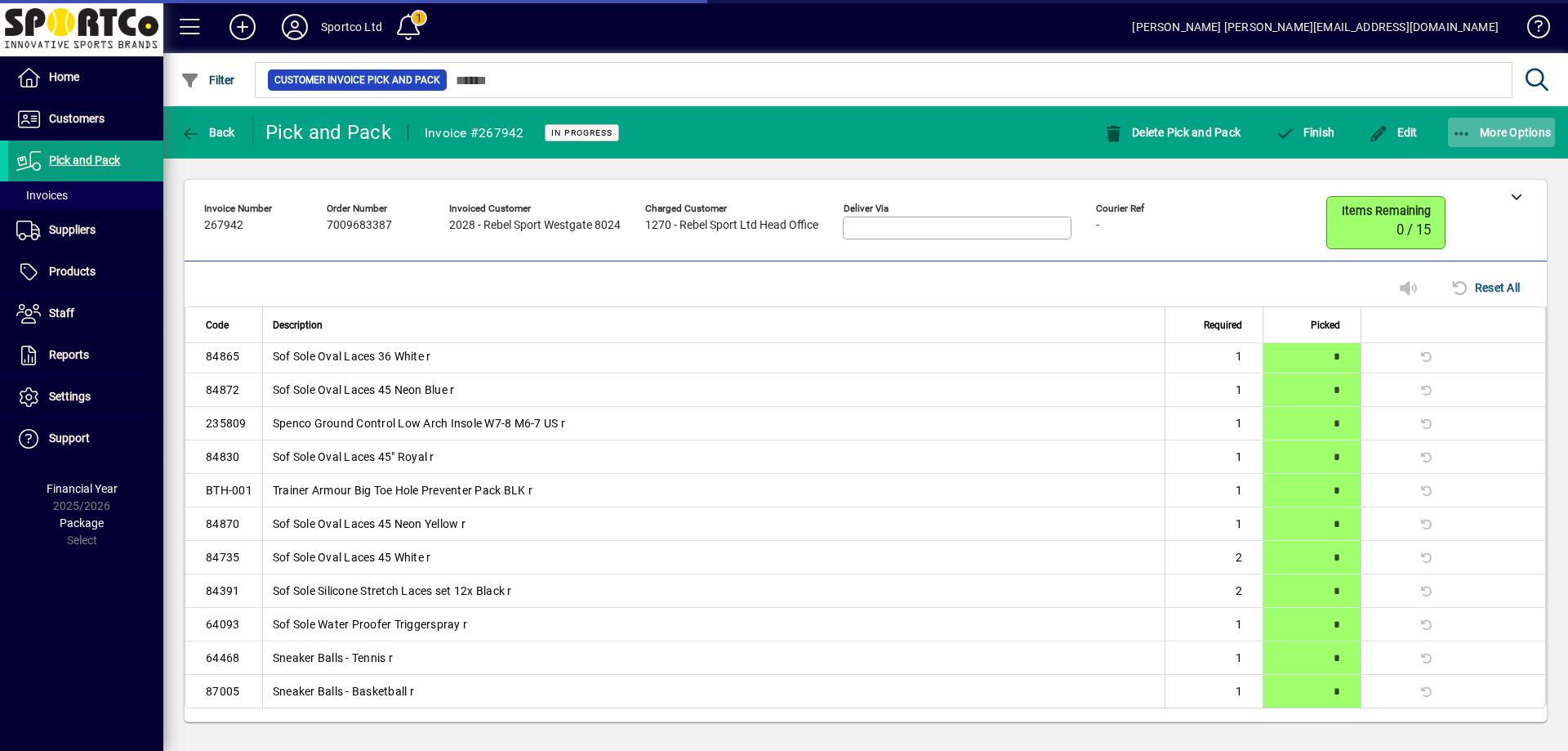
scroll to position [22, 0]
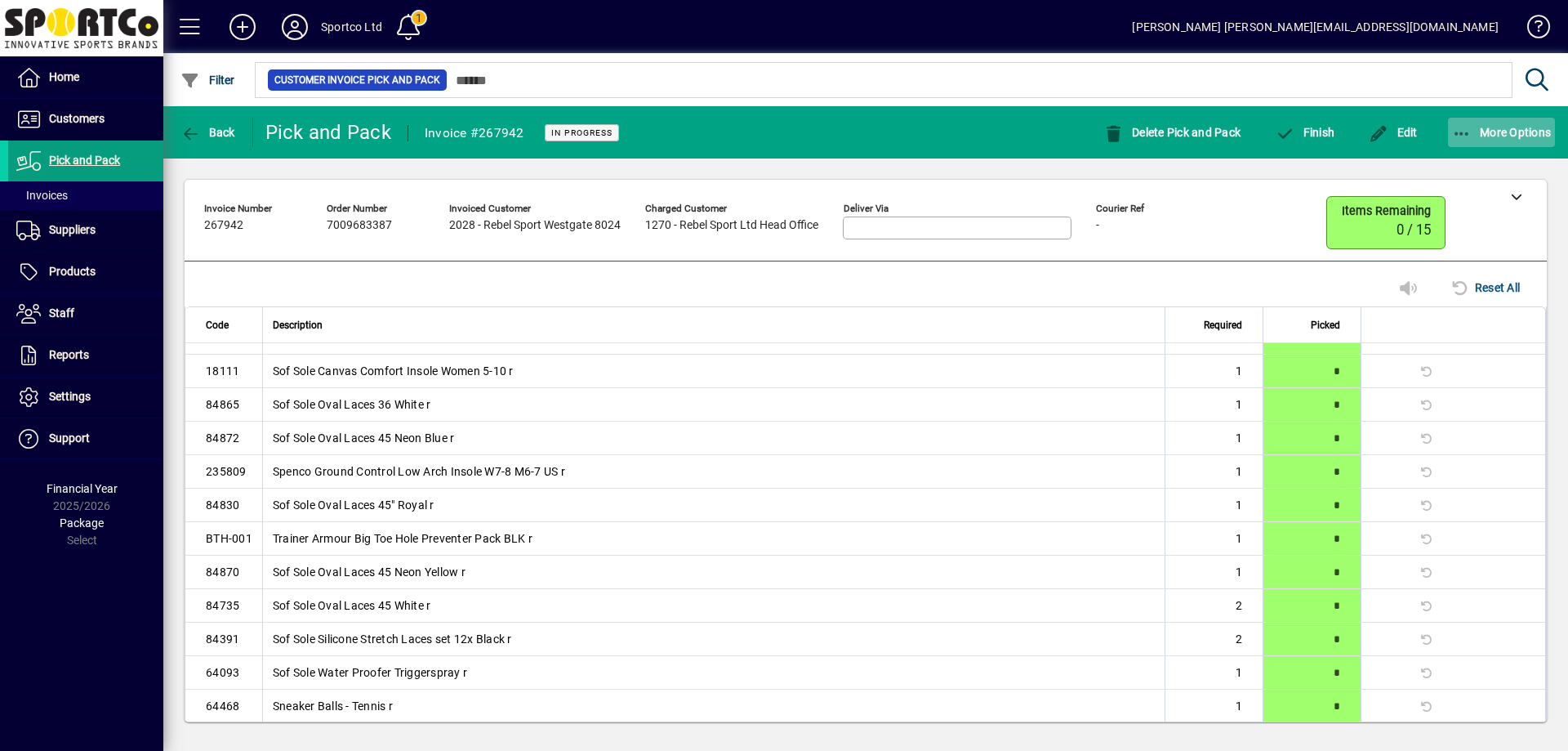
click at [1457, 128] on icon "button" at bounding box center [1463, 134] width 21 height 16
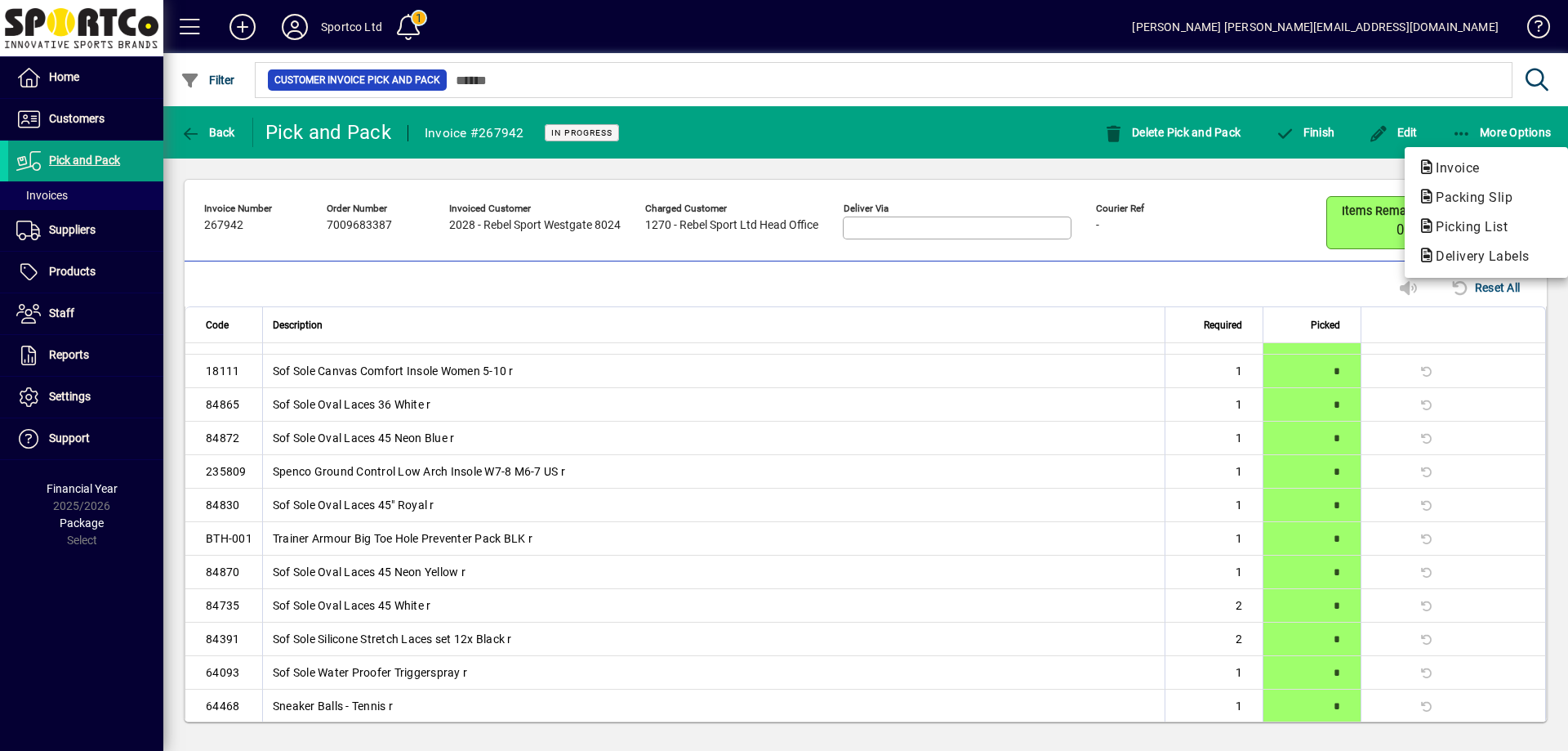
click at [1456, 191] on span "Packing Slip" at bounding box center [1469, 197] width 103 height 16
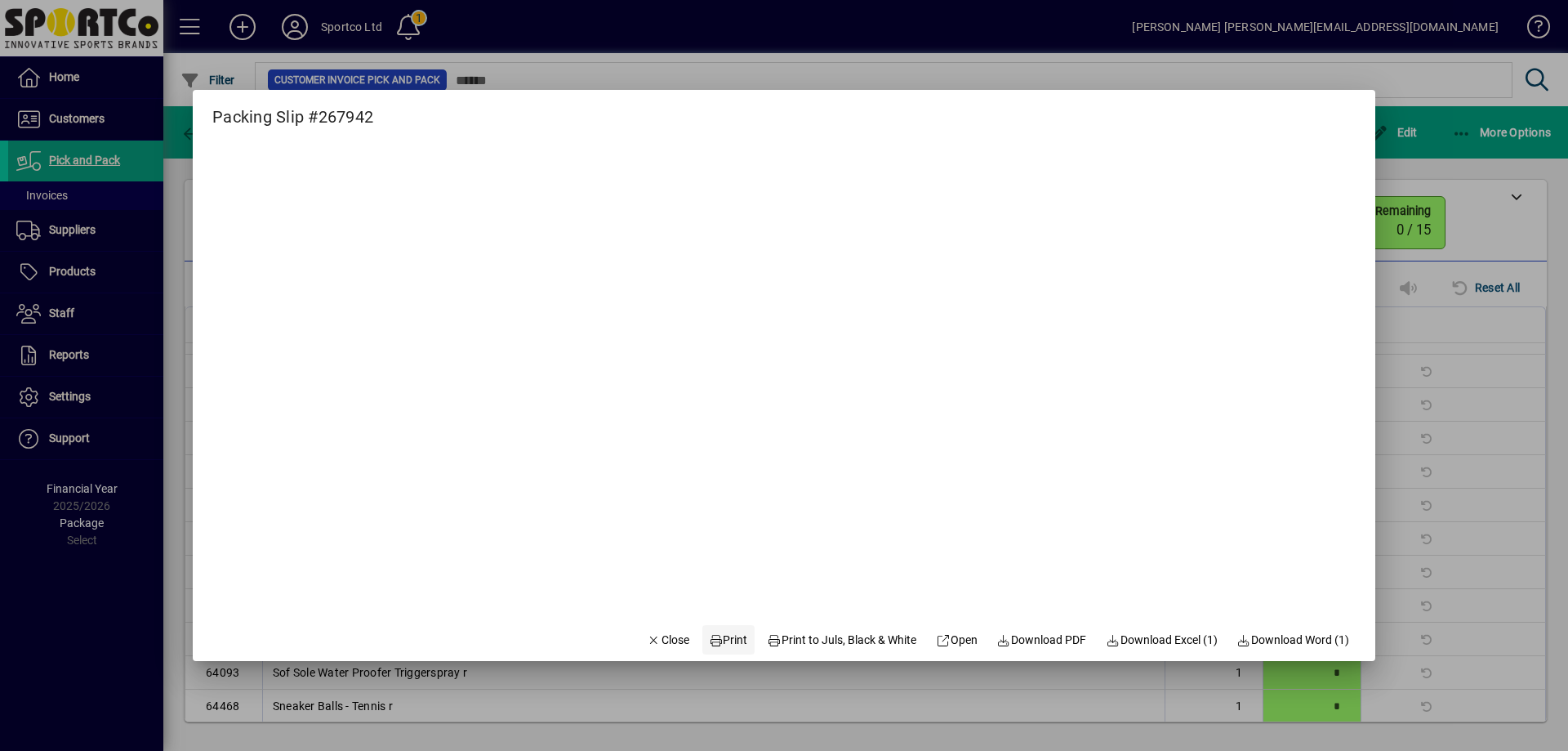
click at [736, 643] on span at bounding box center [728, 640] width 53 height 39
click at [657, 633] on span "Close" at bounding box center [668, 640] width 42 height 17
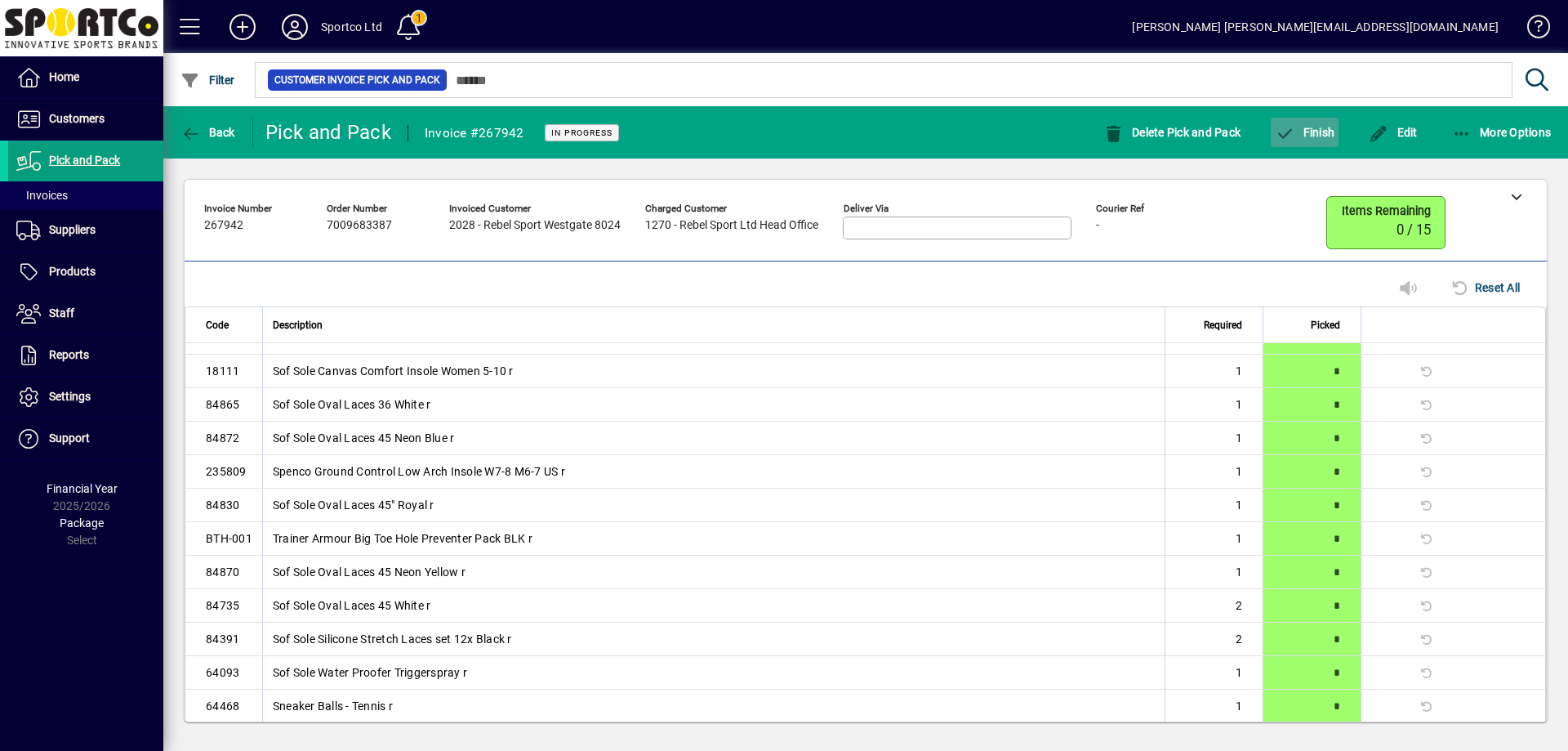
click at [1319, 129] on span "Finish" at bounding box center [1305, 132] width 60 height 13
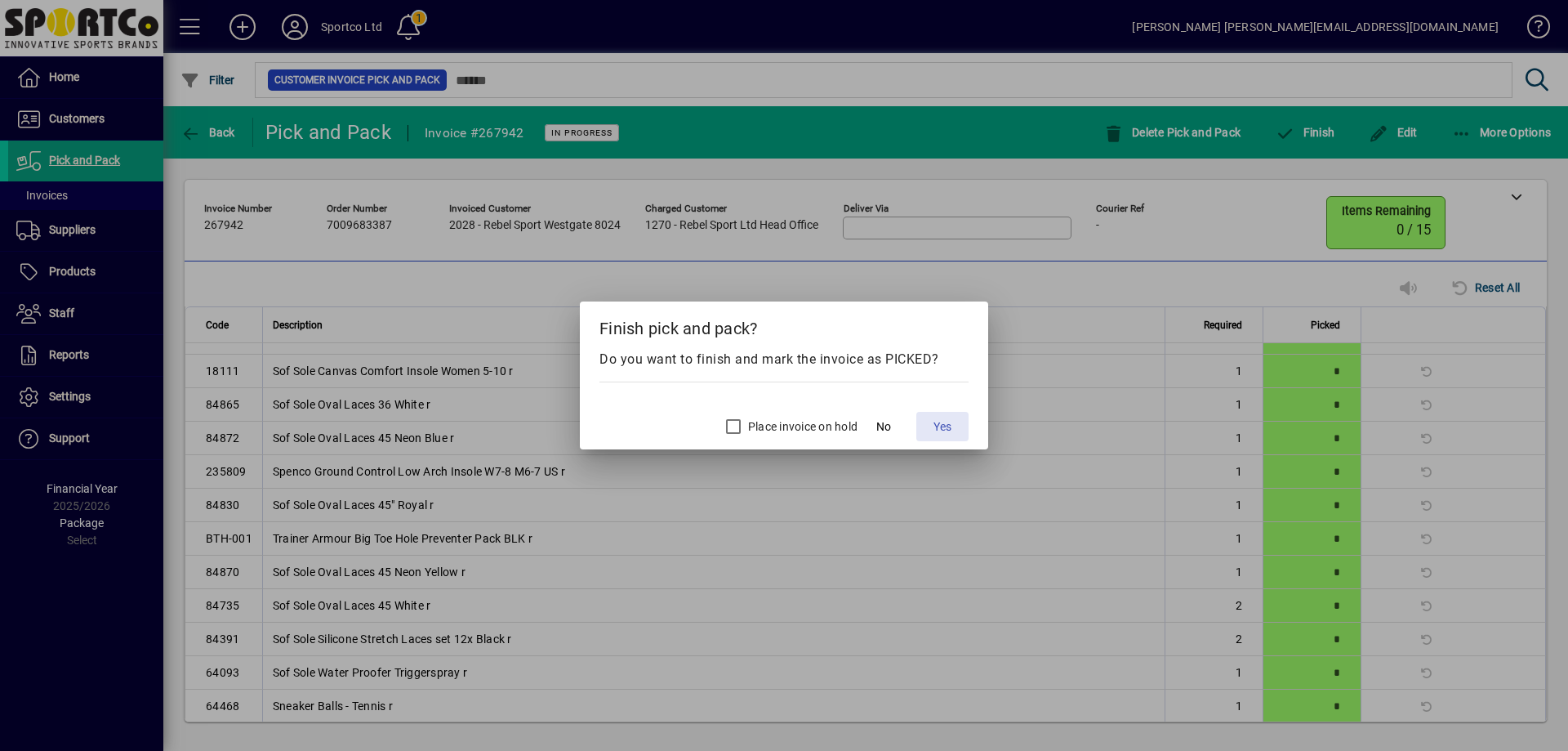
click at [946, 426] on span "Yes" at bounding box center [943, 427] width 18 height 17
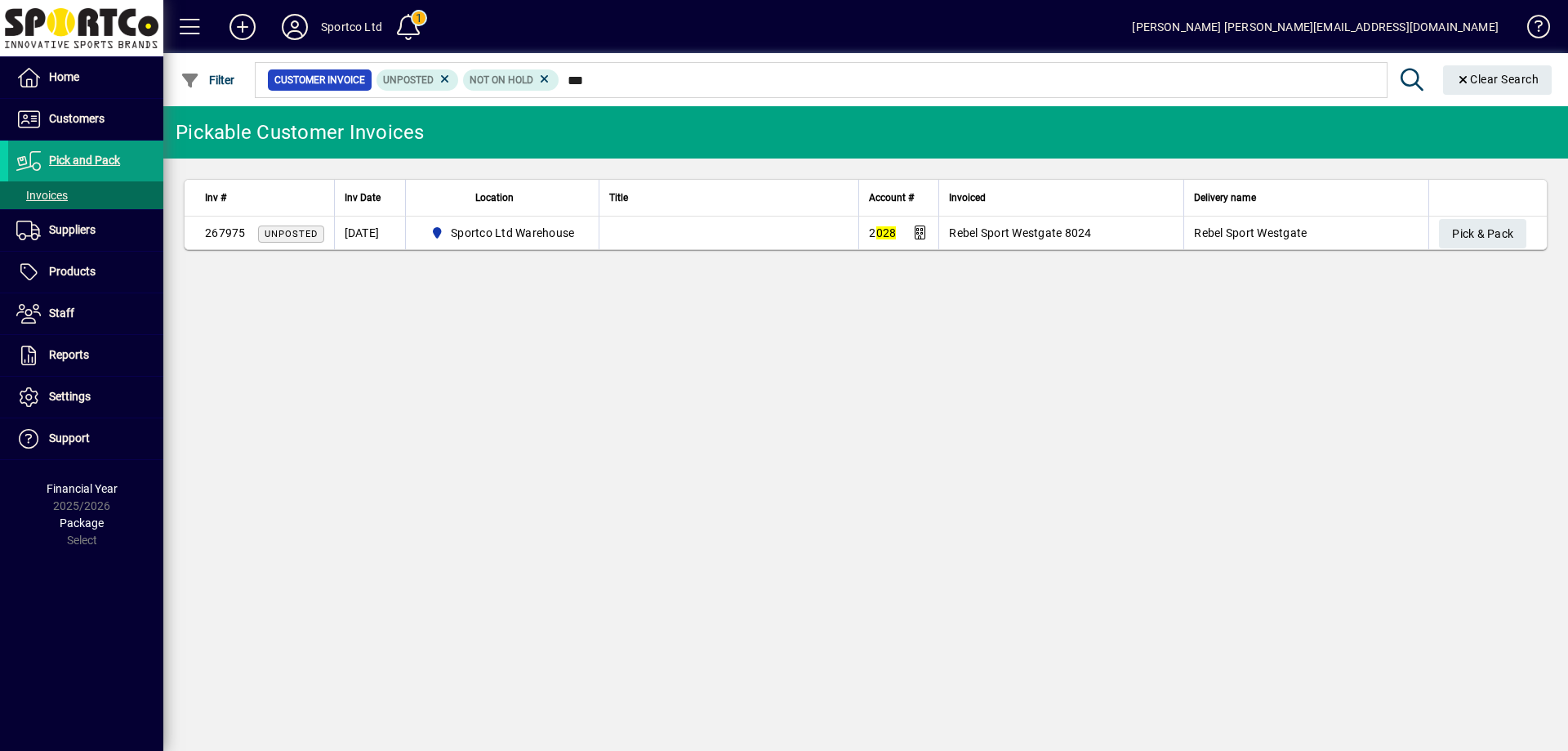
click at [566, 75] on input "***" at bounding box center [968, 80] width 816 height 22
type input "****"
click at [1470, 232] on span "Pick & Pack" at bounding box center [1482, 233] width 61 height 27
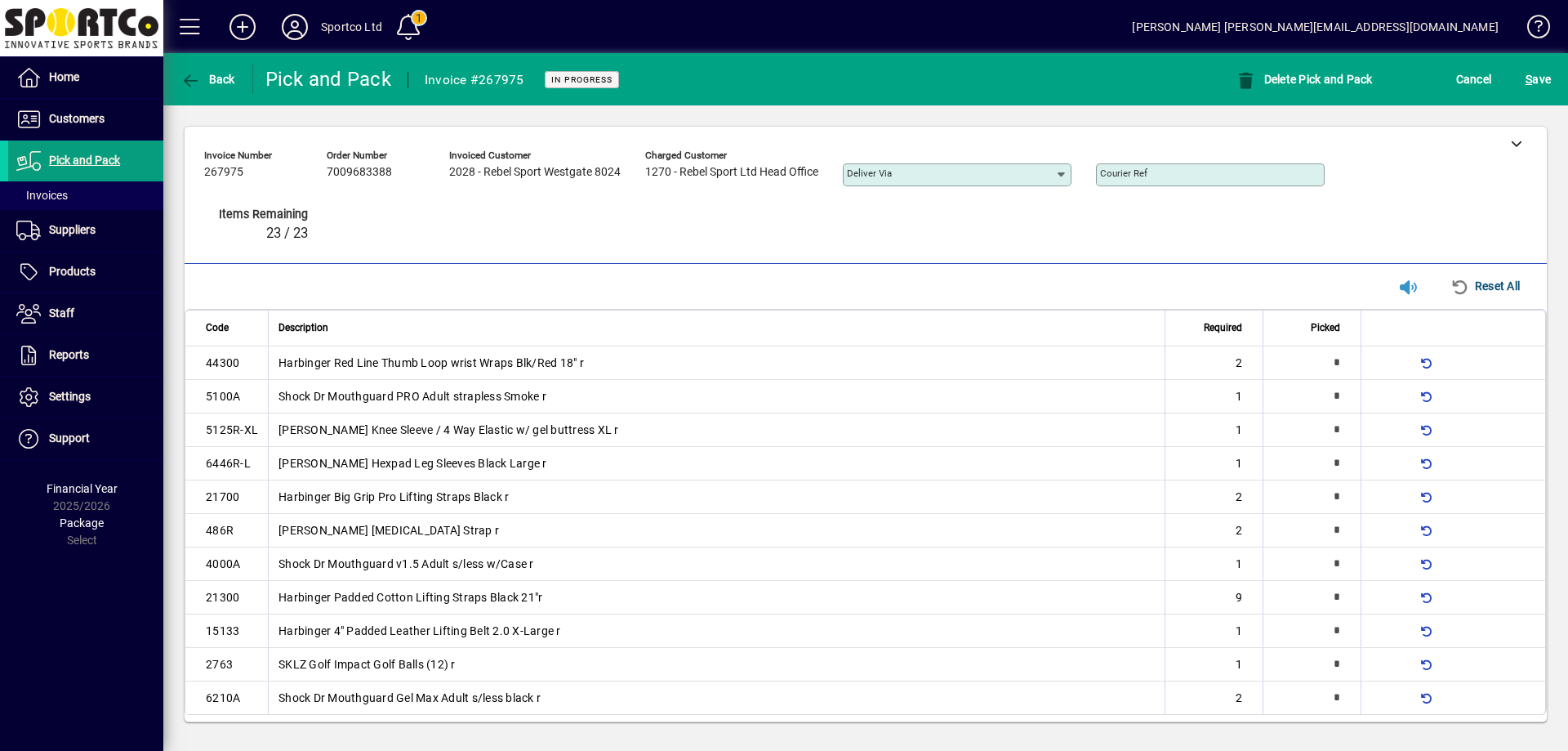
type input "*"
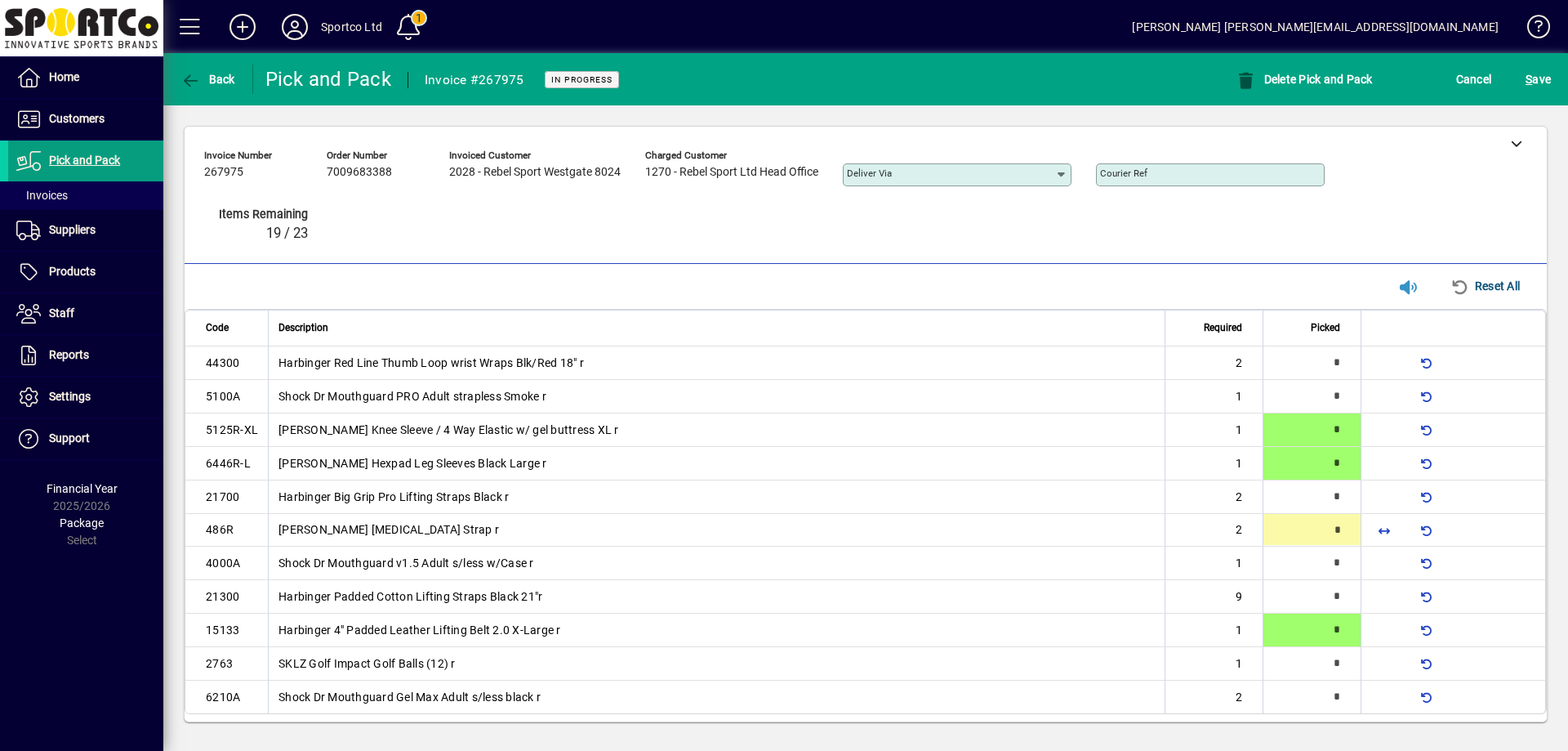
type input "*"
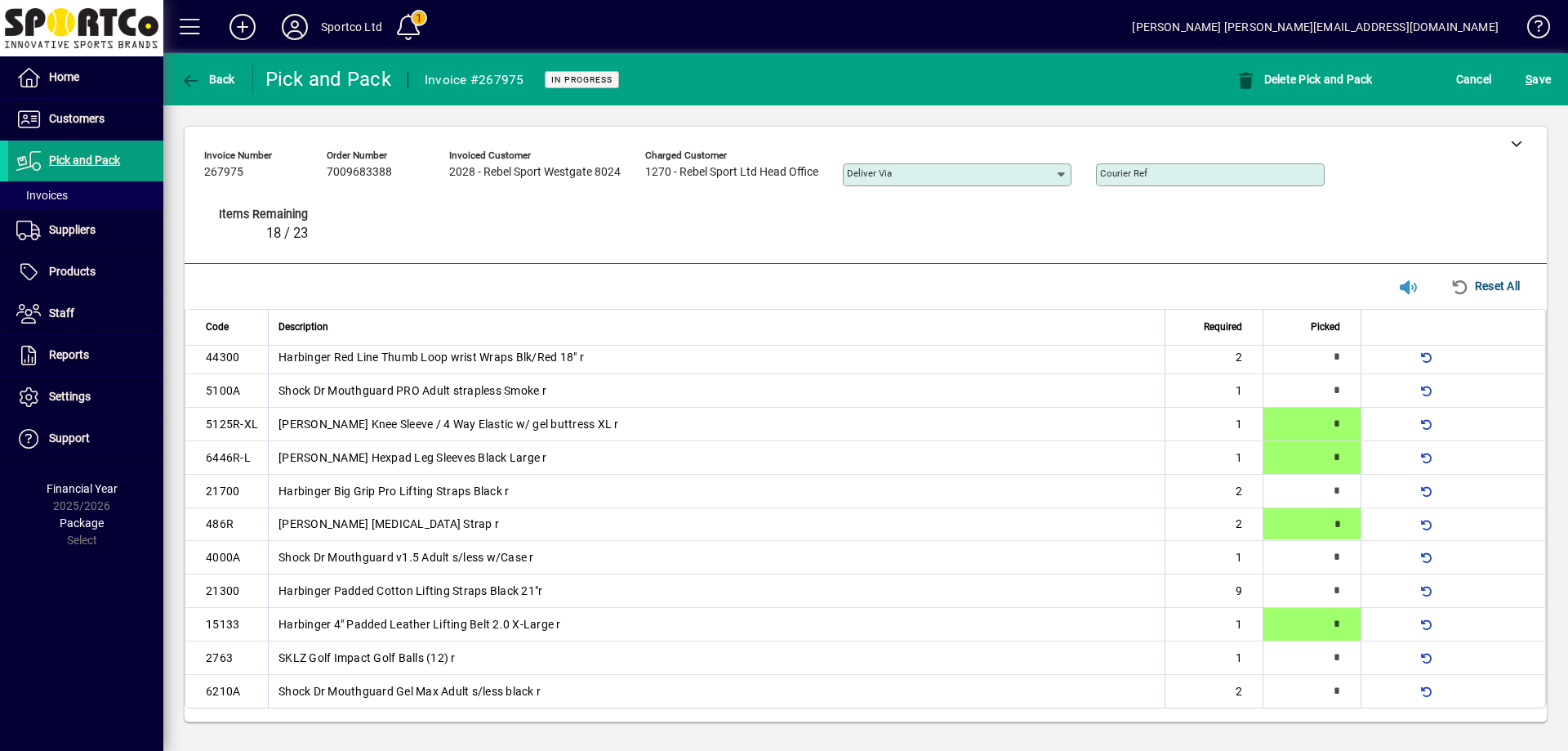
type input "*"
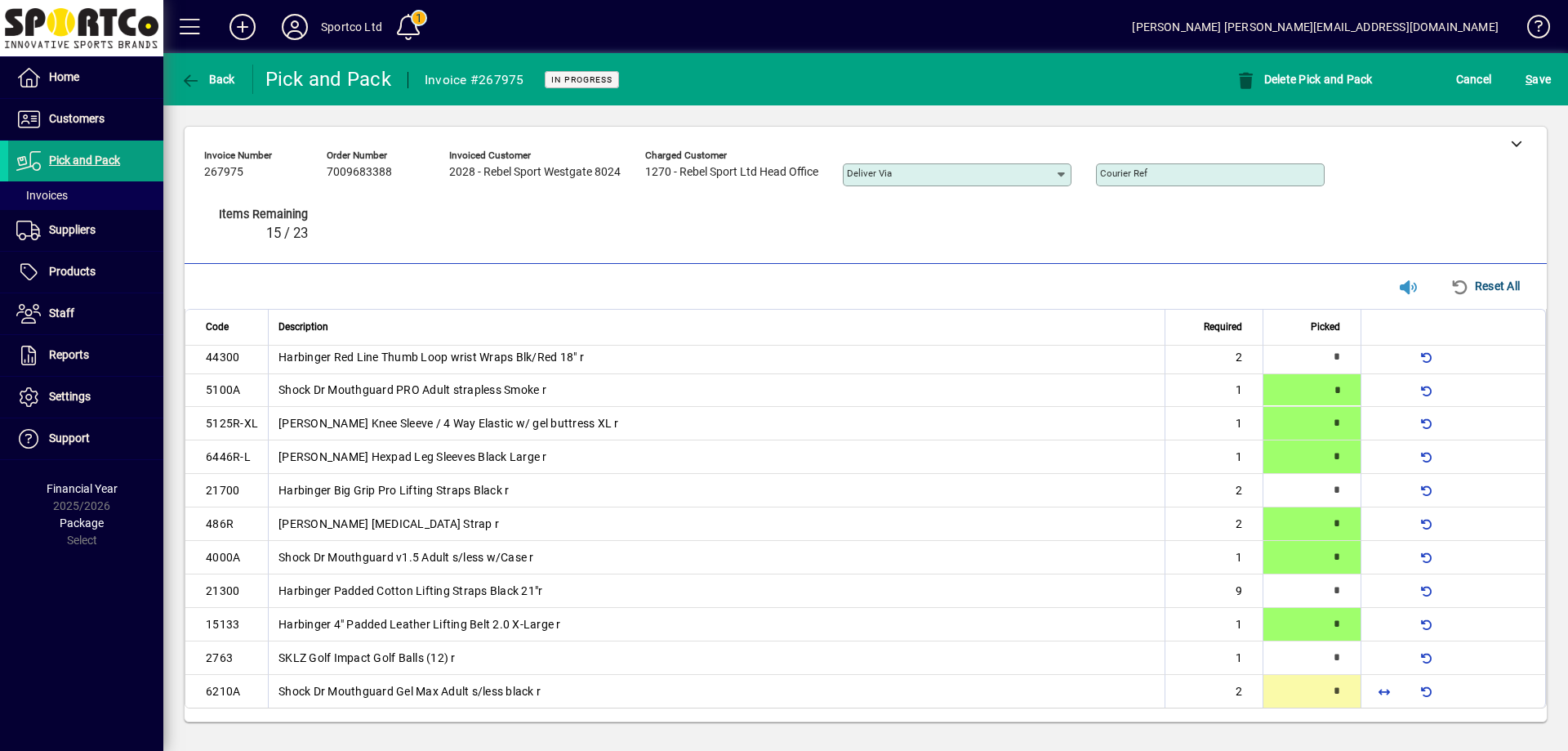
type input "*"
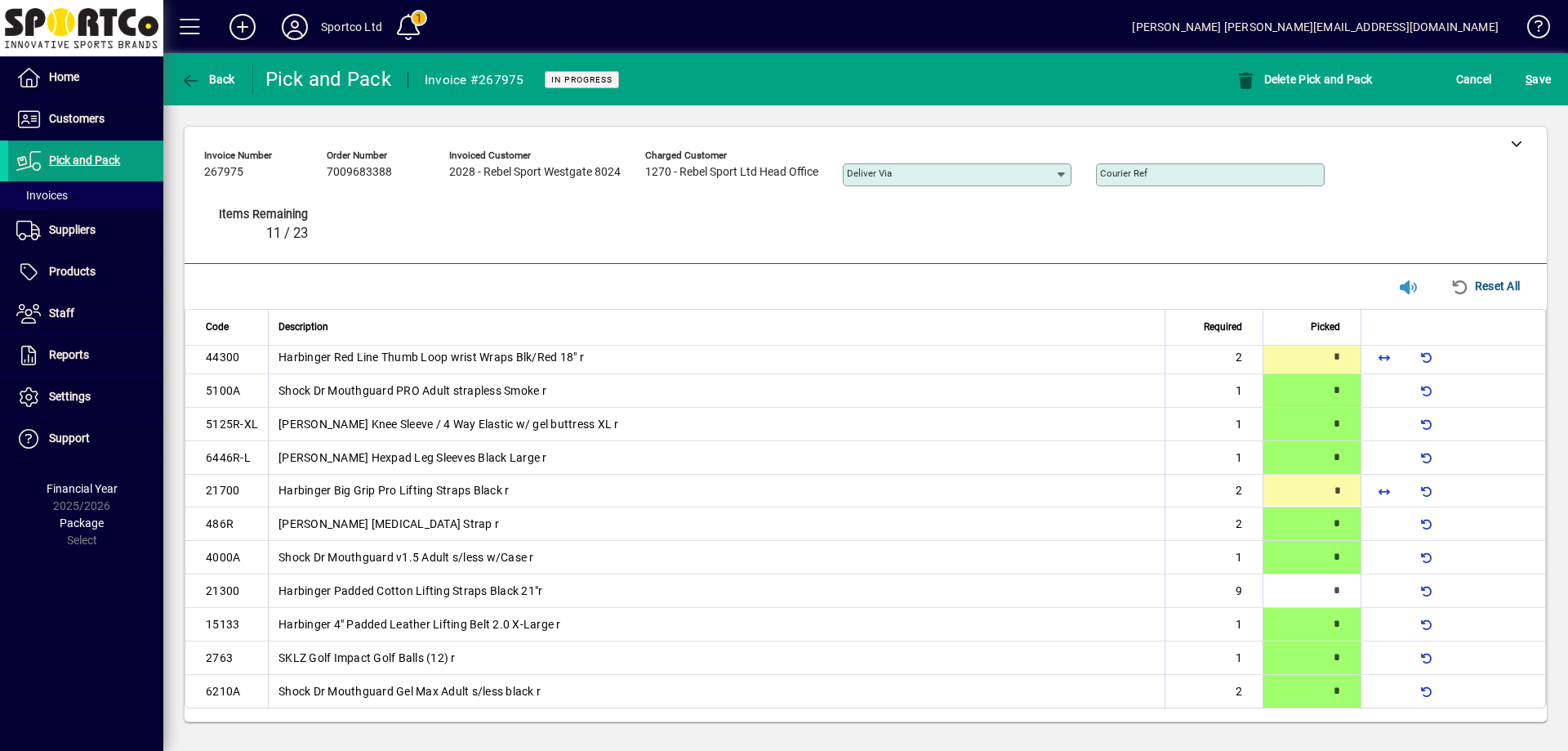
type input "*"
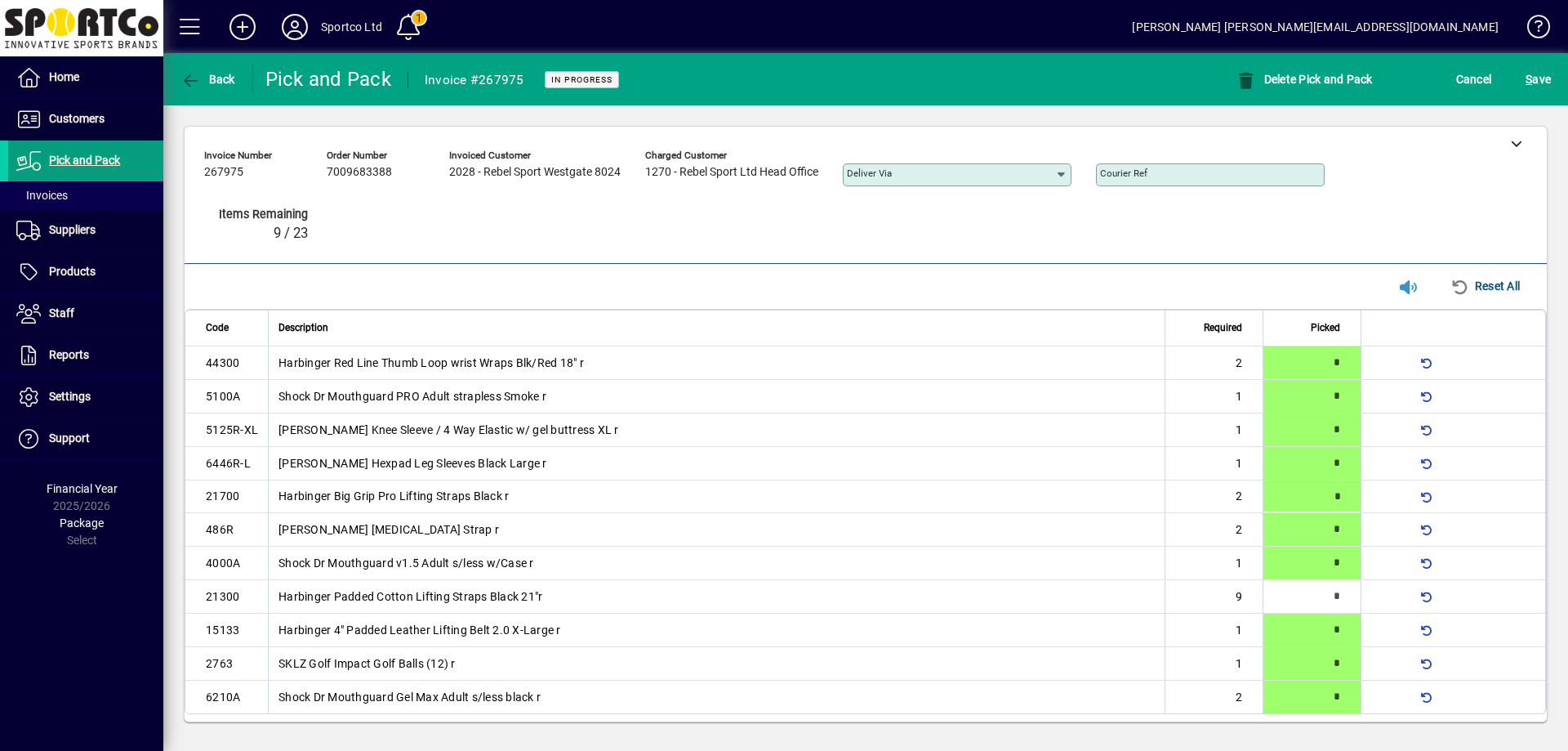
type input "*"
click at [1369, 595] on span "button" at bounding box center [1384, 596] width 39 height 39
type input "*"
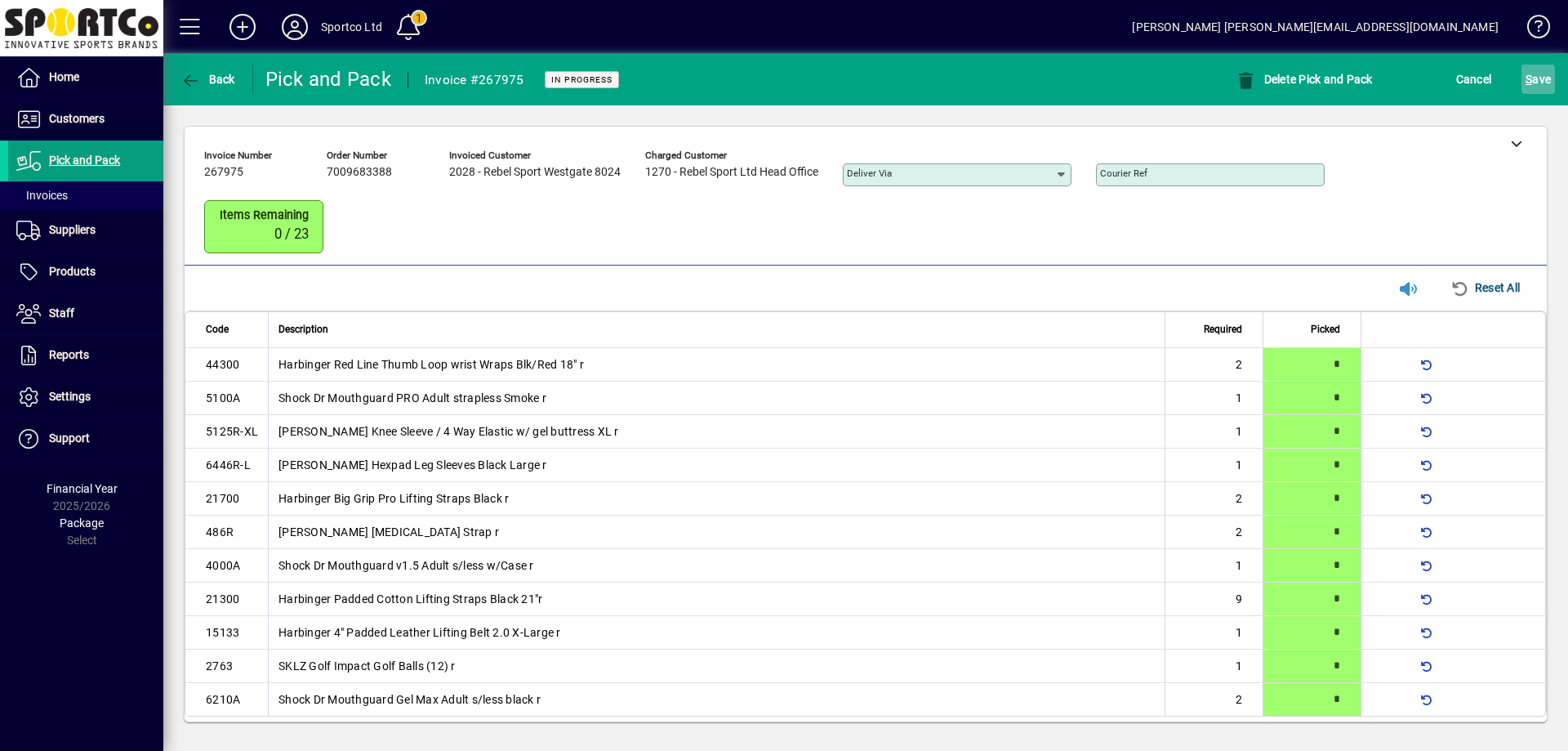
click at [1552, 74] on span "submit" at bounding box center [1539, 79] width 34 height 39
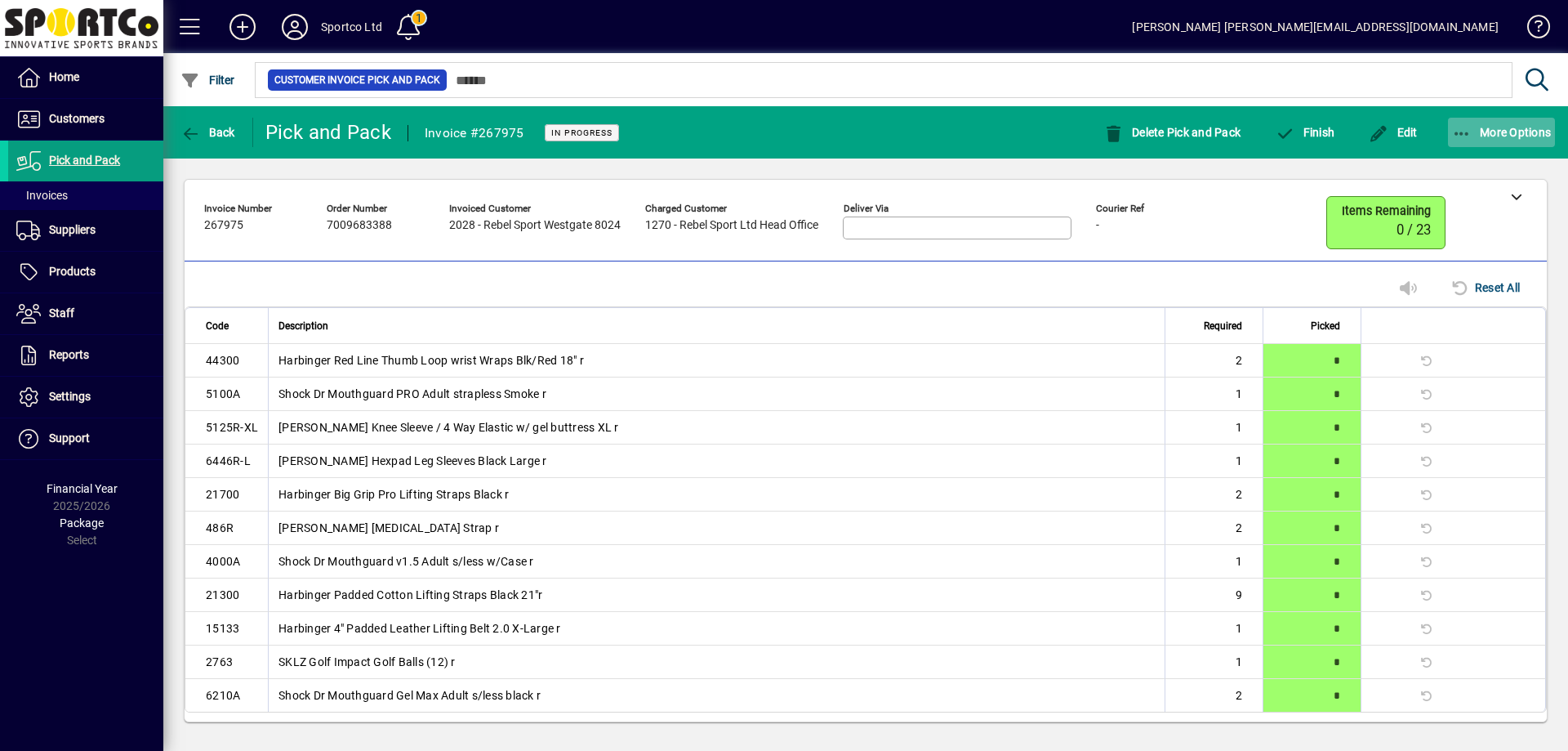
click at [1464, 126] on icon "button" at bounding box center [1463, 134] width 21 height 16
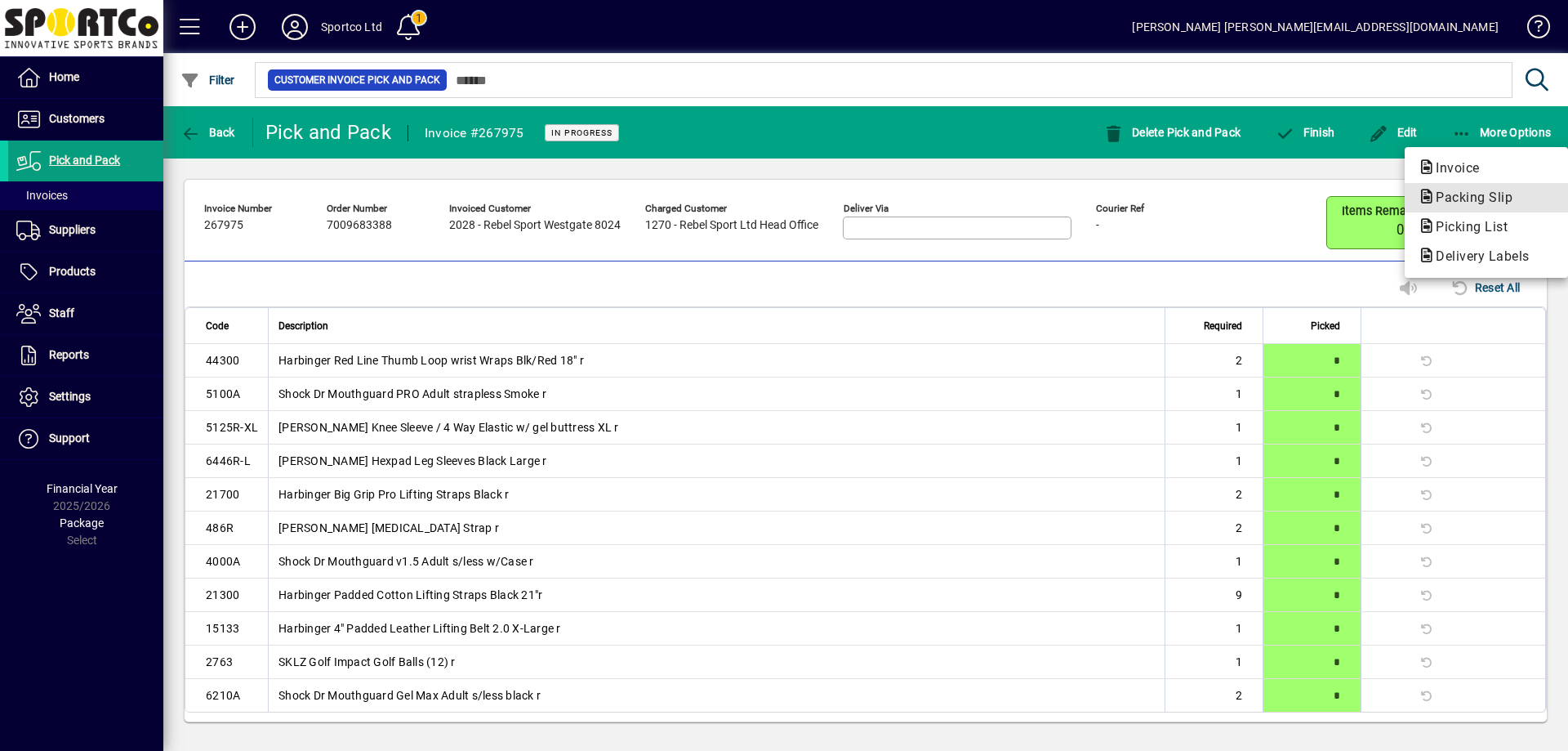
click at [1465, 194] on span "Packing Slip" at bounding box center [1469, 197] width 103 height 16
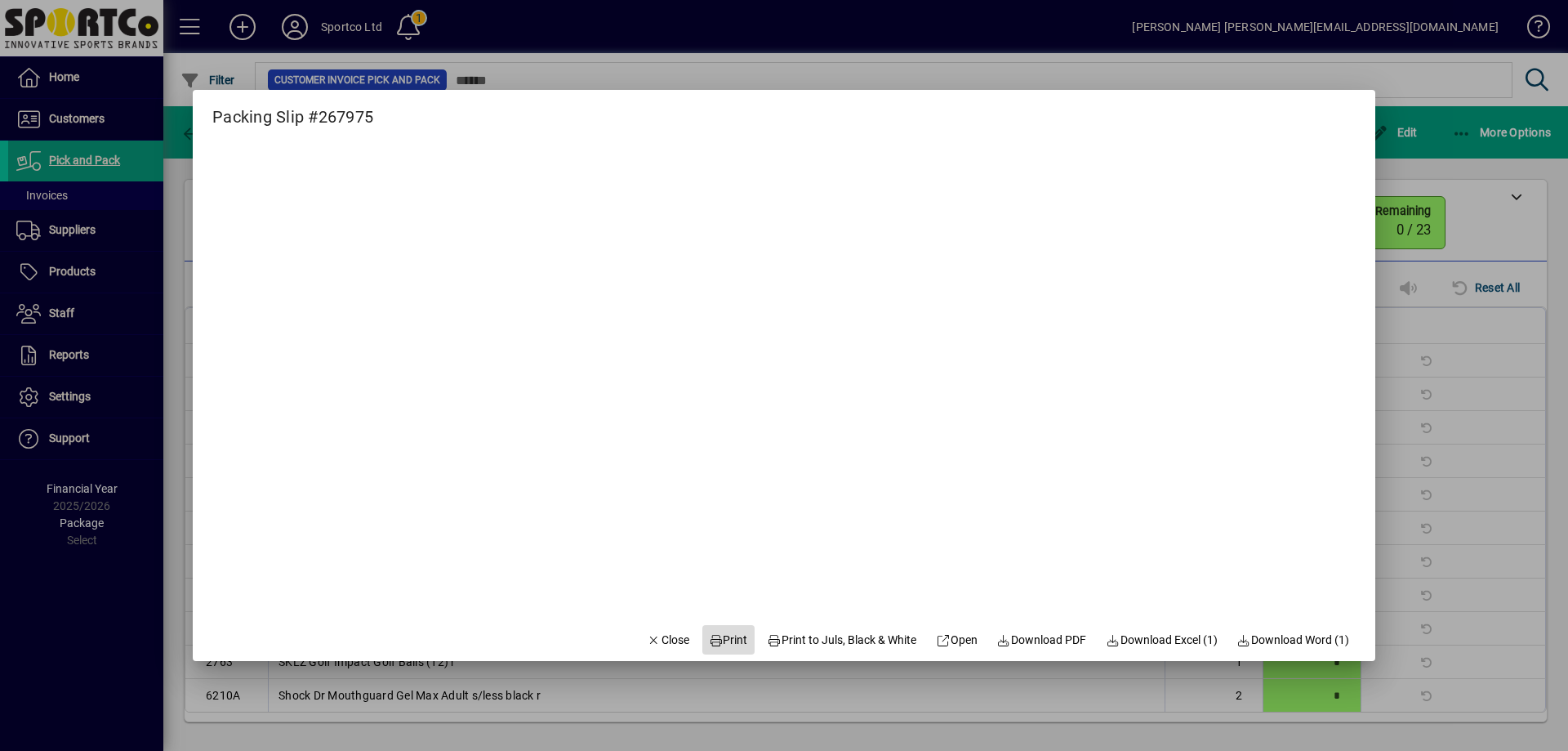
click at [719, 638] on span "Print" at bounding box center [728, 640] width 39 height 17
click at [648, 636] on span "Close" at bounding box center [668, 640] width 42 height 17
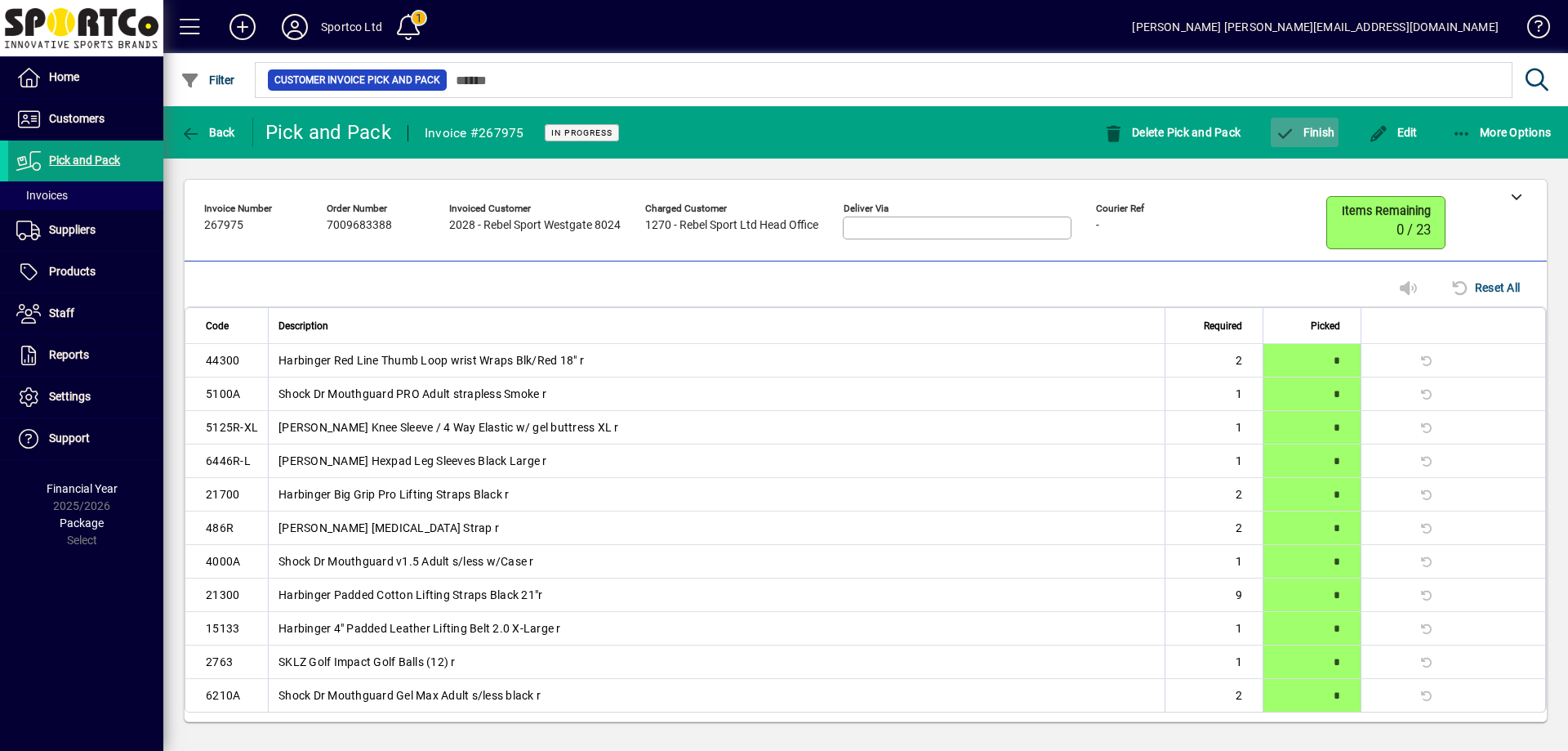
click at [1317, 133] on span "Finish" at bounding box center [1305, 132] width 60 height 13
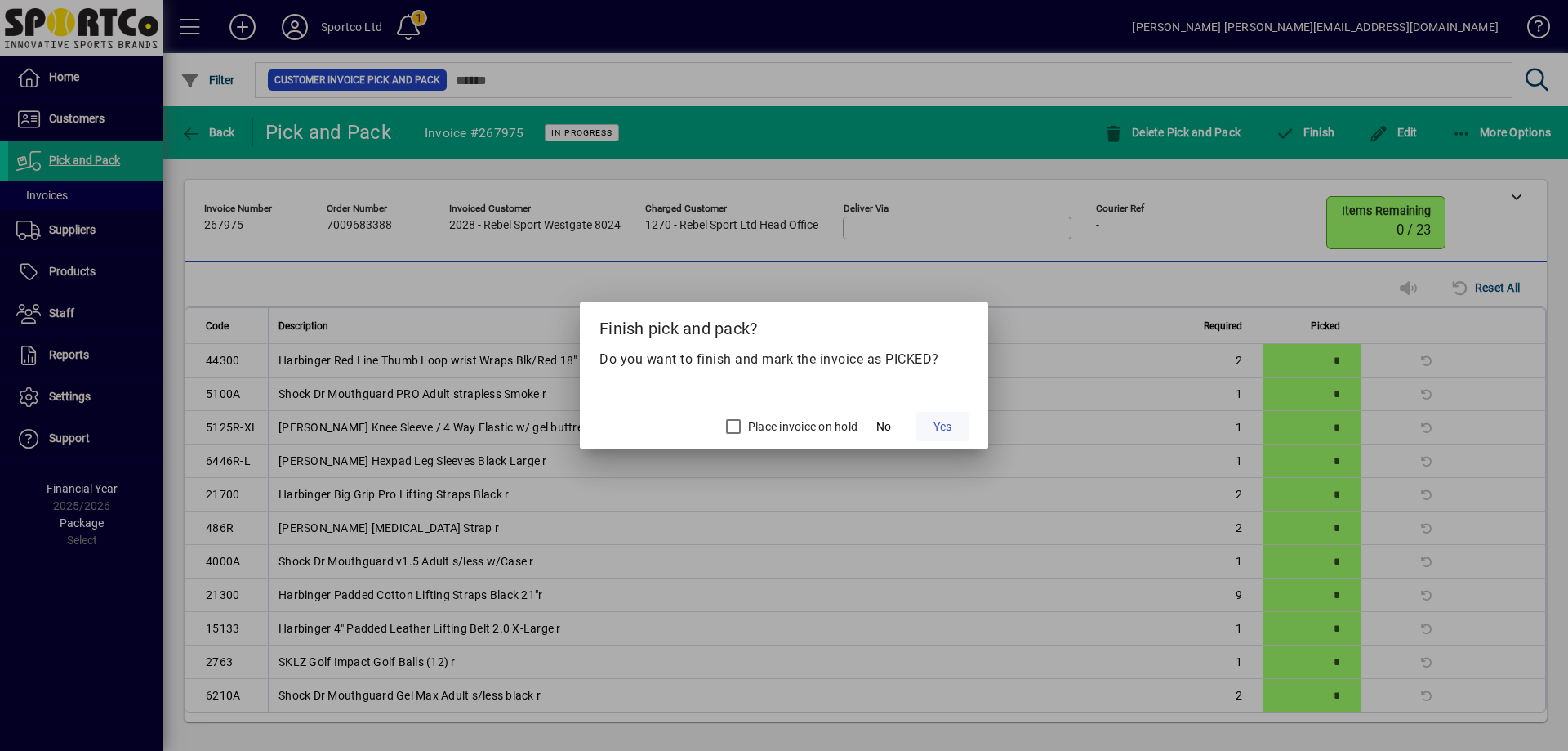
click at [940, 423] on span "Yes" at bounding box center [943, 427] width 18 height 17
